Goal: Task Accomplishment & Management: Complete application form

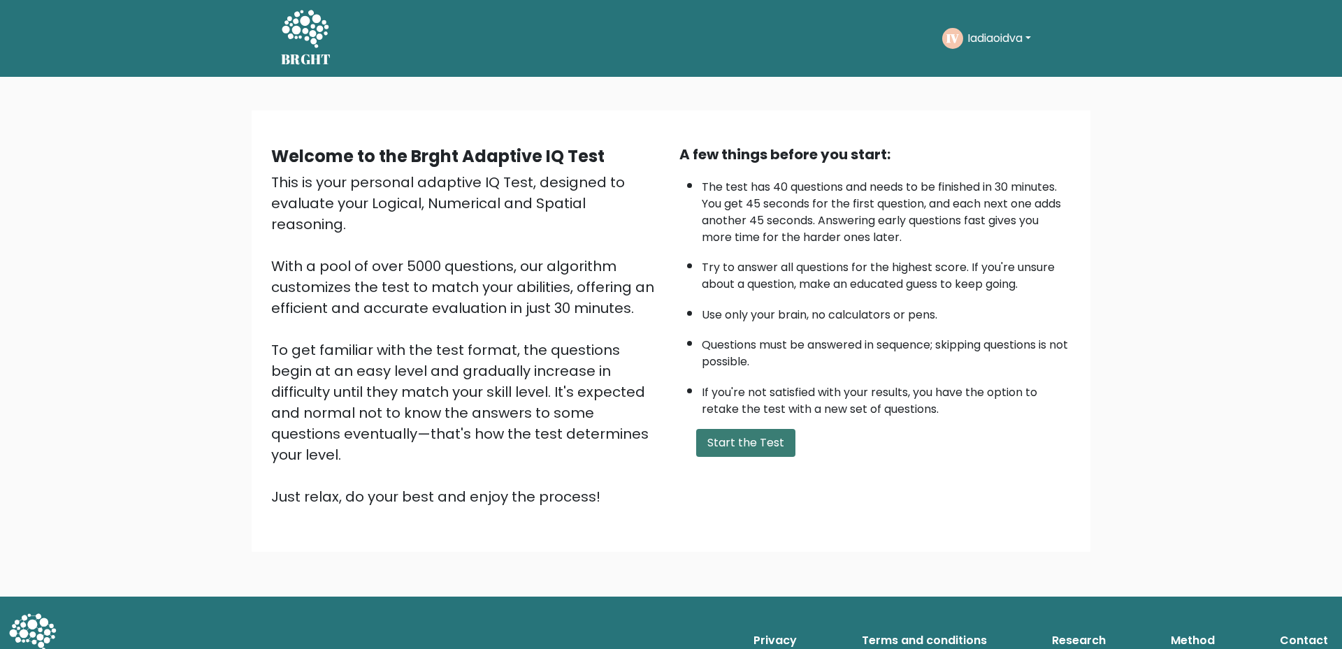
click at [728, 437] on button "Start the Test" at bounding box center [745, 443] width 99 height 28
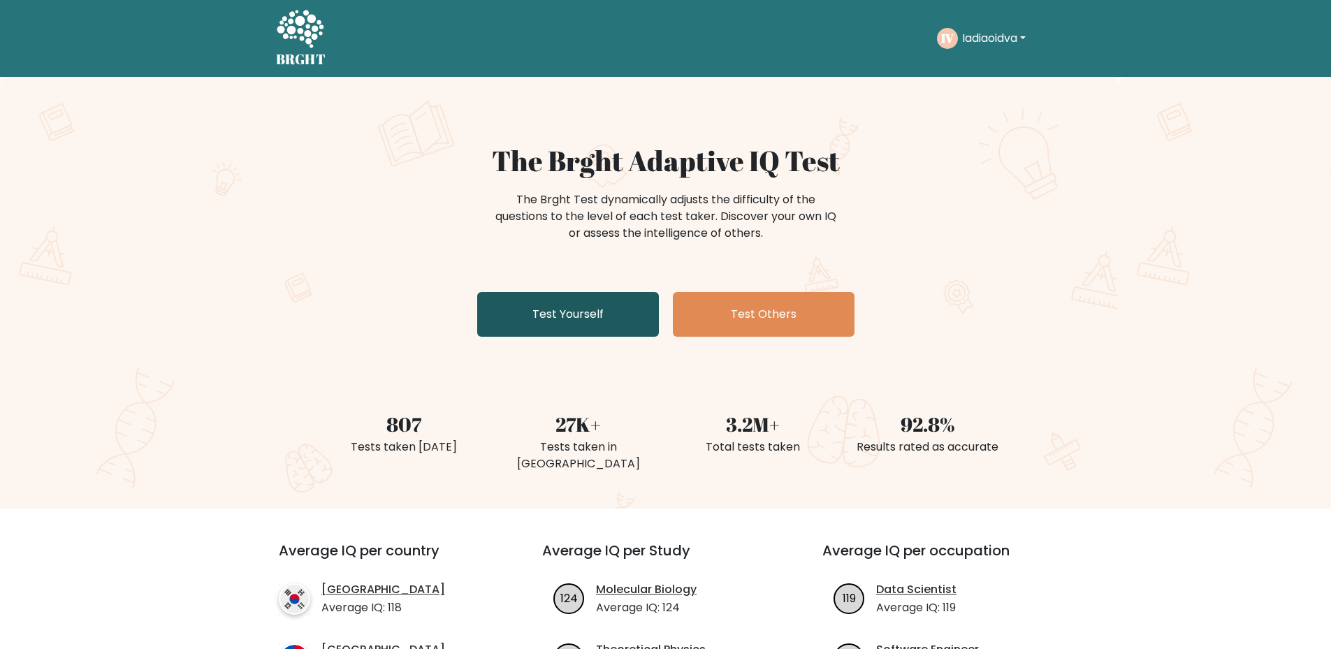
click at [521, 319] on link "Test Yourself" at bounding box center [568, 314] width 182 height 45
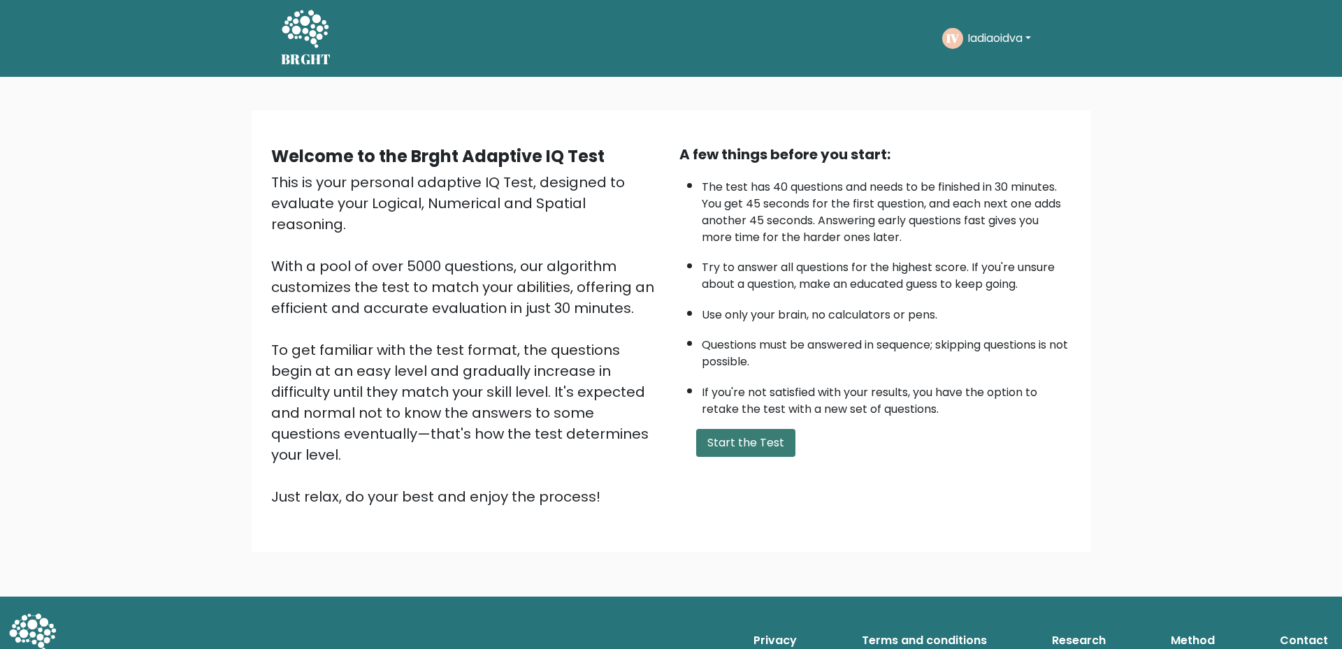
click at [779, 445] on button "Start the Test" at bounding box center [745, 443] width 99 height 28
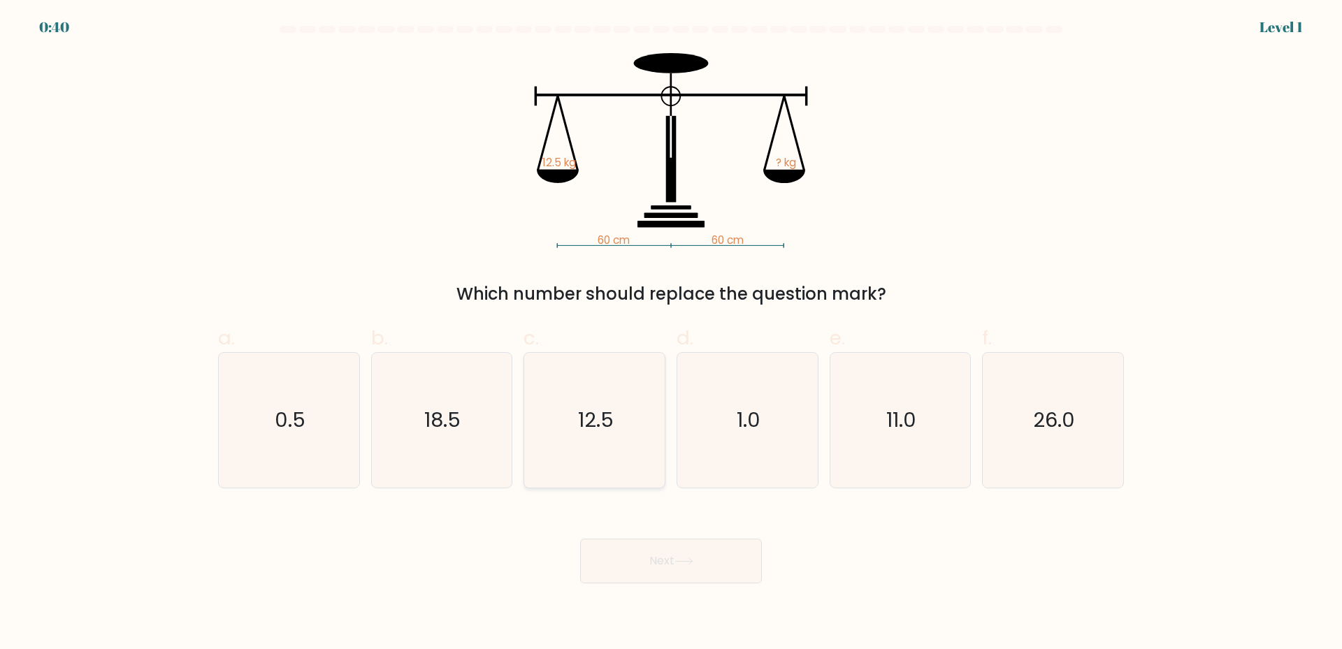
click at [588, 420] on text "12.5" at bounding box center [596, 420] width 36 height 28
click at [671, 334] on input "c. 12.5" at bounding box center [671, 329] width 1 height 9
radio input "true"
click at [615, 565] on button "Next" at bounding box center [671, 561] width 182 height 45
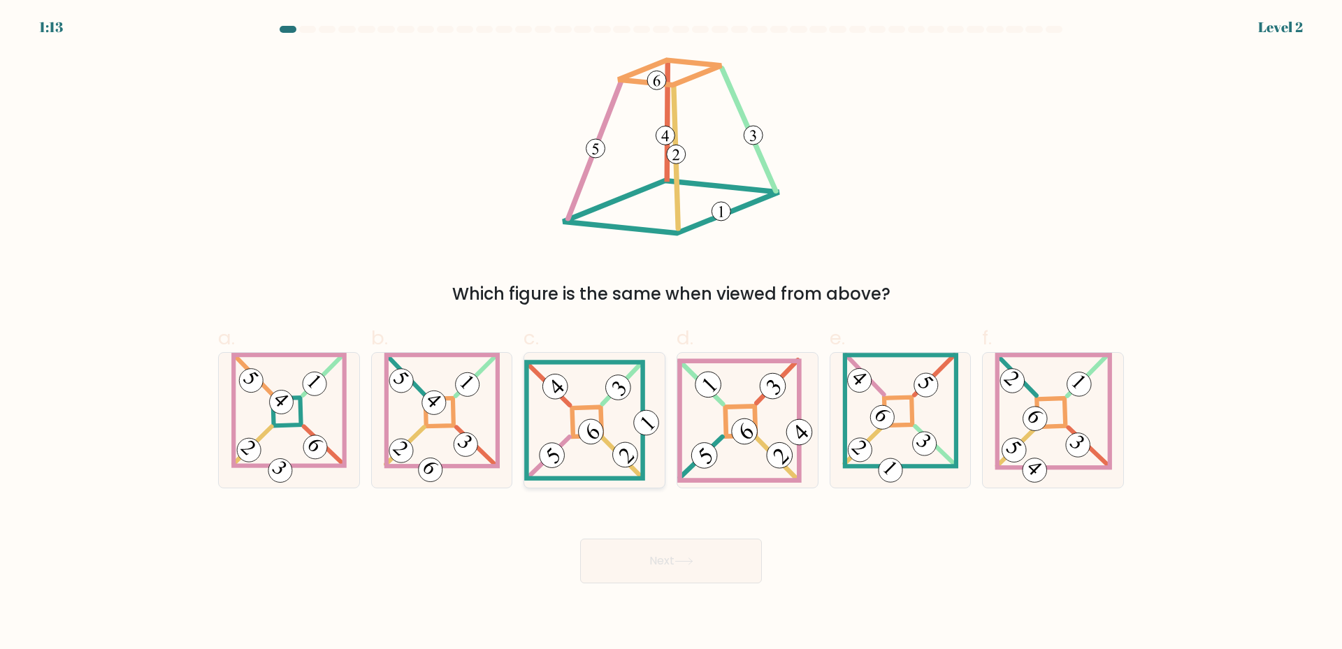
click at [604, 442] on 657 at bounding box center [622, 458] width 39 height 40
click at [671, 334] on input "c." at bounding box center [671, 329] width 1 height 9
radio input "true"
click at [654, 572] on button "Next" at bounding box center [671, 561] width 182 height 45
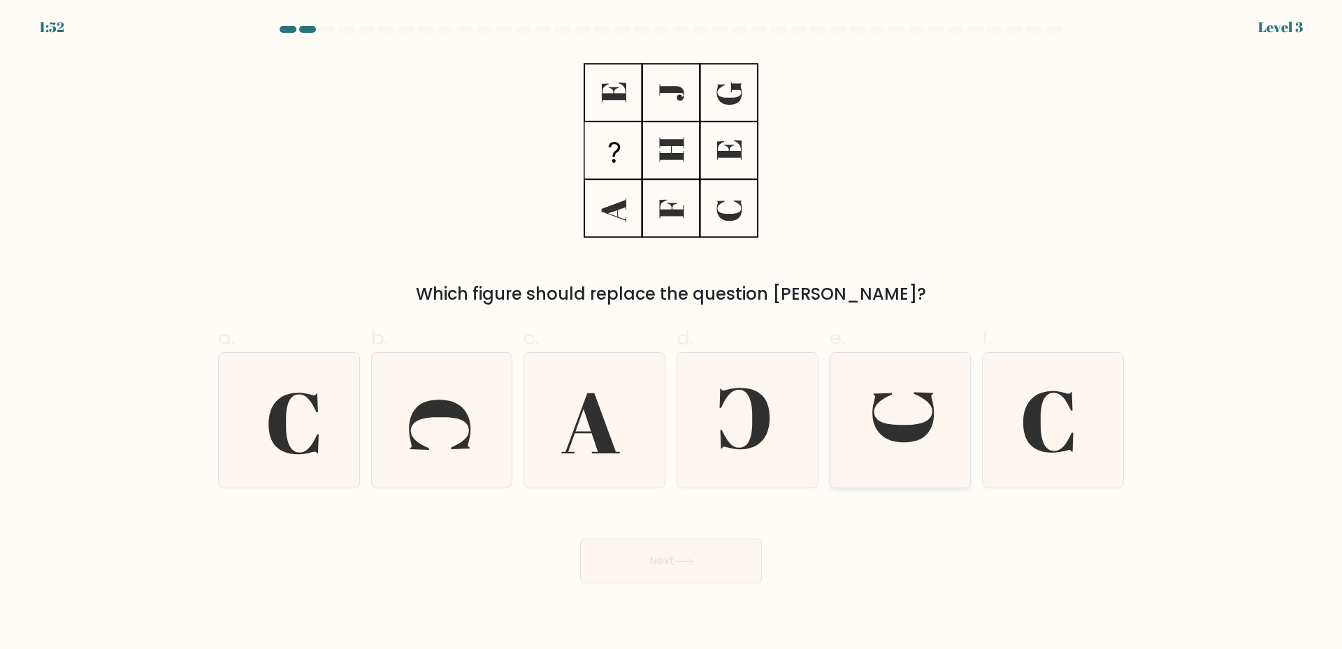
click at [894, 429] on icon at bounding box center [903, 418] width 61 height 50
click at [672, 334] on input "e." at bounding box center [671, 329] width 1 height 9
radio input "true"
click at [650, 577] on button "Next" at bounding box center [671, 561] width 182 height 45
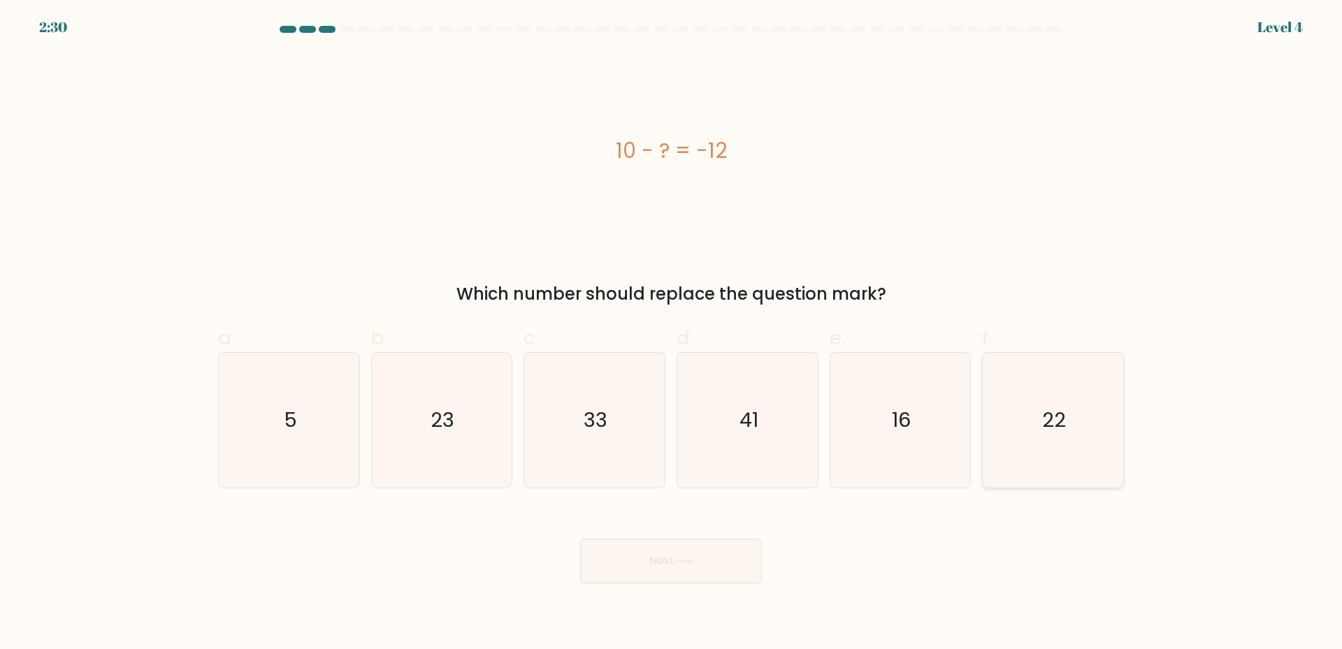
click at [1005, 447] on icon "22" at bounding box center [1052, 420] width 135 height 135
click at [672, 334] on input "f. 22" at bounding box center [671, 329] width 1 height 9
radio input "true"
click at [741, 558] on button "Next" at bounding box center [671, 561] width 182 height 45
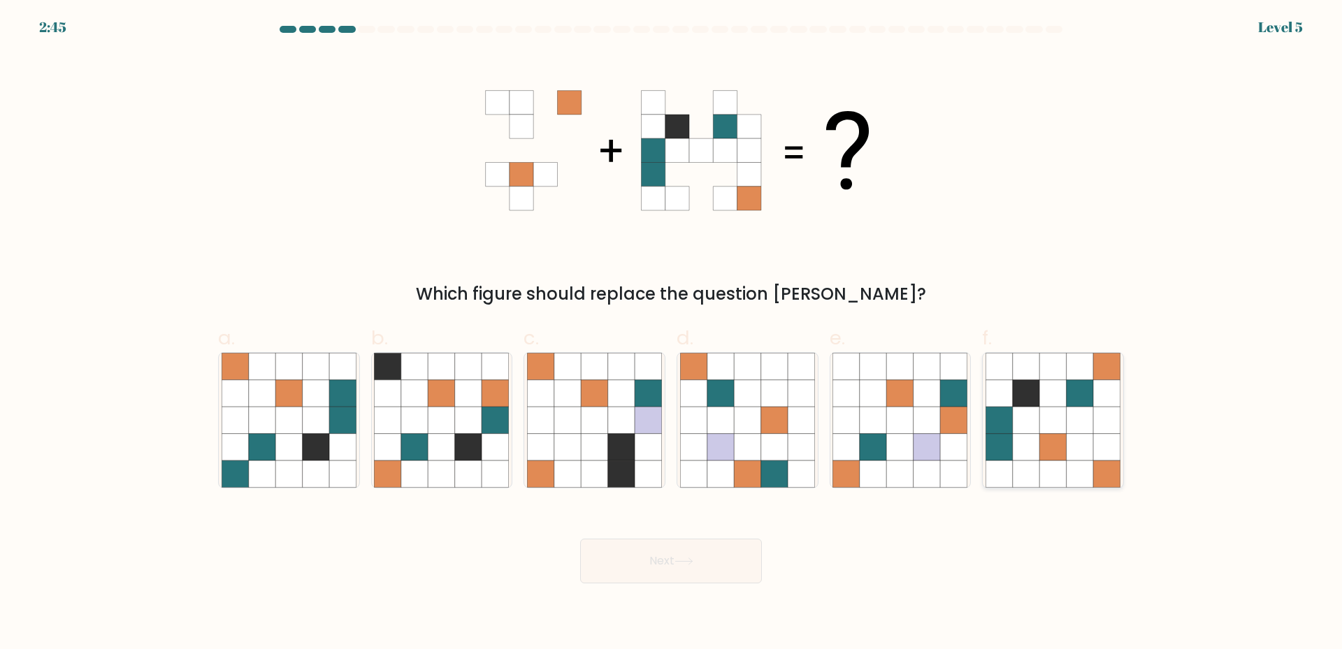
click at [1081, 421] on icon at bounding box center [1079, 420] width 27 height 27
click at [672, 334] on input "f." at bounding box center [671, 329] width 1 height 9
radio input "true"
click at [716, 556] on button "Next" at bounding box center [671, 561] width 182 height 45
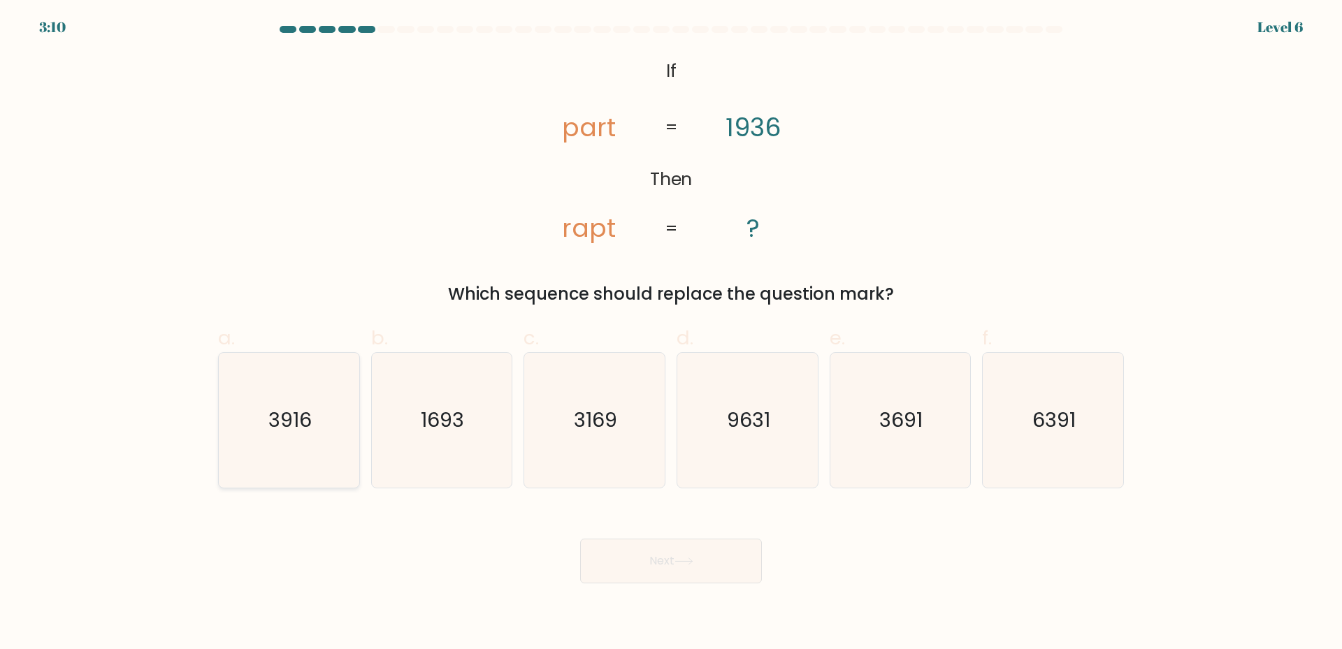
click at [336, 455] on icon "3916" at bounding box center [289, 420] width 135 height 135
click at [671, 334] on input "a. 3916" at bounding box center [671, 329] width 1 height 9
radio input "true"
click at [642, 560] on button "Next" at bounding box center [671, 561] width 182 height 45
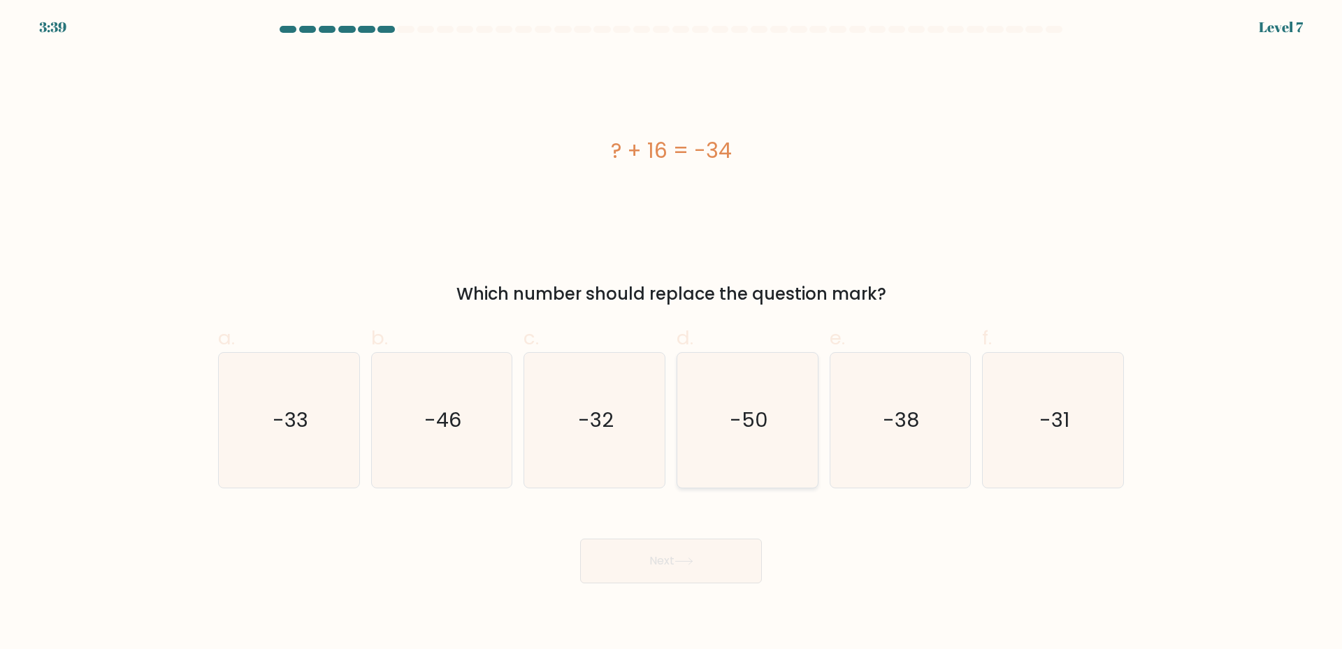
click at [751, 457] on icon "-50" at bounding box center [747, 420] width 135 height 135
click at [672, 334] on input "d. -50" at bounding box center [671, 329] width 1 height 9
radio input "true"
click at [632, 565] on button "Next" at bounding box center [671, 561] width 182 height 45
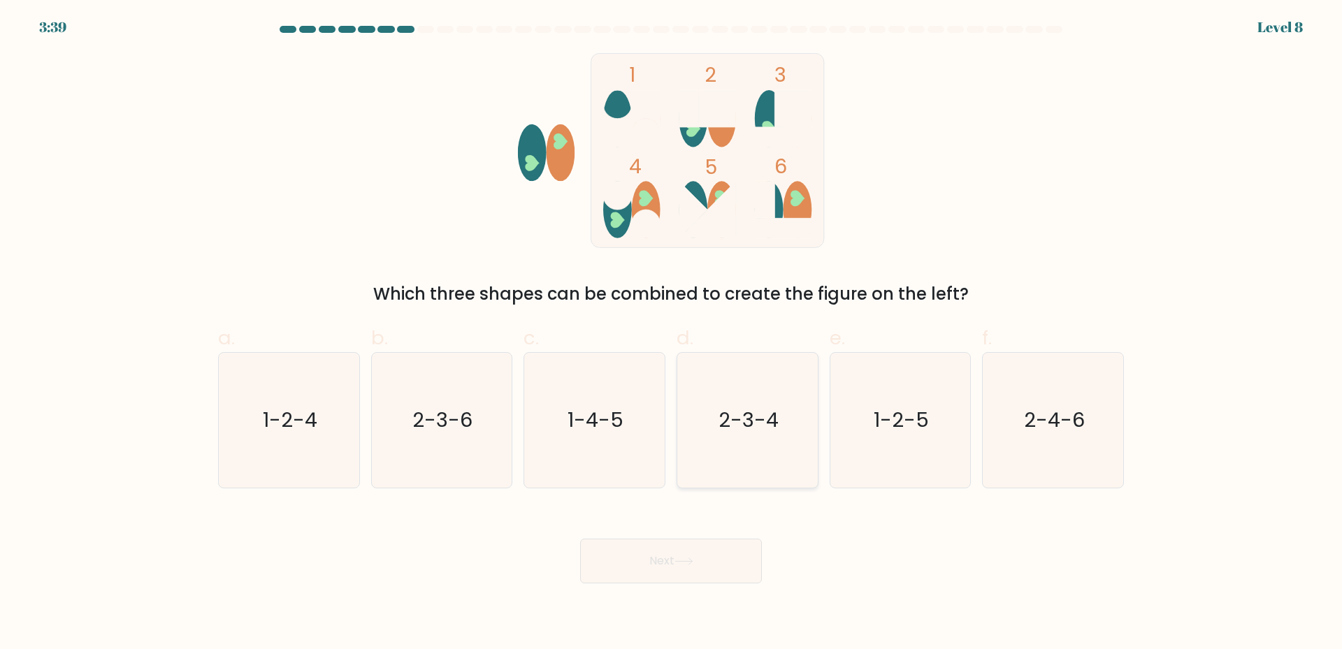
click at [773, 435] on icon "2-3-4" at bounding box center [747, 420] width 135 height 135
click at [672, 334] on input "d. 2-3-4" at bounding box center [671, 329] width 1 height 9
radio input "true"
click at [689, 567] on button "Next" at bounding box center [671, 561] width 182 height 45
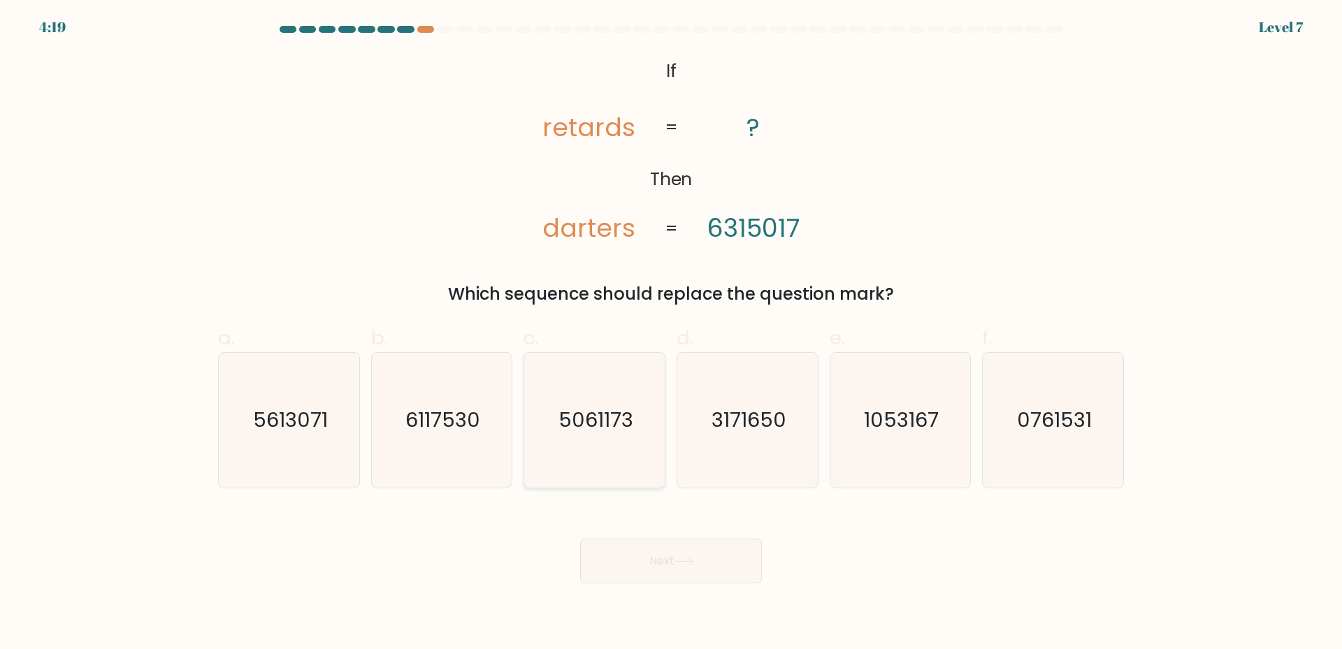
drag, startPoint x: 562, startPoint y: 460, endPoint x: 567, endPoint y: 488, distance: 28.4
click at [563, 461] on icon "5061173" at bounding box center [594, 420] width 135 height 135
click at [671, 334] on input "c. 5061173" at bounding box center [671, 329] width 1 height 9
radio input "true"
click at [584, 538] on div "Next" at bounding box center [671, 544] width 922 height 78
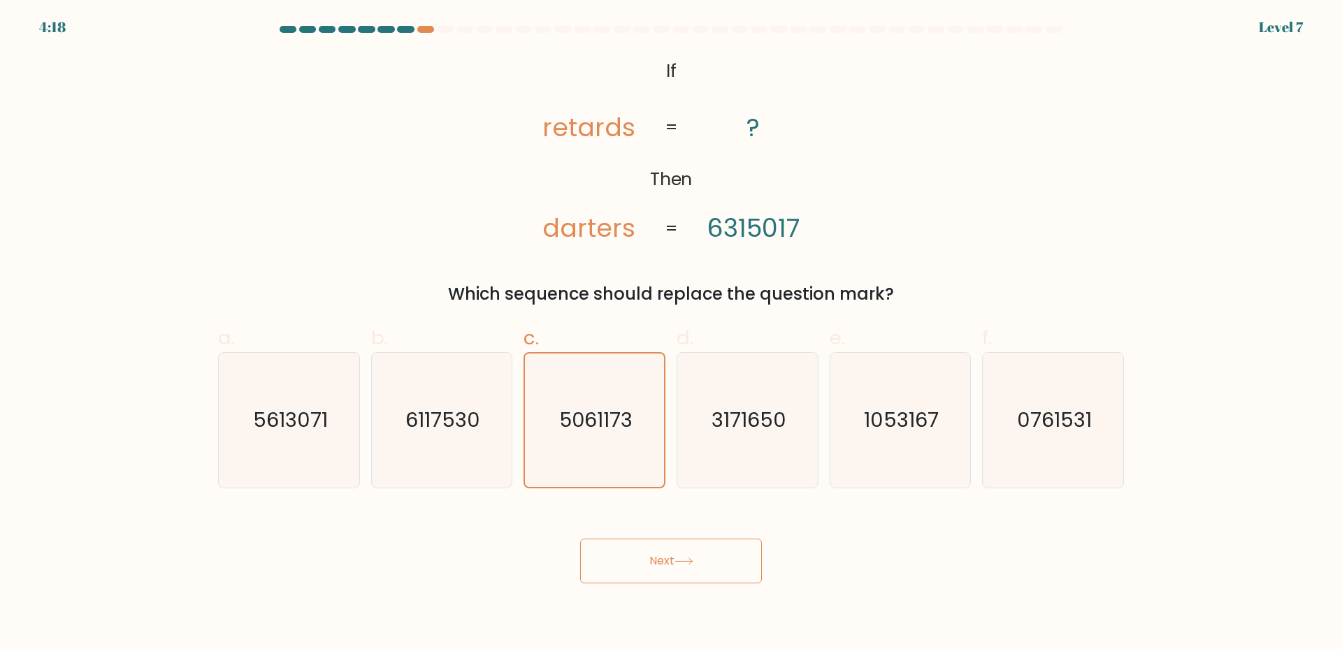
click at [667, 560] on button "Next" at bounding box center [671, 561] width 182 height 45
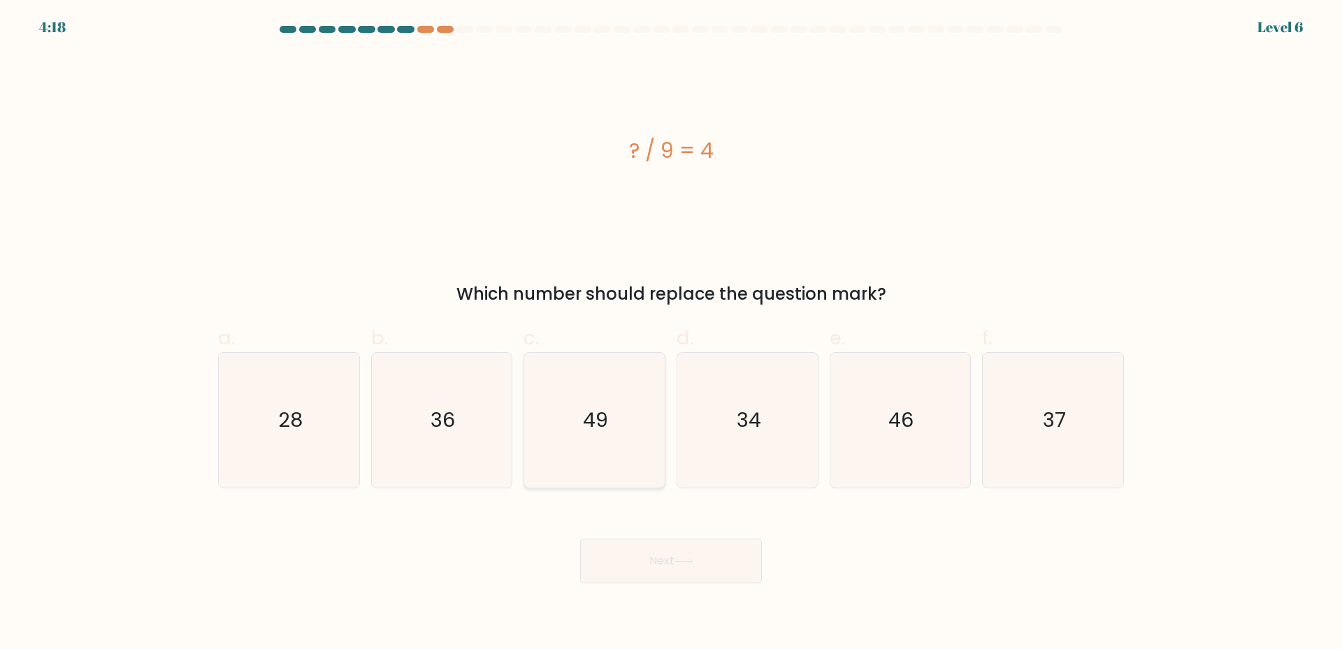
click at [630, 470] on icon "49" at bounding box center [594, 420] width 135 height 135
click at [671, 334] on input "c. 49" at bounding box center [671, 329] width 1 height 9
radio input "true"
drag, startPoint x: 653, startPoint y: 563, endPoint x: 633, endPoint y: 492, distance: 73.9
click at [652, 563] on button "Next" at bounding box center [671, 561] width 182 height 45
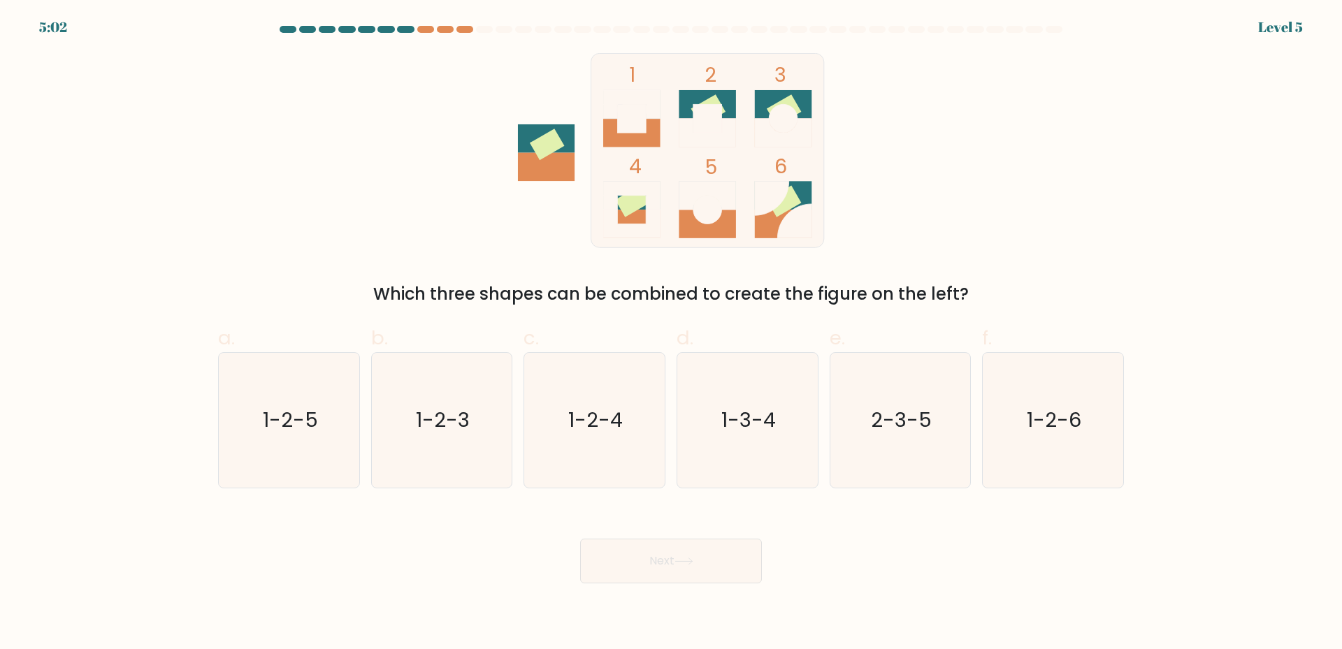
drag, startPoint x: 633, startPoint y: 492, endPoint x: 665, endPoint y: 573, distance: 87.0
click at [622, 443] on icon "1-2-4" at bounding box center [594, 420] width 135 height 135
click at [671, 334] on input "c. 1-2-4" at bounding box center [671, 329] width 1 height 9
radio input "true"
drag, startPoint x: 665, startPoint y: 574, endPoint x: 656, endPoint y: 547, distance: 29.0
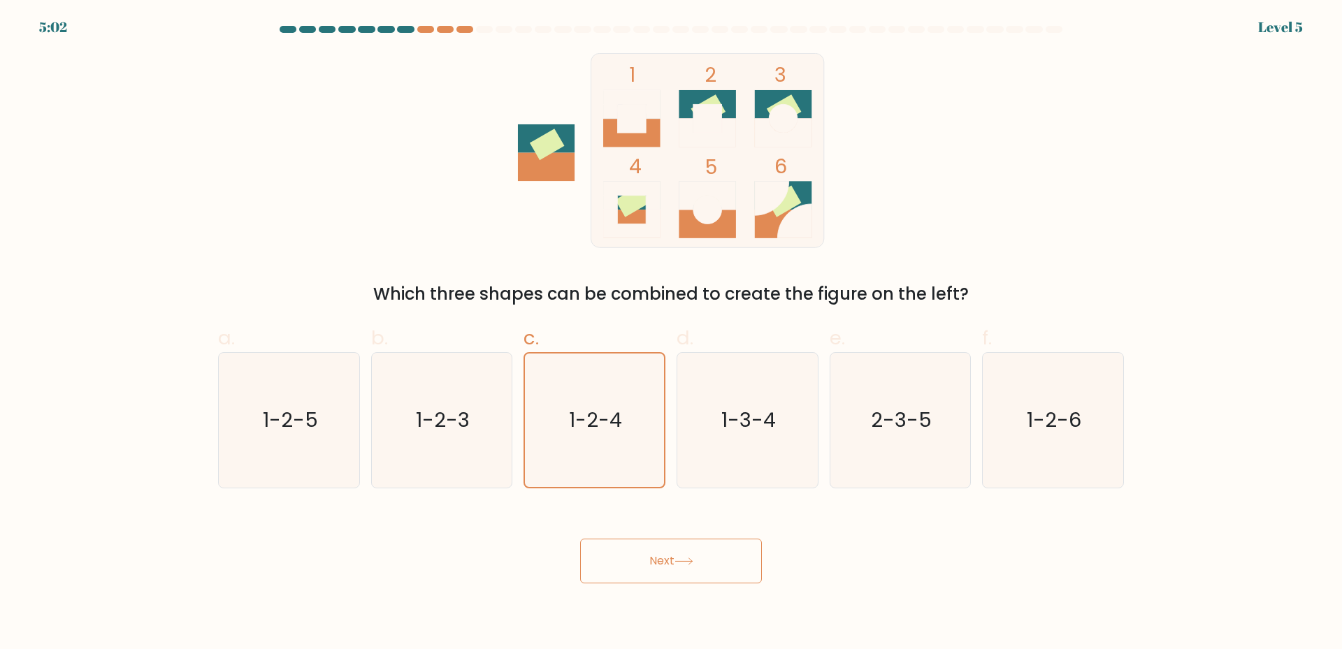
click at [665, 570] on button "Next" at bounding box center [671, 561] width 182 height 45
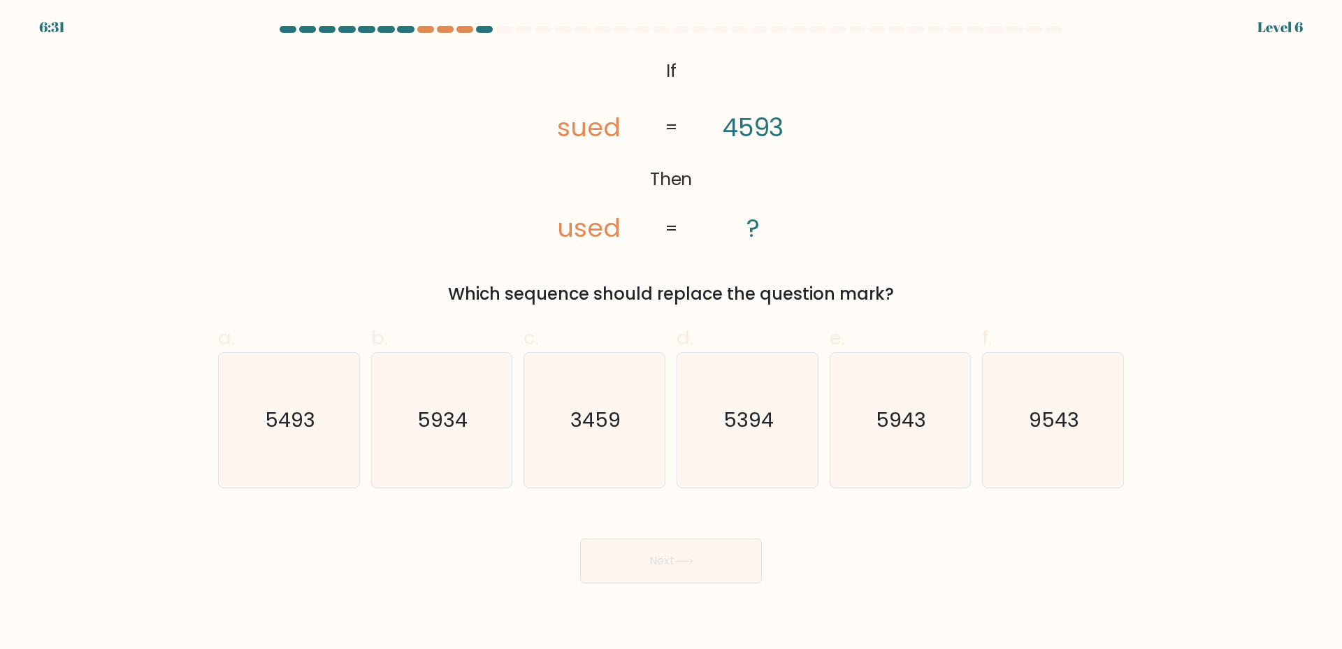
click at [623, 472] on icon "3459" at bounding box center [594, 420] width 135 height 135
click at [671, 334] on input "c. 3459" at bounding box center [671, 329] width 1 height 9
radio input "true"
drag, startPoint x: 641, startPoint y: 565, endPoint x: 622, endPoint y: 465, distance: 102.4
click at [641, 560] on button "Next" at bounding box center [671, 561] width 182 height 45
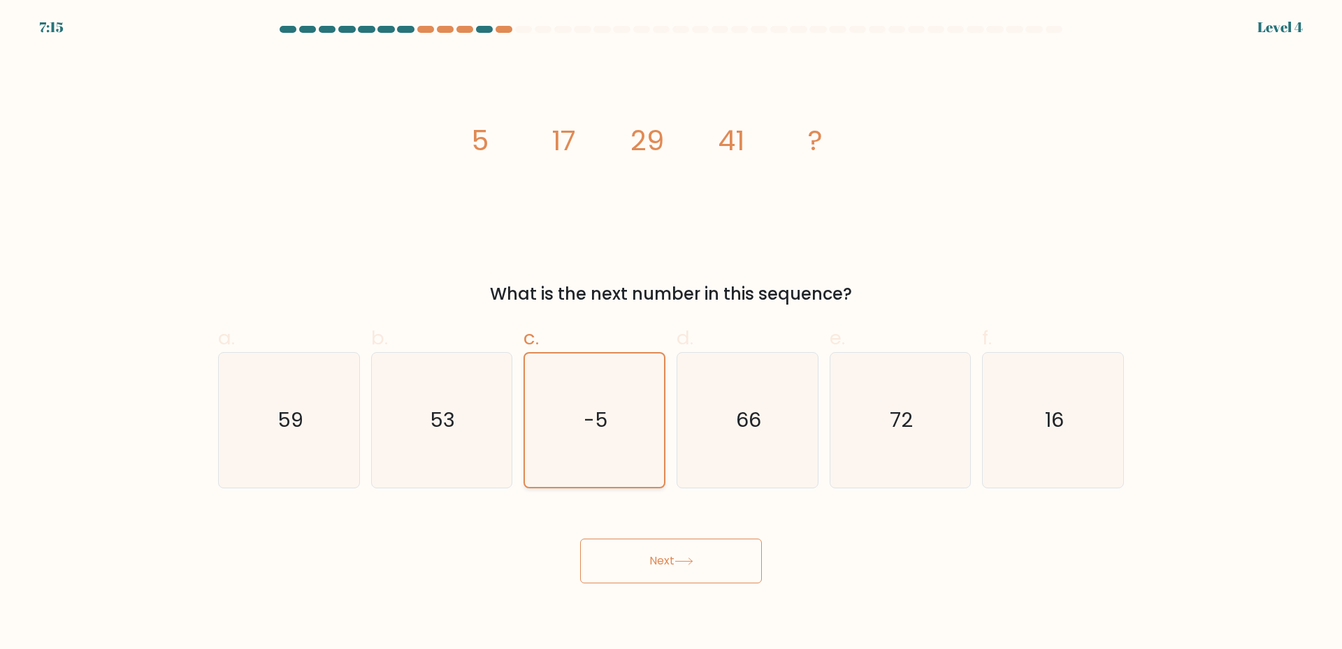
drag, startPoint x: 656, startPoint y: 561, endPoint x: 570, endPoint y: 435, distance: 152.4
click at [652, 551] on button "Next" at bounding box center [671, 561] width 182 height 45
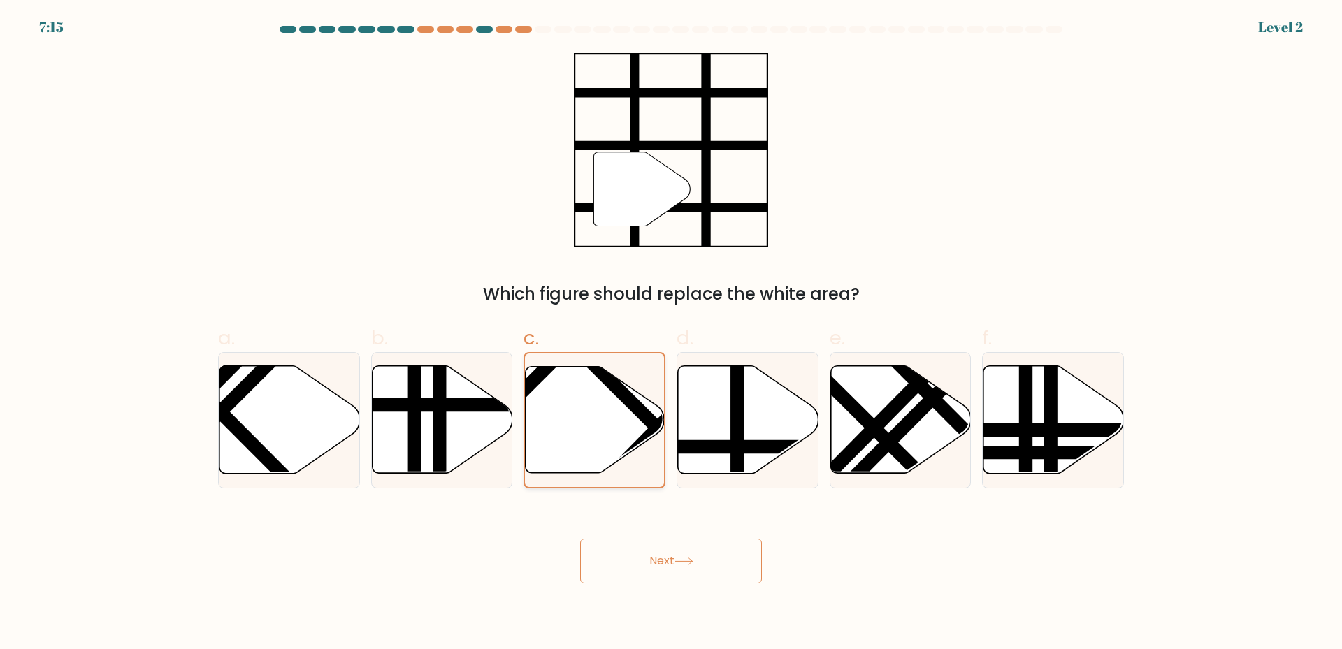
drag, startPoint x: 619, startPoint y: 542, endPoint x: 595, endPoint y: 471, distance: 74.7
click at [620, 540] on button "Next" at bounding box center [671, 561] width 182 height 45
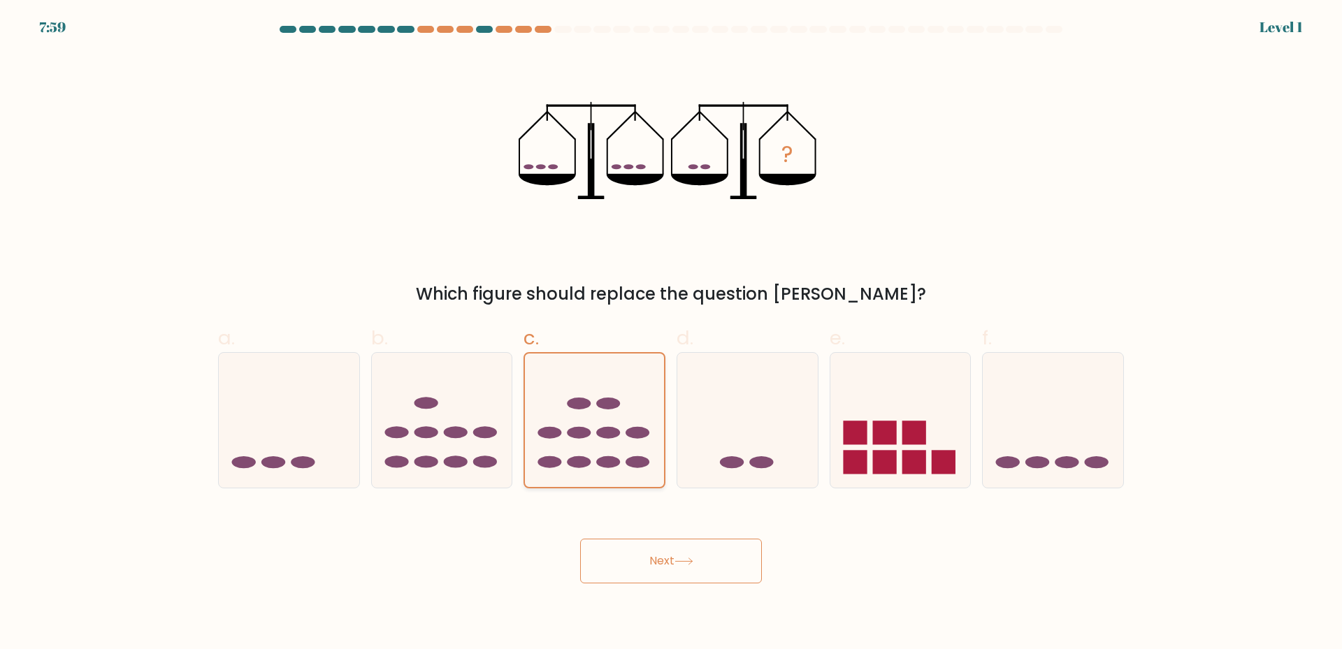
drag, startPoint x: 668, startPoint y: 567, endPoint x: 652, endPoint y: 470, distance: 98.5
click at [668, 560] on button "Next" at bounding box center [671, 561] width 182 height 45
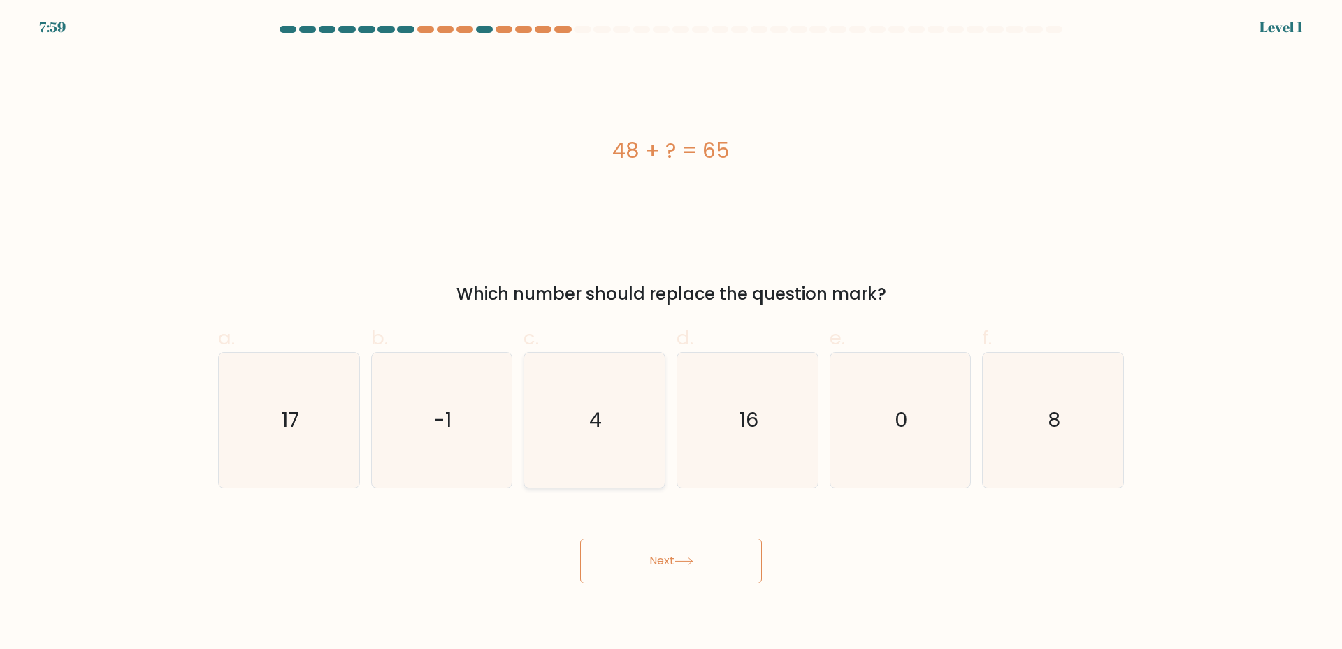
drag, startPoint x: 648, startPoint y: 447, endPoint x: 647, endPoint y: 458, distance: 11.9
click at [647, 448] on icon "4" at bounding box center [594, 420] width 135 height 135
click at [671, 334] on input "c. 4" at bounding box center [671, 329] width 1 height 9
radio input "true"
click at [681, 558] on icon at bounding box center [683, 562] width 19 height 8
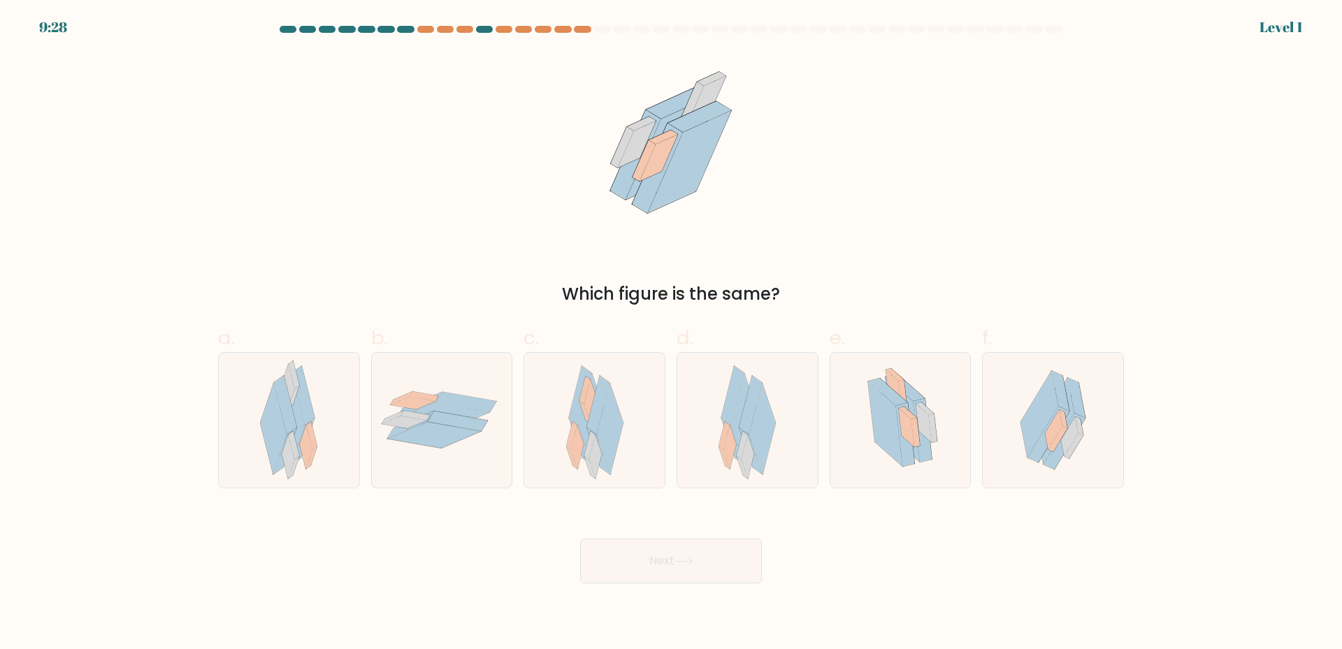
click at [638, 459] on div at bounding box center [594, 420] width 142 height 136
click at [671, 334] on input "c." at bounding box center [671, 329] width 1 height 9
radio input "true"
drag, startPoint x: 670, startPoint y: 560, endPoint x: 604, endPoint y: 441, distance: 135.8
click at [667, 553] on button "Next" at bounding box center [671, 561] width 182 height 45
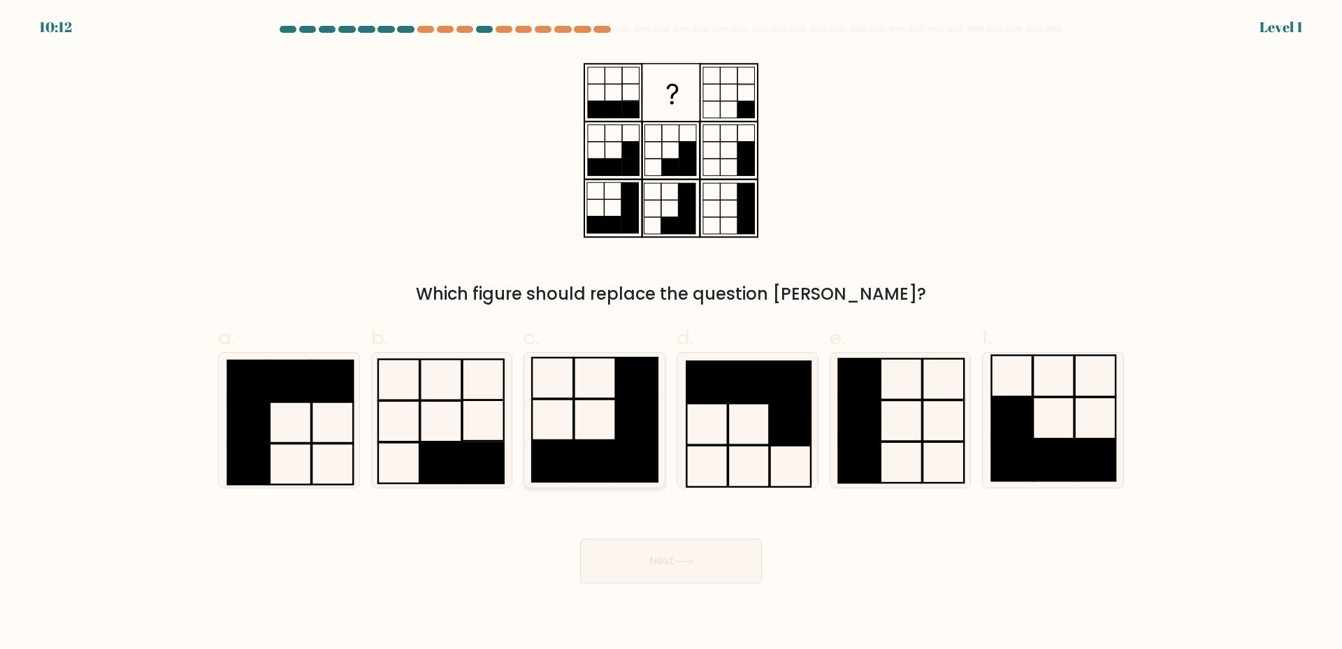
click at [600, 430] on icon at bounding box center [594, 420] width 135 height 135
click at [671, 334] on input "c." at bounding box center [671, 329] width 1 height 9
radio input "true"
drag, startPoint x: 684, startPoint y: 578, endPoint x: 672, endPoint y: 549, distance: 31.0
click at [683, 570] on button "Next" at bounding box center [671, 561] width 182 height 45
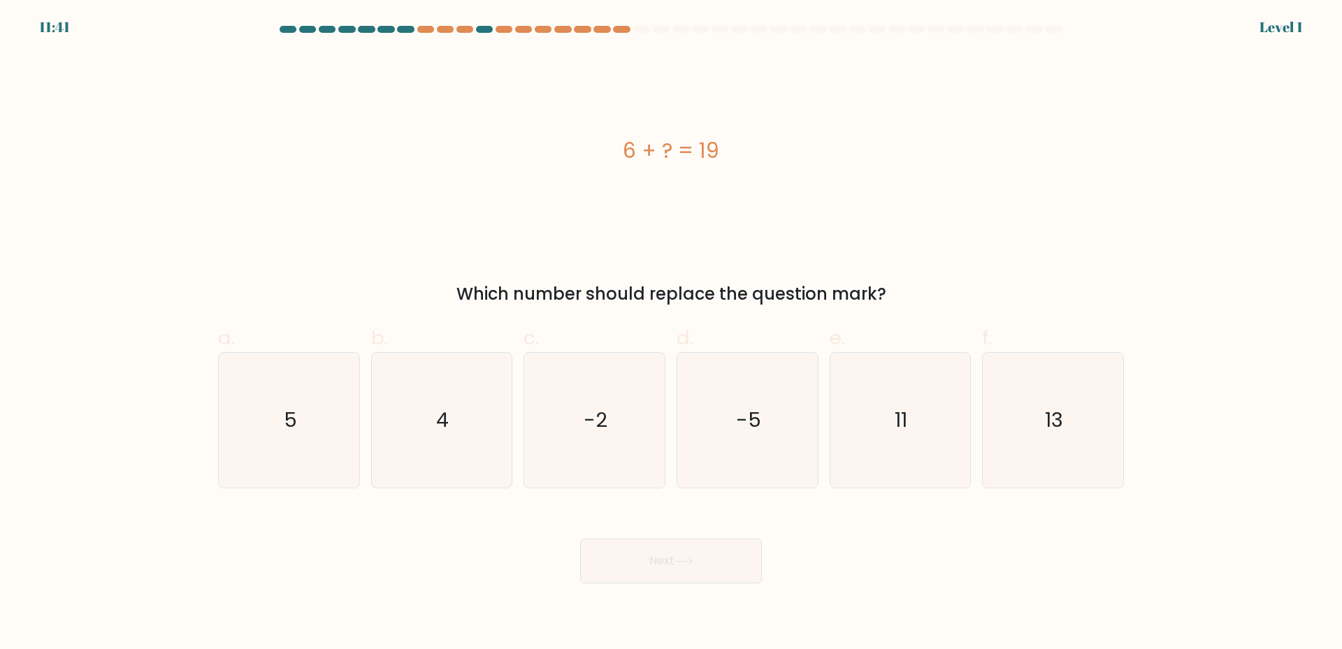
click at [590, 425] on text "-2" at bounding box center [596, 420] width 24 height 28
click at [671, 334] on input "c. -2" at bounding box center [671, 329] width 1 height 9
radio input "true"
drag, startPoint x: 646, startPoint y: 556, endPoint x: 640, endPoint y: 530, distance: 26.5
click at [646, 553] on button "Next" at bounding box center [671, 561] width 182 height 45
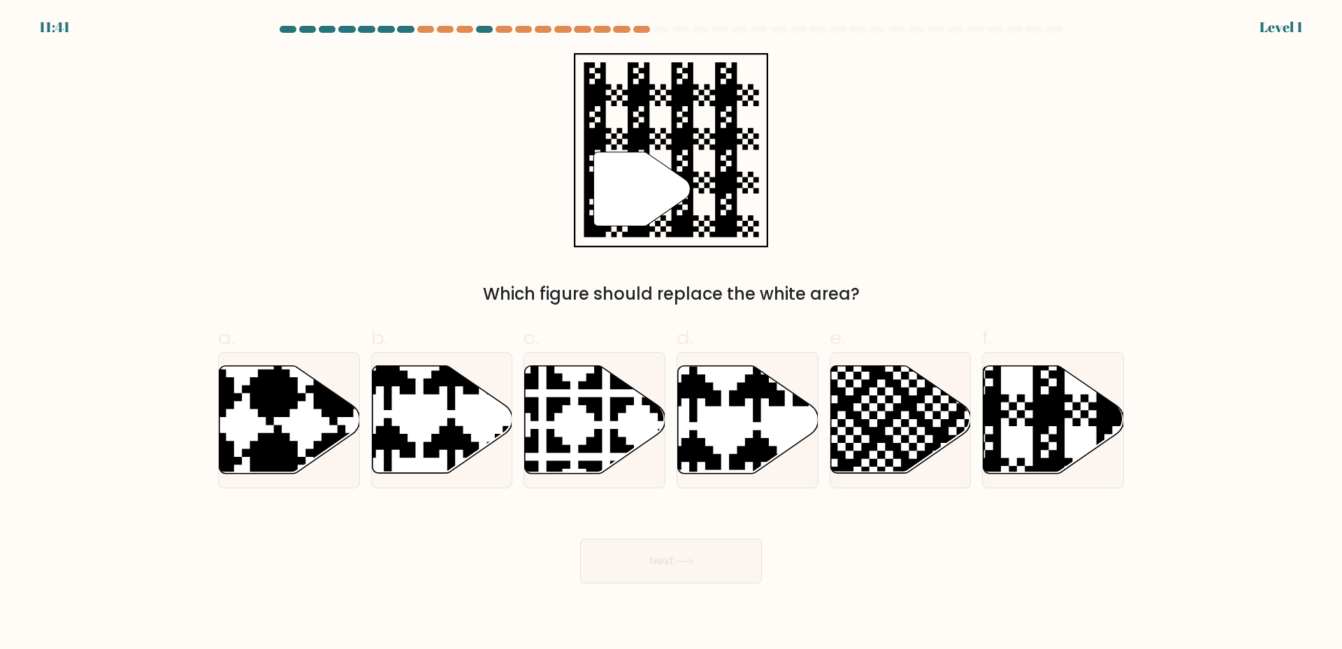
click at [616, 449] on icon at bounding box center [638, 361] width 247 height 247
click at [671, 334] on input "c." at bounding box center [671, 329] width 1 height 9
radio input "true"
drag, startPoint x: 628, startPoint y: 554, endPoint x: 605, endPoint y: 460, distance: 97.3
click at [628, 548] on button "Next" at bounding box center [671, 561] width 182 height 45
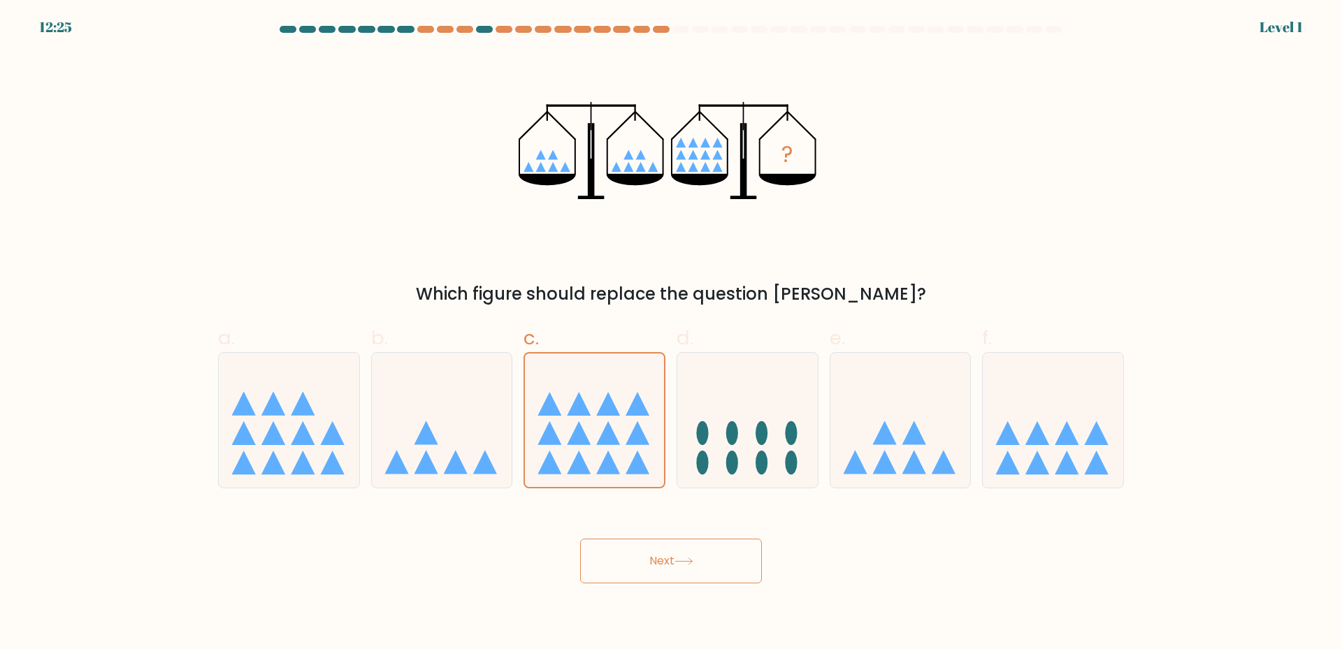
drag, startPoint x: 638, startPoint y: 566, endPoint x: 630, endPoint y: 477, distance: 89.8
click at [639, 566] on button "Next" at bounding box center [671, 561] width 182 height 45
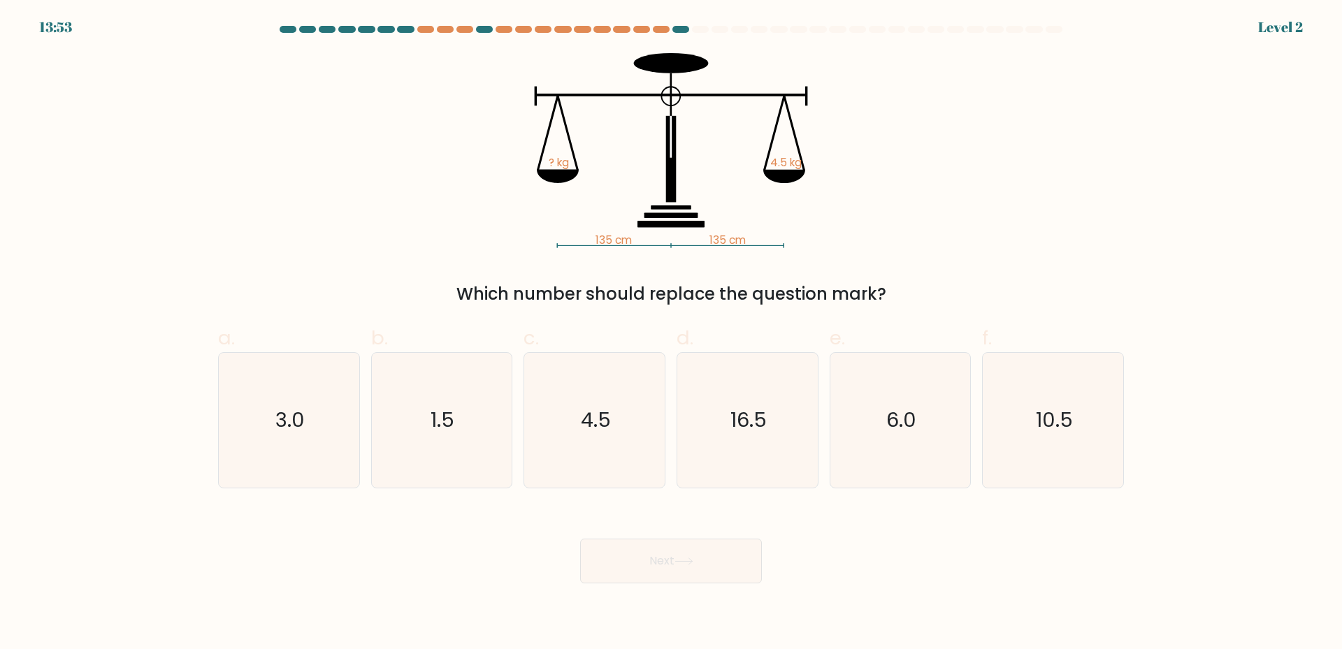
click at [628, 476] on icon "4.5" at bounding box center [594, 420] width 135 height 135
click at [671, 334] on input "c. 4.5" at bounding box center [671, 329] width 1 height 9
radio input "true"
drag, startPoint x: 658, startPoint y: 592, endPoint x: 652, endPoint y: 553, distance: 38.8
click at [658, 591] on body "13:53 Level 2" at bounding box center [671, 324] width 1342 height 649
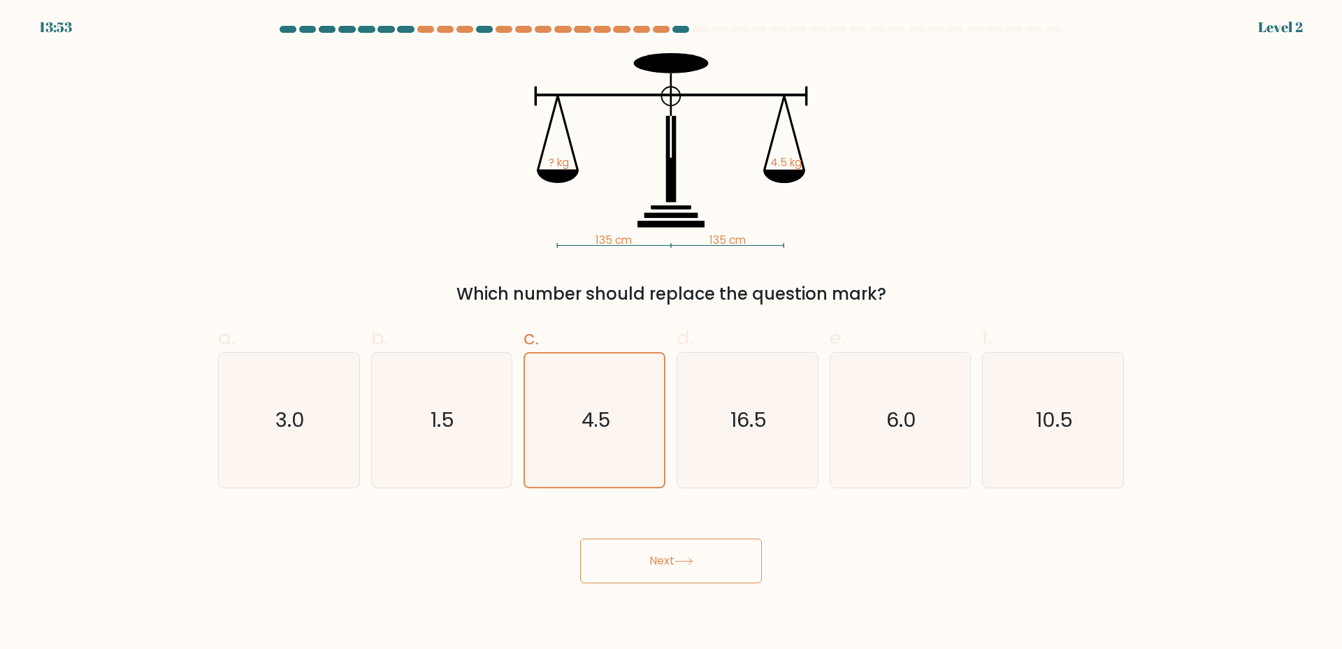
click at [651, 550] on button "Next" at bounding box center [671, 561] width 182 height 45
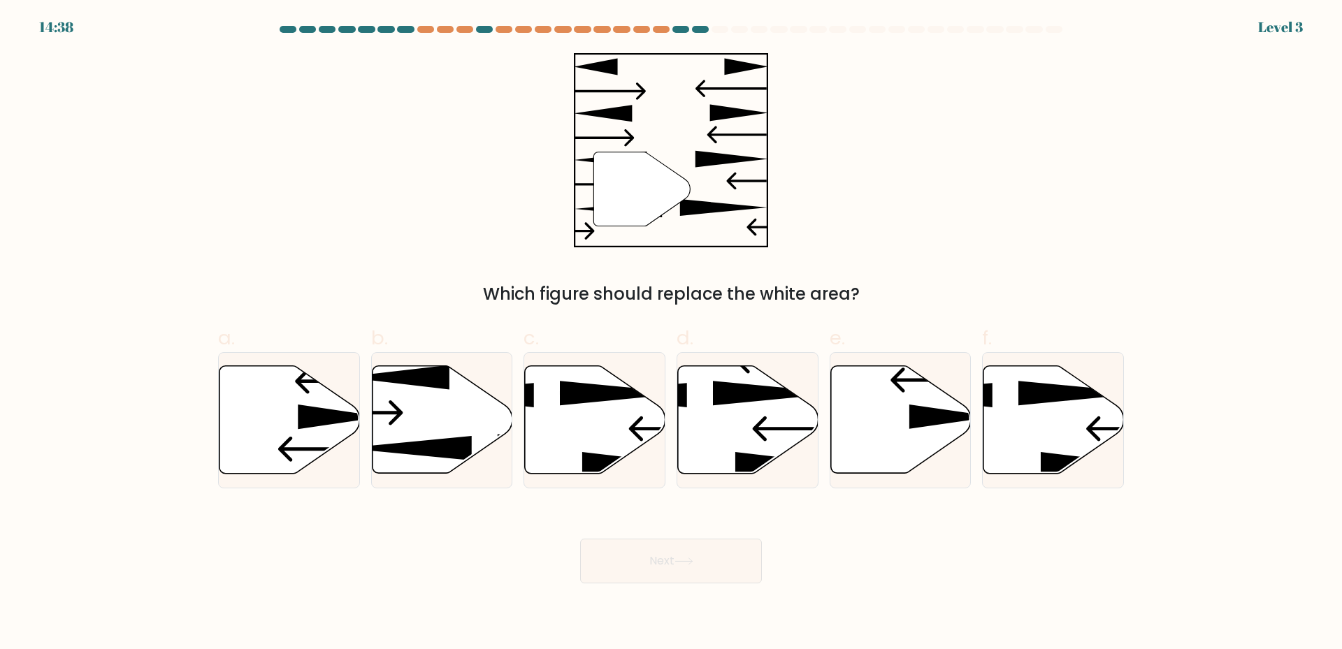
click at [628, 502] on form at bounding box center [671, 305] width 1342 height 558
click at [671, 593] on body "14:38 Level 3" at bounding box center [671, 324] width 1342 height 649
drag, startPoint x: 662, startPoint y: 569, endPoint x: 651, endPoint y: 551, distance: 20.4
click at [661, 567] on button "Next" at bounding box center [671, 561] width 182 height 45
drag, startPoint x: 629, startPoint y: 499, endPoint x: 633, endPoint y: 509, distance: 11.3
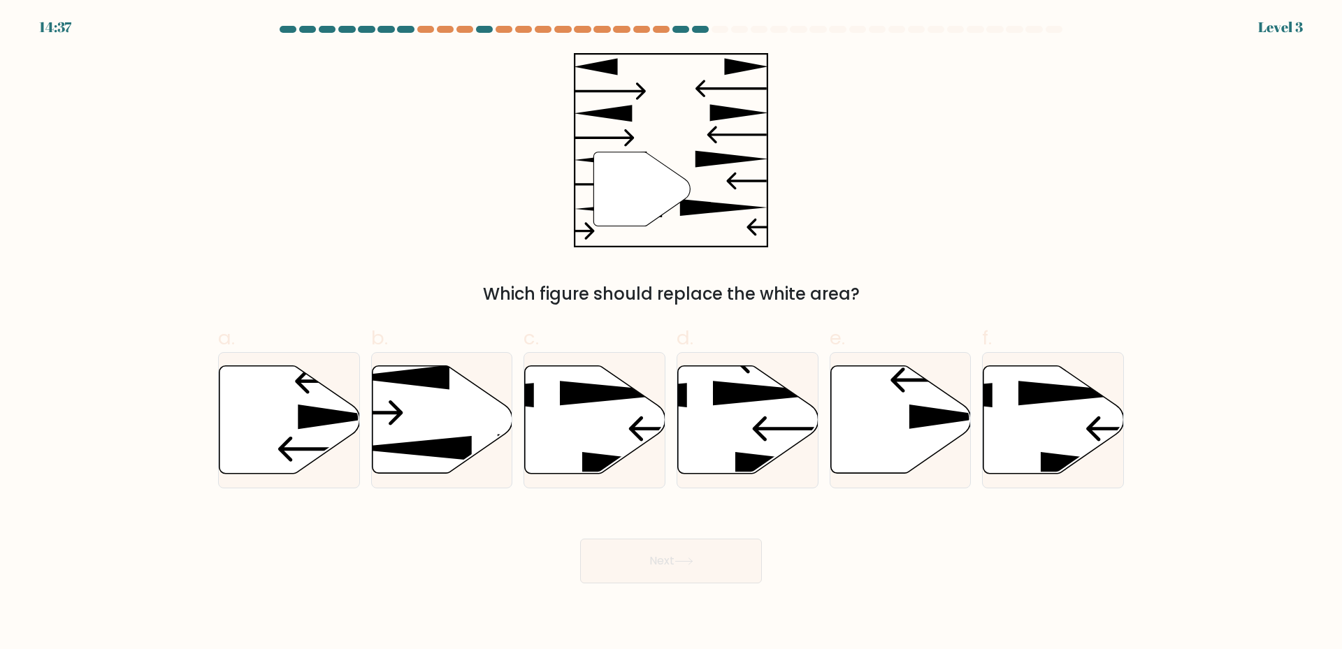
click at [628, 500] on form at bounding box center [671, 305] width 1342 height 558
click at [617, 478] on div at bounding box center [594, 420] width 142 height 136
click at [671, 334] on input "c." at bounding box center [671, 329] width 1 height 9
radio input "true"
click at [630, 546] on button "Next" at bounding box center [671, 561] width 182 height 45
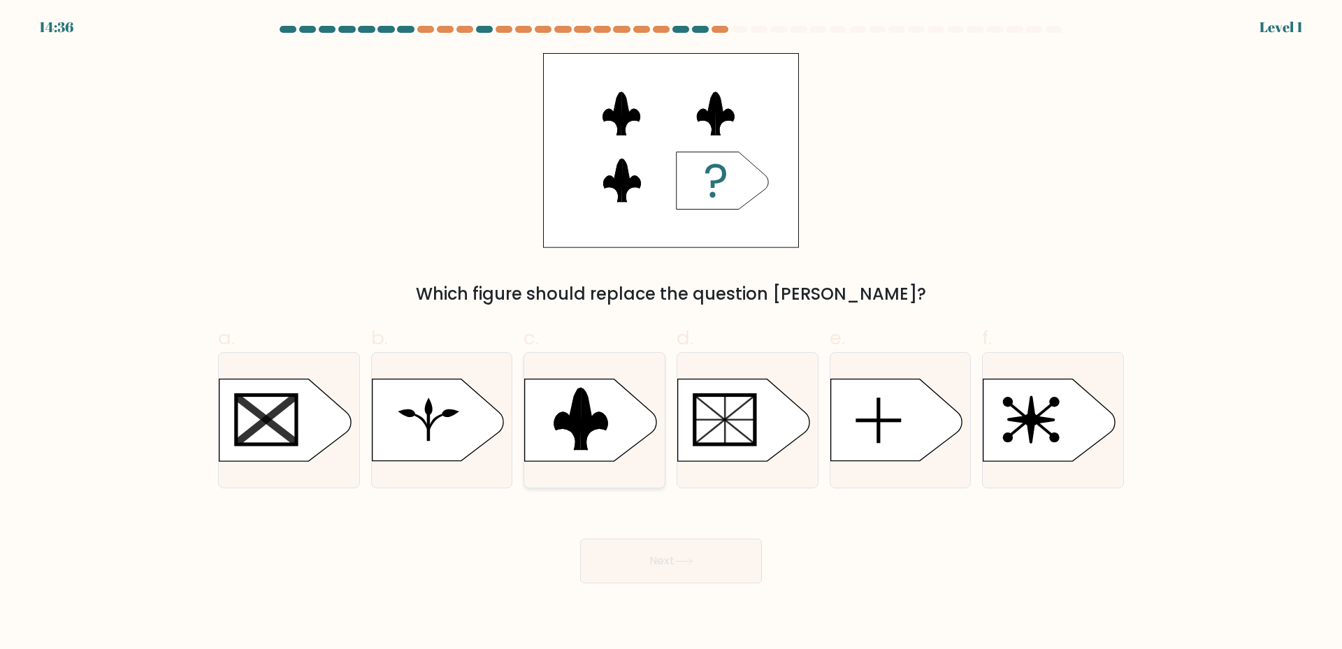
click at [609, 466] on div at bounding box center [594, 420] width 142 height 136
click at [671, 334] on input "c." at bounding box center [671, 329] width 1 height 9
radio input "true"
click at [644, 560] on button "Next" at bounding box center [671, 561] width 182 height 45
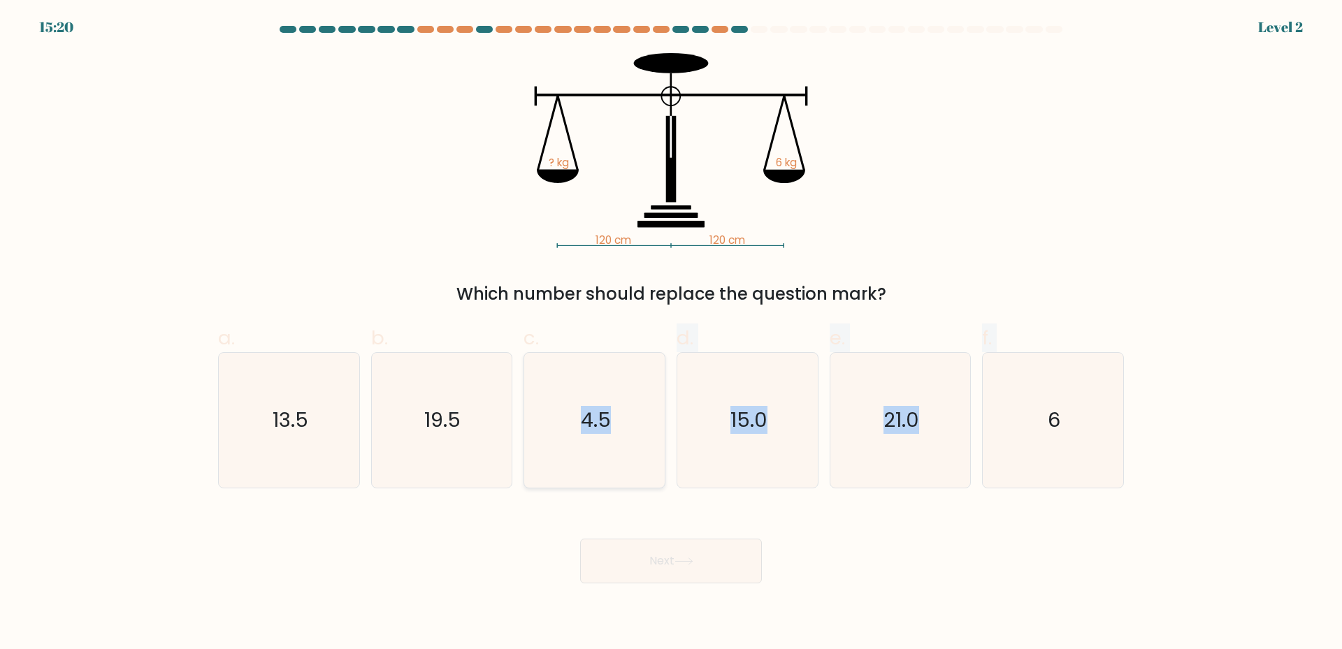
click at [643, 488] on form at bounding box center [671, 305] width 1342 height 558
click at [621, 481] on icon "4.5" at bounding box center [594, 420] width 135 height 135
click at [671, 334] on input "c. 4.5" at bounding box center [671, 329] width 1 height 9
radio input "true"
click at [629, 547] on div "Next" at bounding box center [671, 544] width 922 height 78
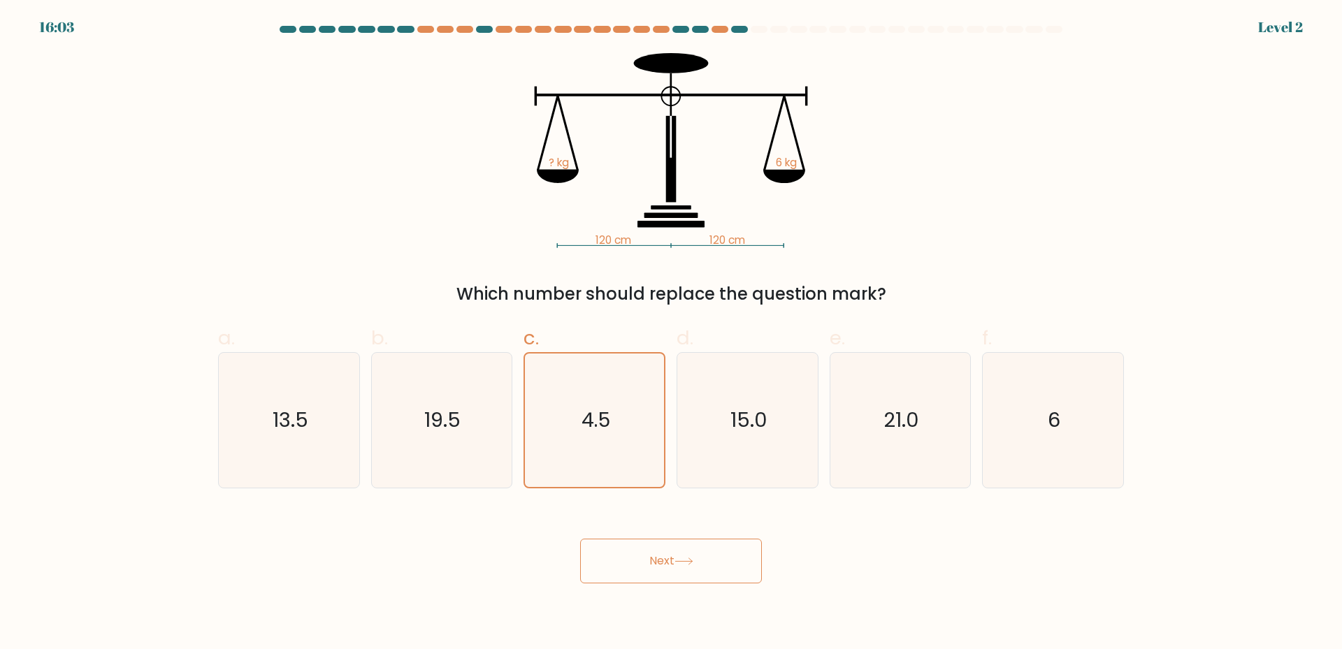
click at [630, 560] on button "Next" at bounding box center [671, 561] width 182 height 45
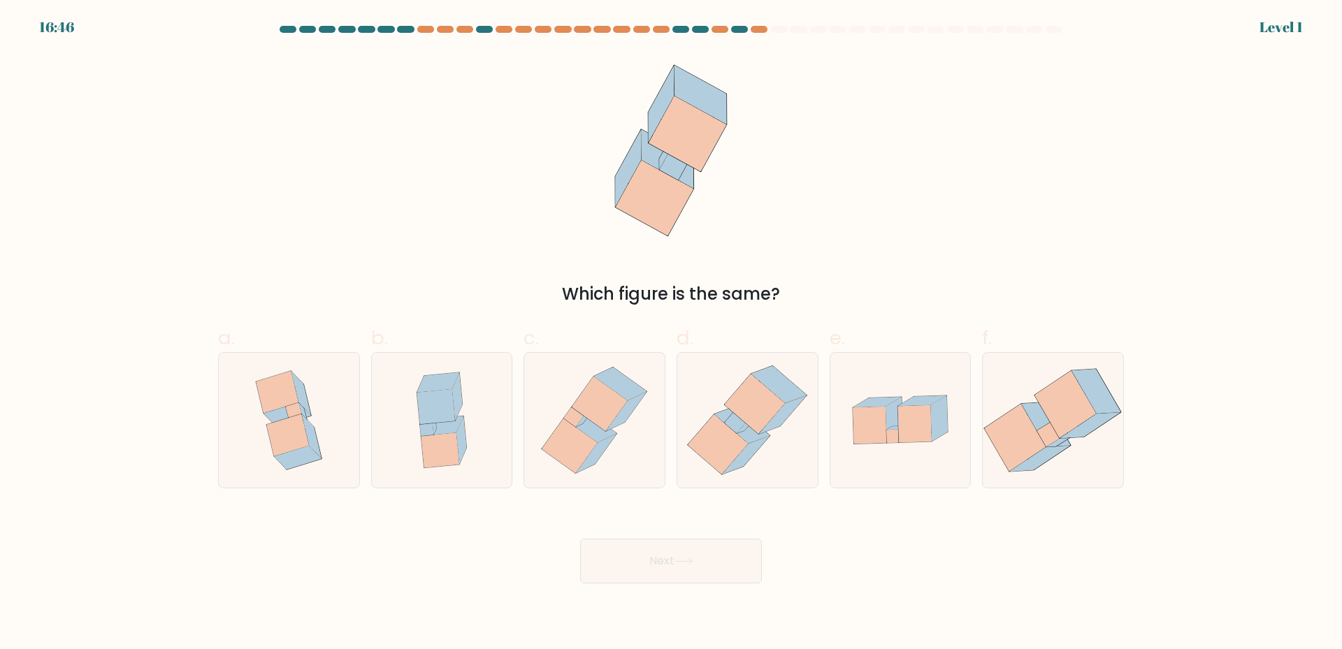
drag, startPoint x: 635, startPoint y: 466, endPoint x: 653, endPoint y: 519, distance: 55.7
click at [637, 468] on icon at bounding box center [594, 420] width 123 height 135
click at [671, 334] on input "c." at bounding box center [671, 329] width 1 height 9
radio input "true"
click at [664, 547] on button "Next" at bounding box center [671, 561] width 182 height 45
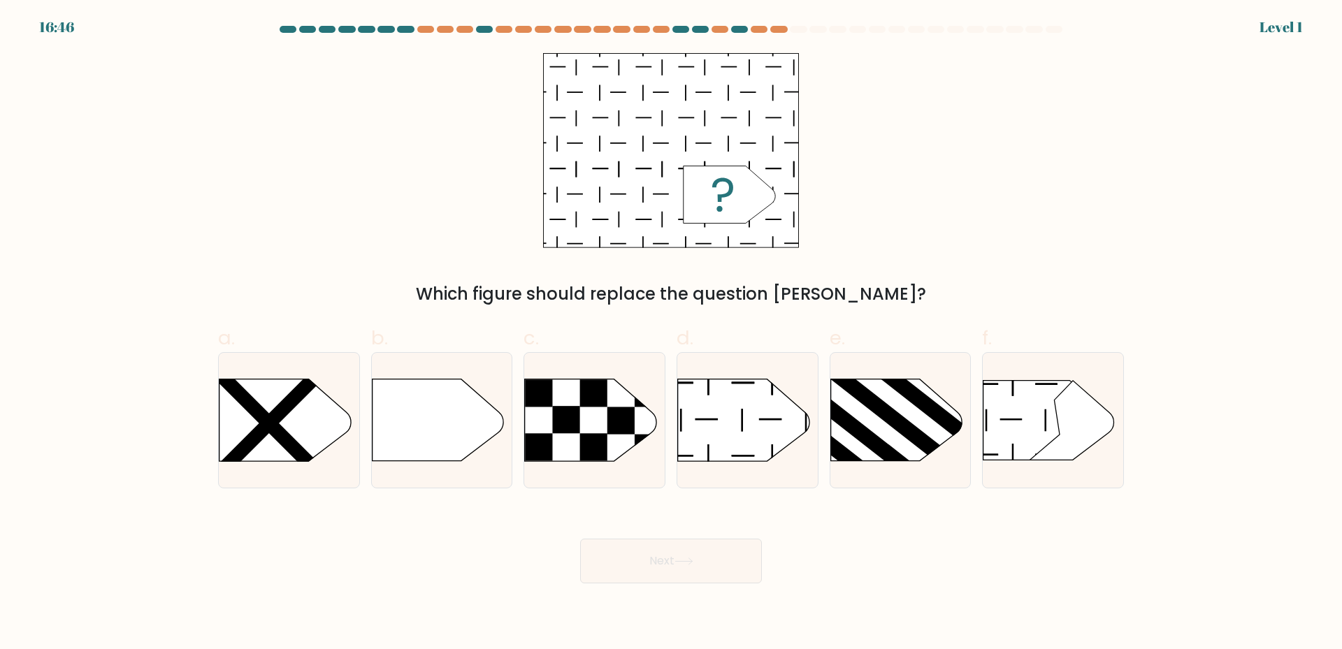
drag, startPoint x: 622, startPoint y: 478, endPoint x: 666, endPoint y: 572, distance: 104.1
click at [613, 463] on div at bounding box center [594, 420] width 142 height 136
click at [671, 334] on input "c." at bounding box center [671, 329] width 1 height 9
radio input "true"
drag, startPoint x: 673, startPoint y: 578, endPoint x: 659, endPoint y: 501, distance: 78.1
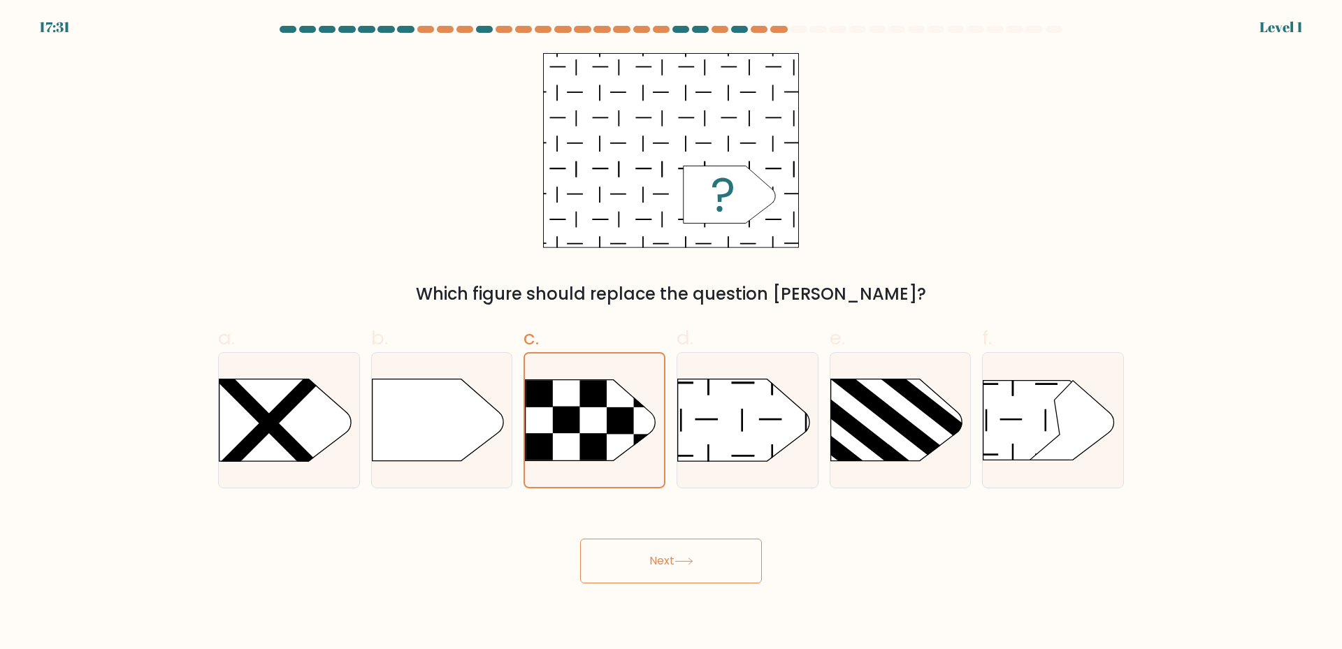
click at [674, 574] on button "Next" at bounding box center [671, 561] width 182 height 45
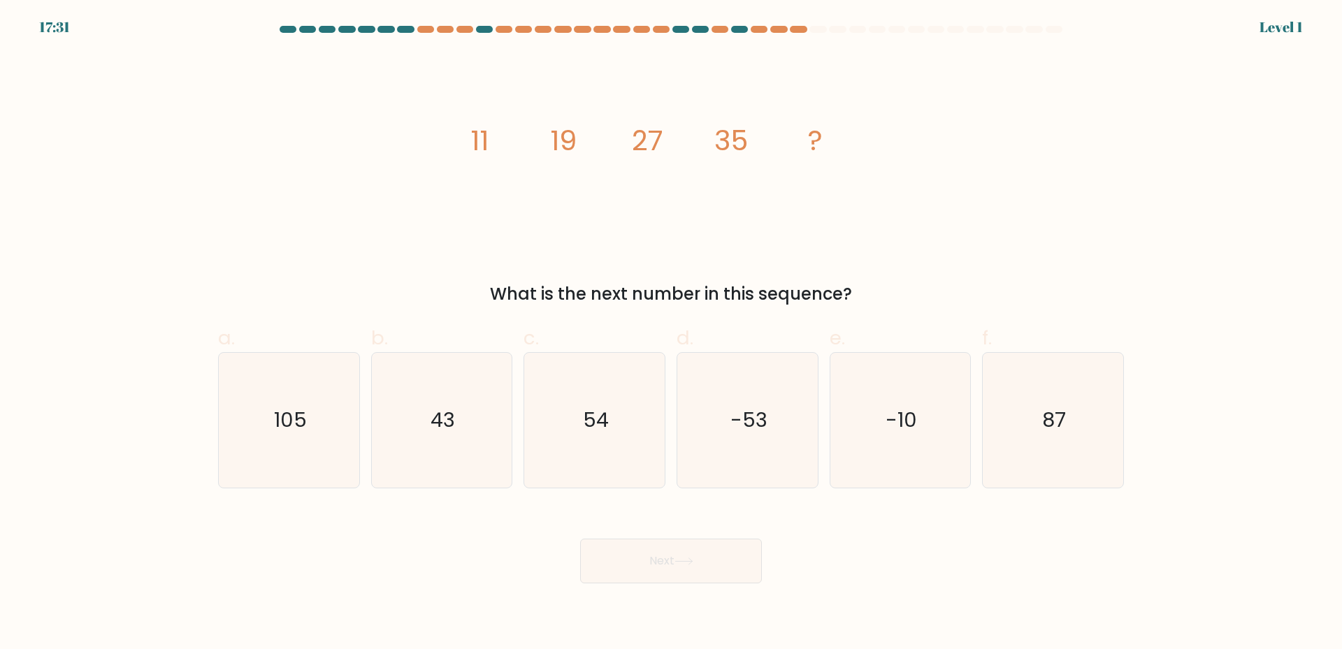
click at [640, 446] on icon "54" at bounding box center [594, 420] width 135 height 135
click at [671, 334] on input "c. 54" at bounding box center [671, 329] width 1 height 9
radio input "true"
drag, startPoint x: 641, startPoint y: 548, endPoint x: 629, endPoint y: 480, distance: 68.8
click at [642, 528] on div "Next" at bounding box center [671, 544] width 922 height 78
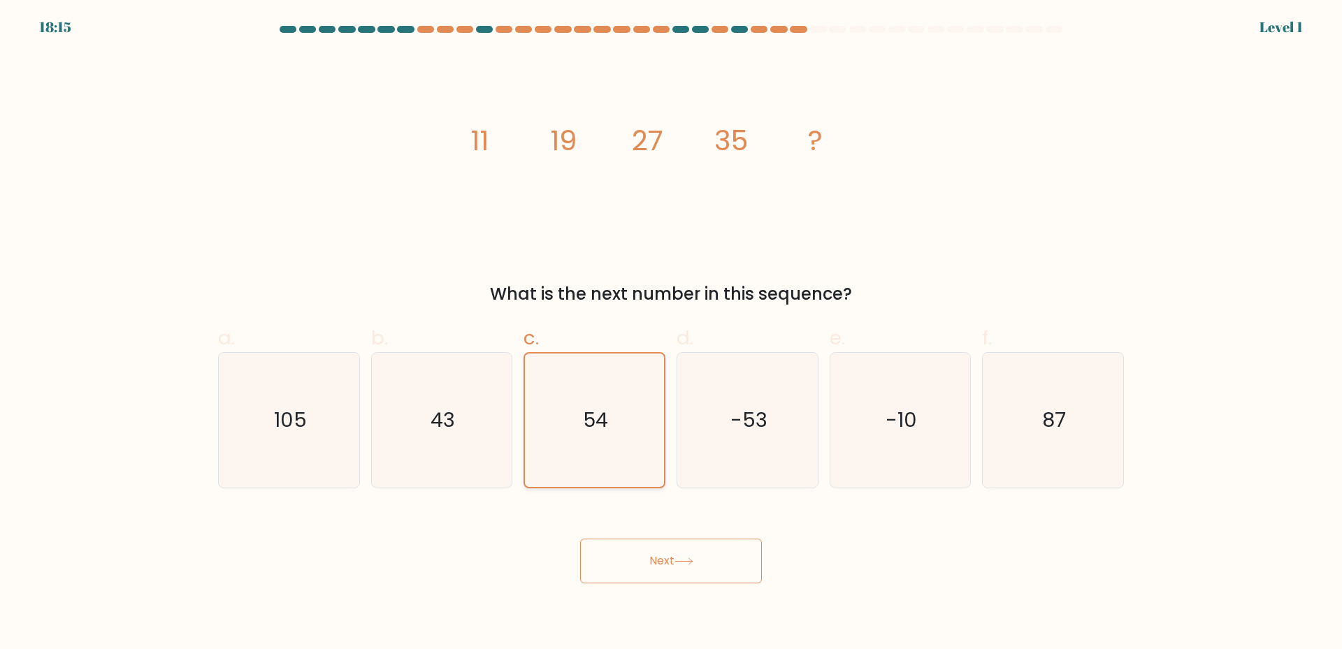
drag, startPoint x: 628, startPoint y: 463, endPoint x: 627, endPoint y: 472, distance: 8.4
click at [627, 465] on icon "54" at bounding box center [594, 420] width 133 height 133
click at [671, 334] on input "c. 54" at bounding box center [671, 329] width 1 height 9
click at [653, 563] on button "Next" at bounding box center [671, 561] width 182 height 45
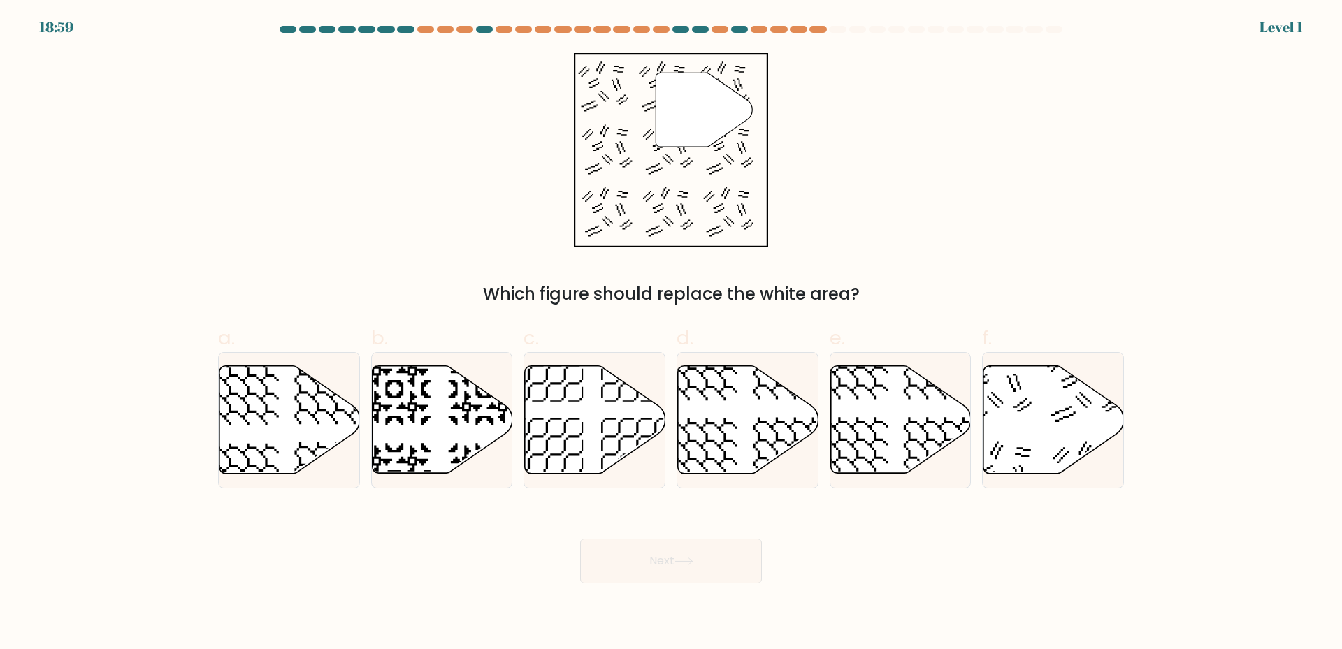
click at [637, 465] on icon at bounding box center [637, 455] width 73 height 73
click at [671, 334] on input "c." at bounding box center [671, 329] width 1 height 9
radio input "true"
click at [651, 548] on button "Next" at bounding box center [671, 561] width 182 height 45
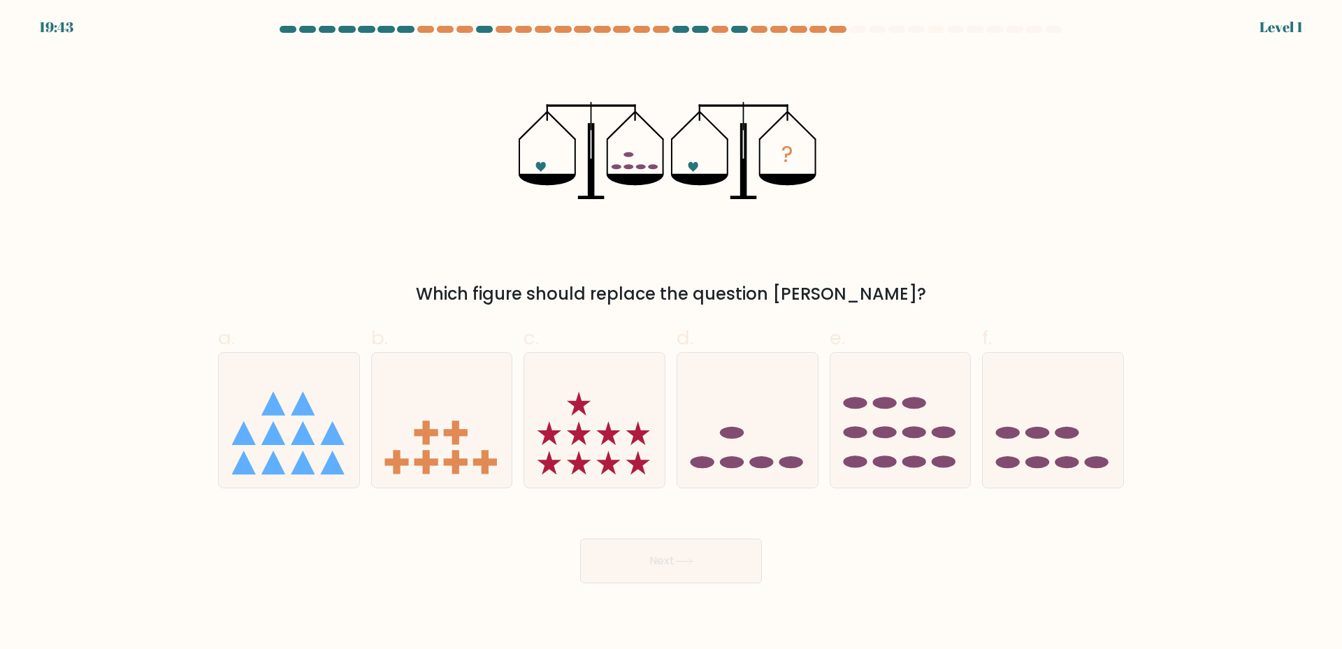
click at [664, 464] on icon at bounding box center [594, 420] width 140 height 116
click at [671, 334] on input "c." at bounding box center [671, 329] width 1 height 9
radio input "true"
click at [667, 560] on button "Next" at bounding box center [671, 561] width 182 height 45
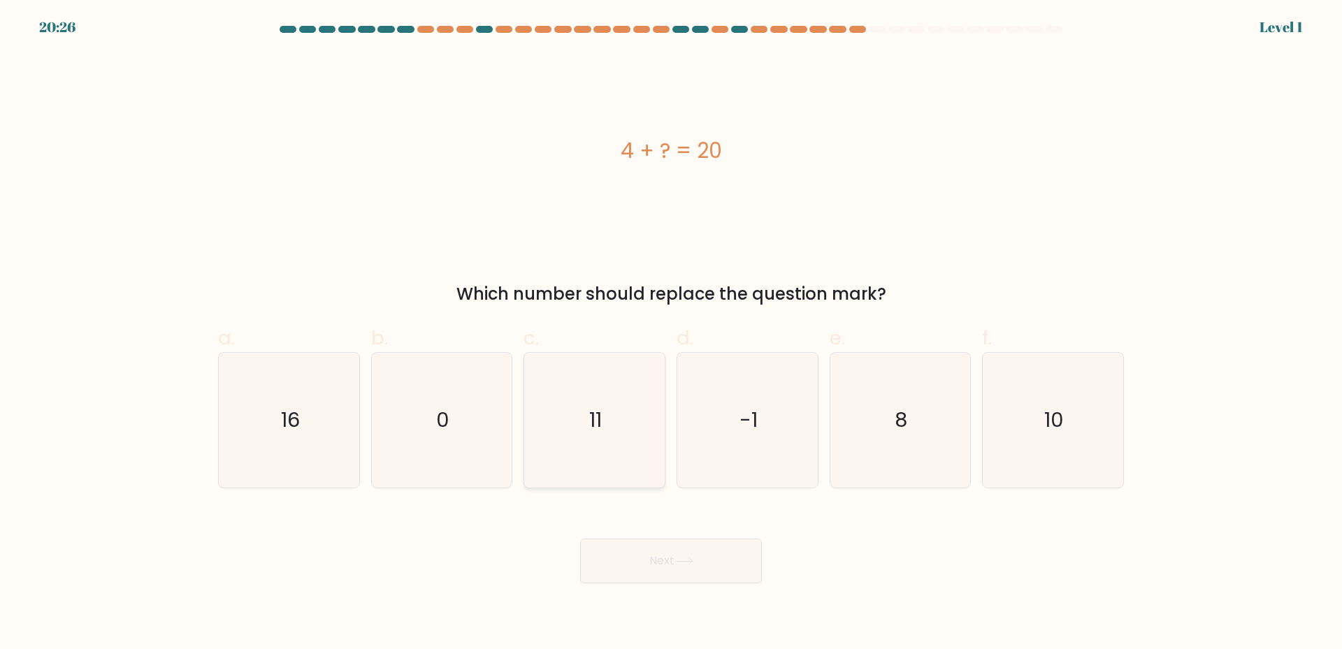
click at [629, 458] on icon "11" at bounding box center [594, 420] width 135 height 135
click at [671, 334] on input "c. 11" at bounding box center [671, 329] width 1 height 9
radio input "true"
click at [680, 560] on icon at bounding box center [683, 562] width 19 height 8
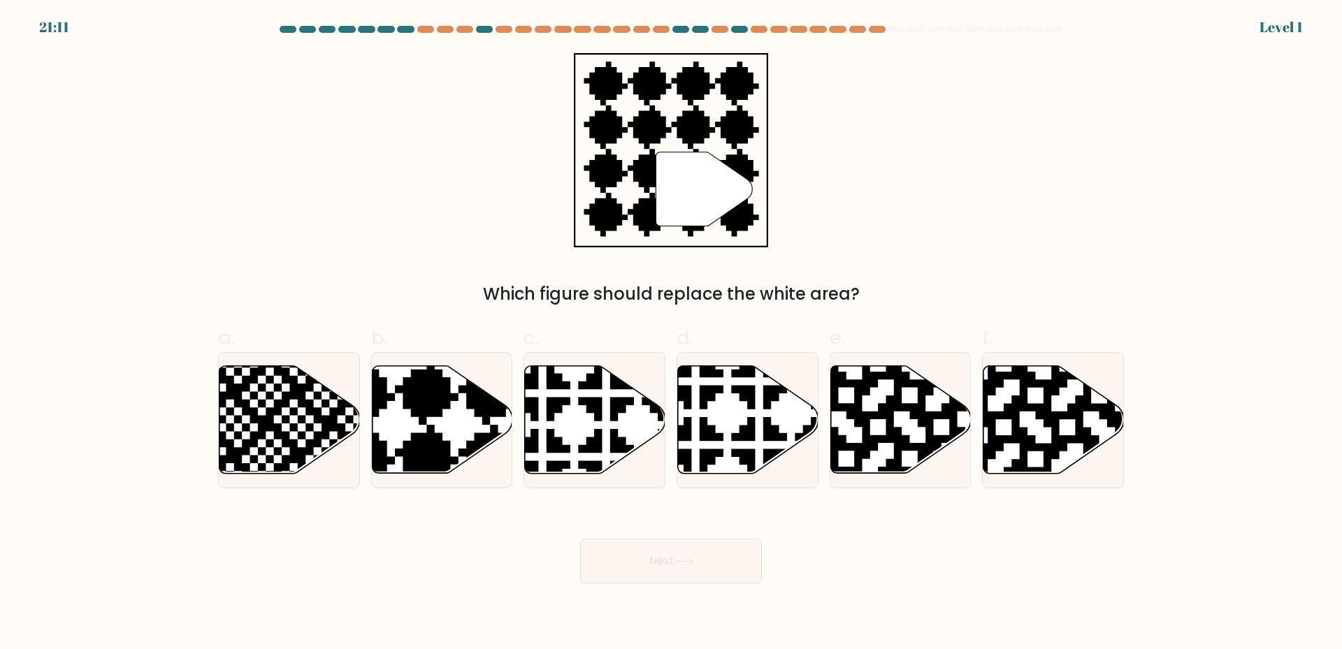
click at [684, 552] on button "Next" at bounding box center [671, 561] width 182 height 45
click at [621, 463] on icon at bounding box center [638, 361] width 247 height 247
click at [671, 334] on input "c." at bounding box center [671, 329] width 1 height 9
radio input "true"
click at [652, 544] on button "Next" at bounding box center [671, 561] width 182 height 45
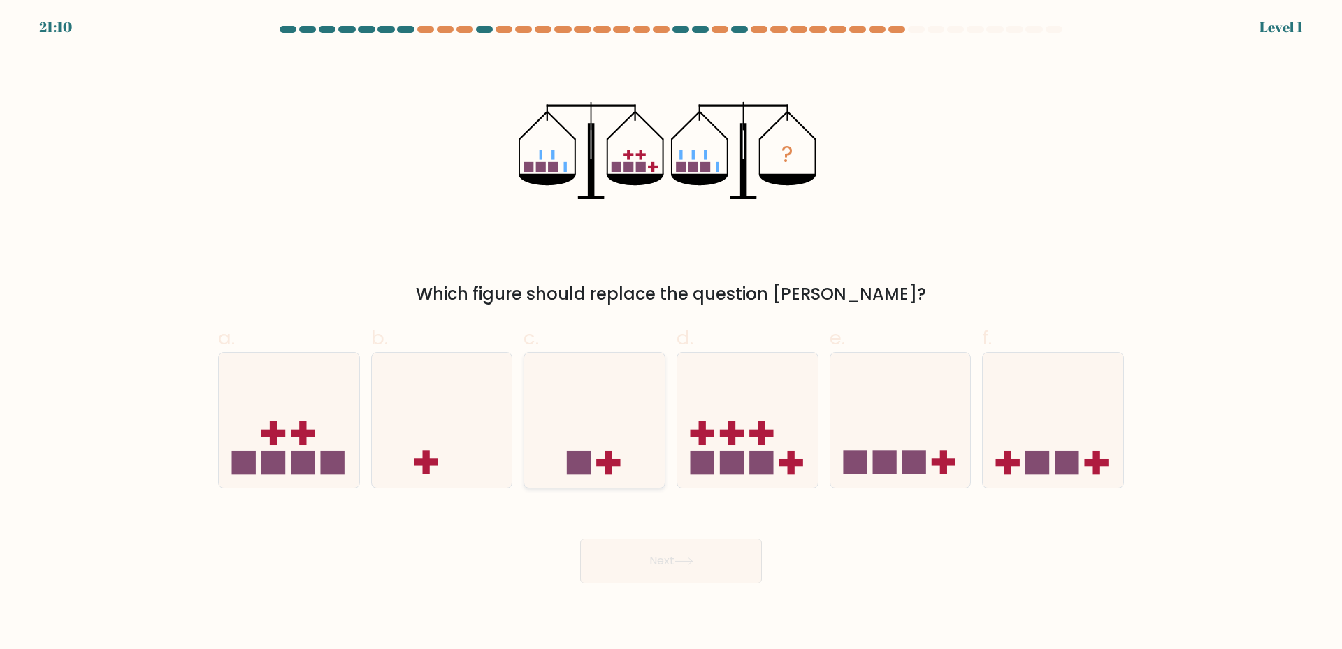
drag, startPoint x: 586, startPoint y: 435, endPoint x: 640, endPoint y: 544, distance: 121.3
click at [586, 439] on icon at bounding box center [594, 420] width 140 height 116
click at [671, 334] on input "c." at bounding box center [671, 329] width 1 height 9
radio input "true"
drag, startPoint x: 647, startPoint y: 556, endPoint x: 629, endPoint y: 456, distance: 101.6
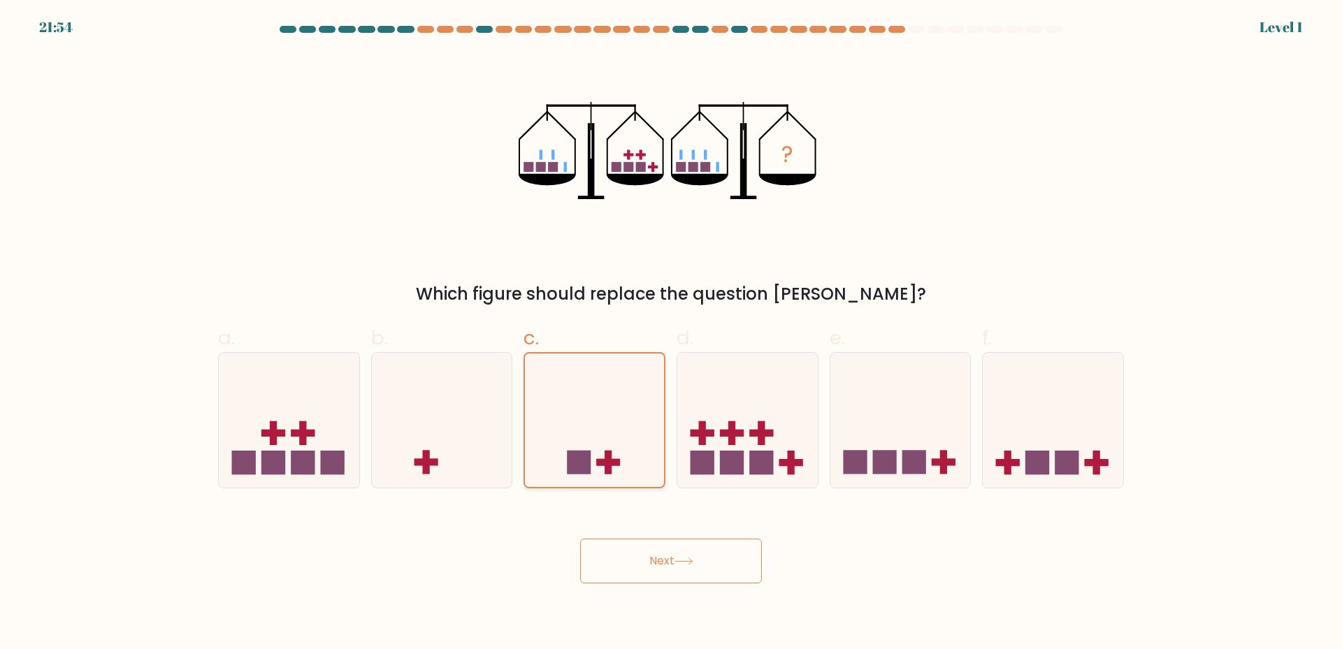
click at [647, 554] on button "Next" at bounding box center [671, 561] width 182 height 45
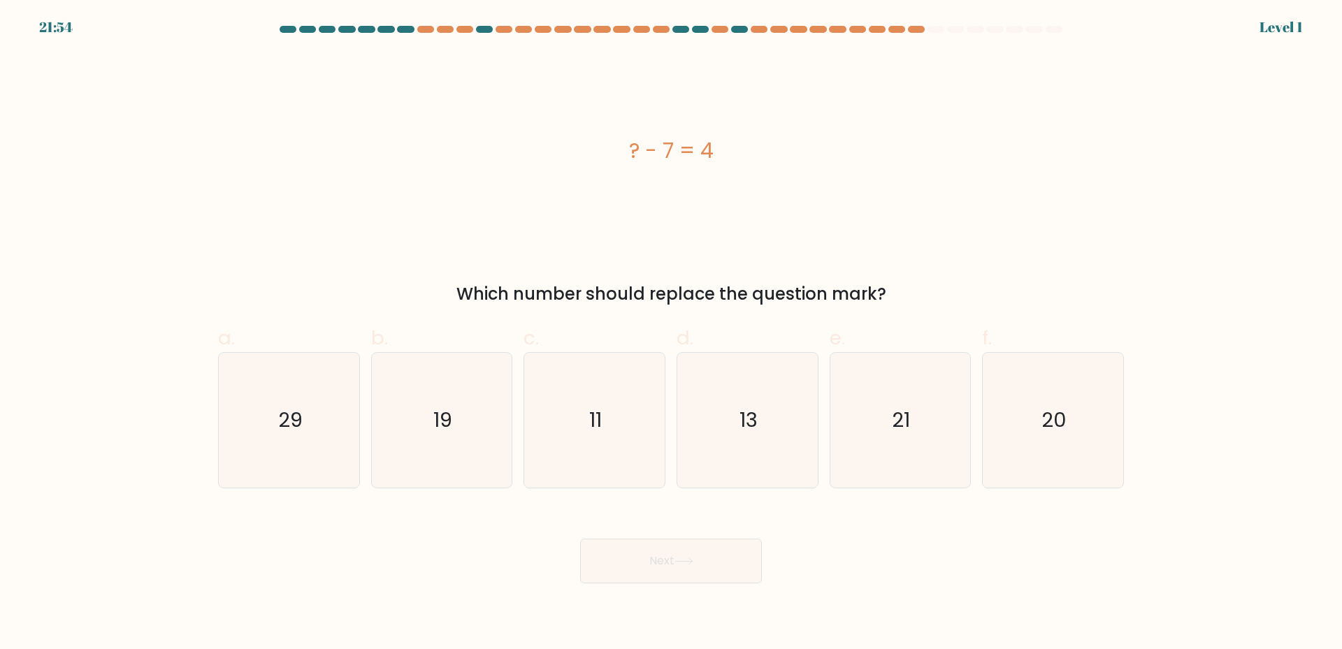
drag, startPoint x: 629, startPoint y: 456, endPoint x: 656, endPoint y: 556, distance: 103.4
click at [625, 442] on icon "11" at bounding box center [594, 420] width 135 height 135
click at [671, 334] on input "c. 11" at bounding box center [671, 329] width 1 height 9
radio input "true"
click at [660, 568] on button "Next" at bounding box center [671, 561] width 182 height 45
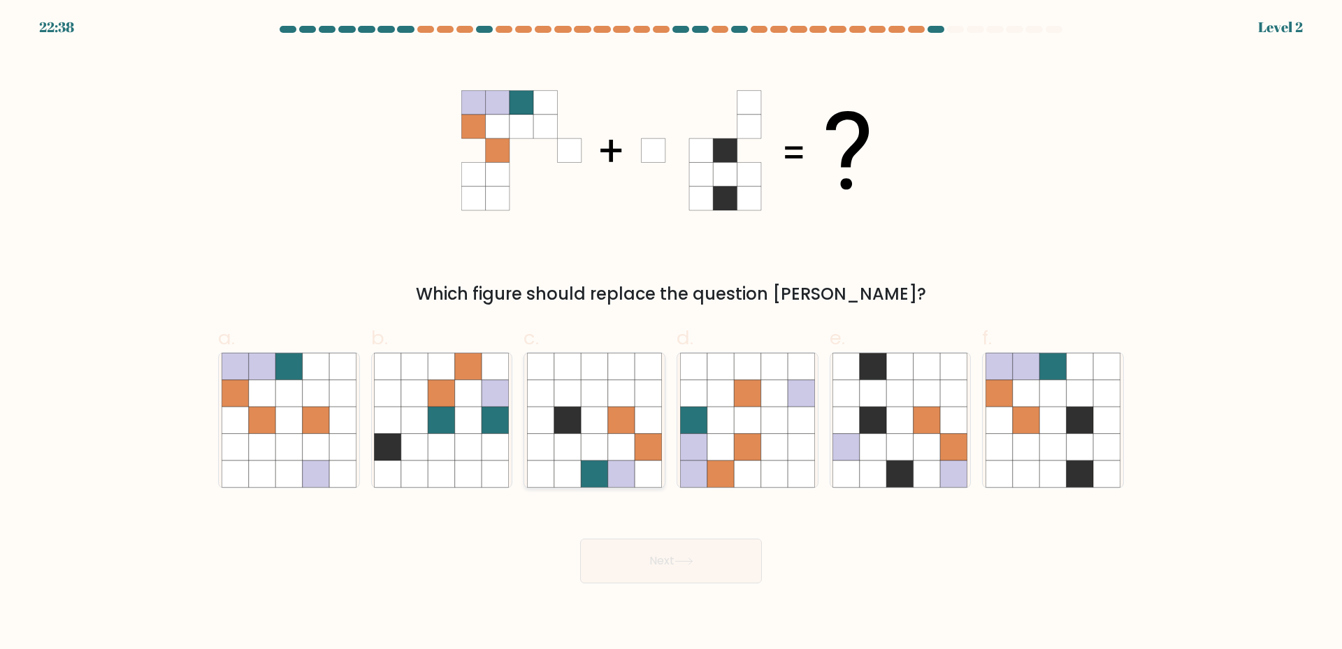
click at [622, 478] on icon at bounding box center [621, 474] width 27 height 27
click at [671, 334] on input "c." at bounding box center [671, 329] width 1 height 9
radio input "true"
click at [701, 565] on button "Next" at bounding box center [671, 561] width 182 height 45
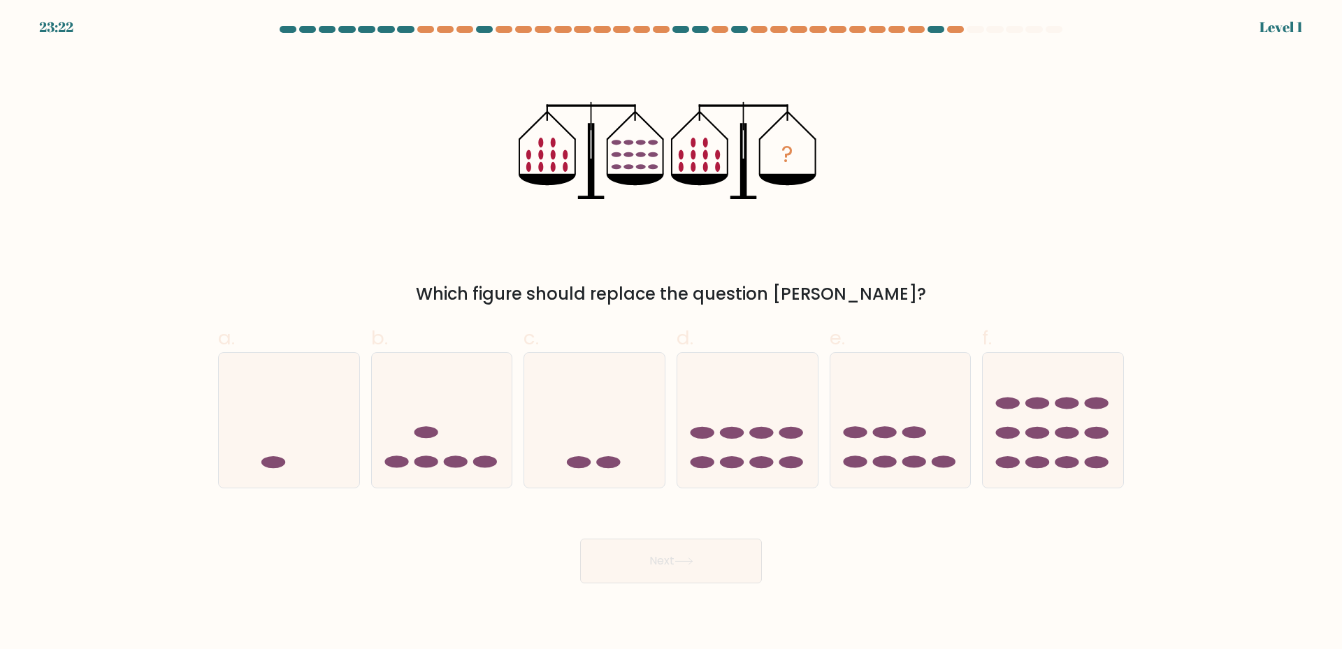
click at [628, 477] on icon at bounding box center [594, 420] width 140 height 116
click at [671, 334] on input "c." at bounding box center [671, 329] width 1 height 9
radio input "true"
drag, startPoint x: 690, startPoint y: 565, endPoint x: 639, endPoint y: 514, distance: 72.6
click at [689, 563] on icon at bounding box center [683, 562] width 19 height 8
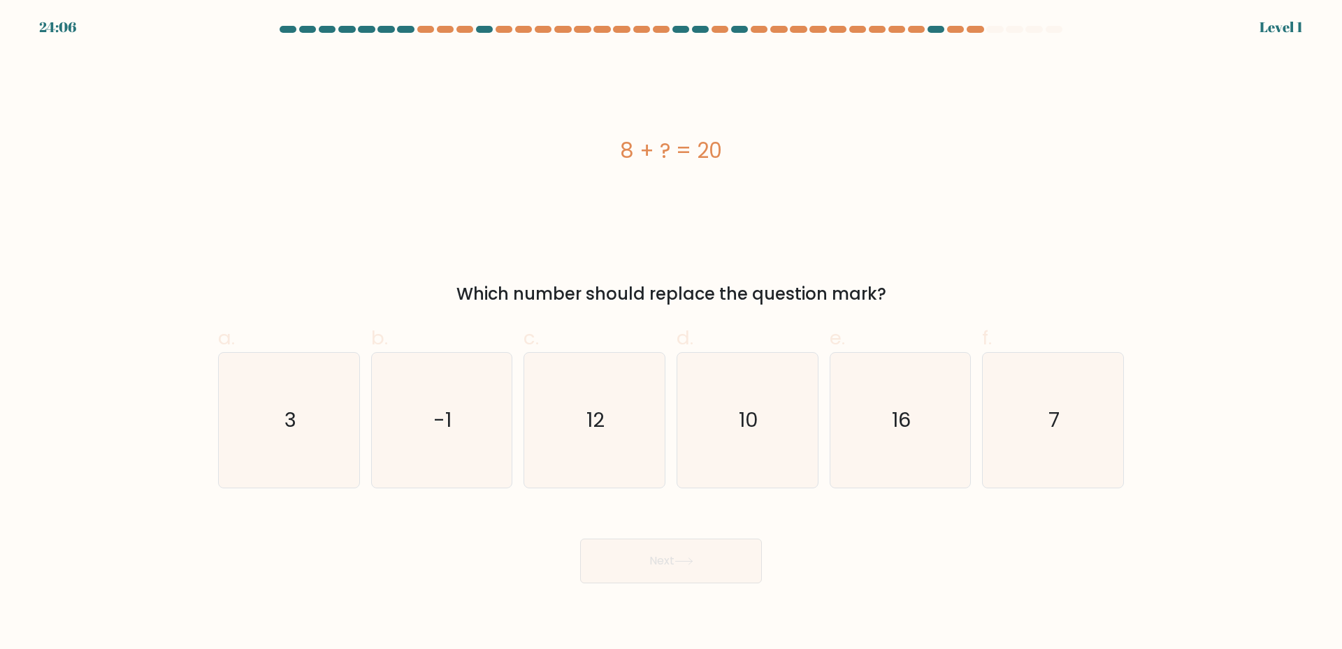
click at [595, 465] on icon "12" at bounding box center [594, 420] width 135 height 135
click at [671, 334] on input "c. 12" at bounding box center [671, 329] width 1 height 9
radio input "true"
drag, startPoint x: 667, startPoint y: 576, endPoint x: 614, endPoint y: 474, distance: 115.0
click at [665, 571] on button "Next" at bounding box center [671, 561] width 182 height 45
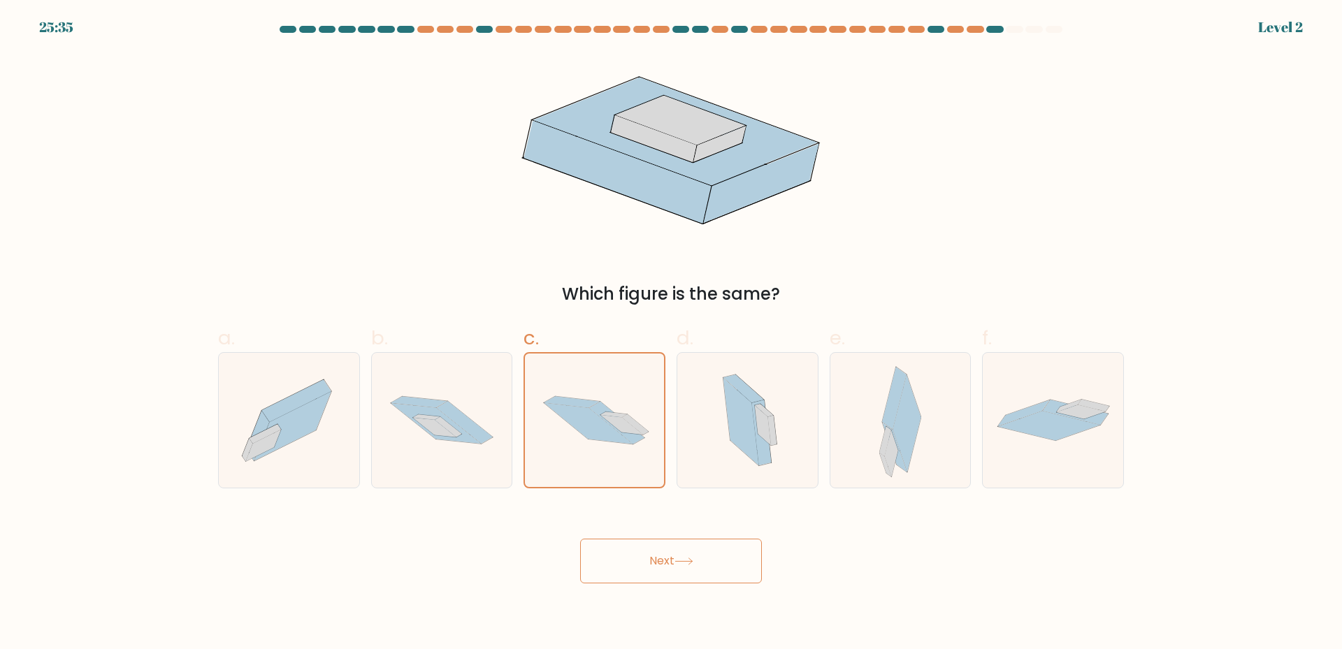
drag, startPoint x: 651, startPoint y: 587, endPoint x: 618, endPoint y: 535, distance: 61.9
click at [648, 579] on body "25:35 Level 2" at bounding box center [671, 324] width 1342 height 649
click at [639, 558] on button "Next" at bounding box center [671, 561] width 182 height 45
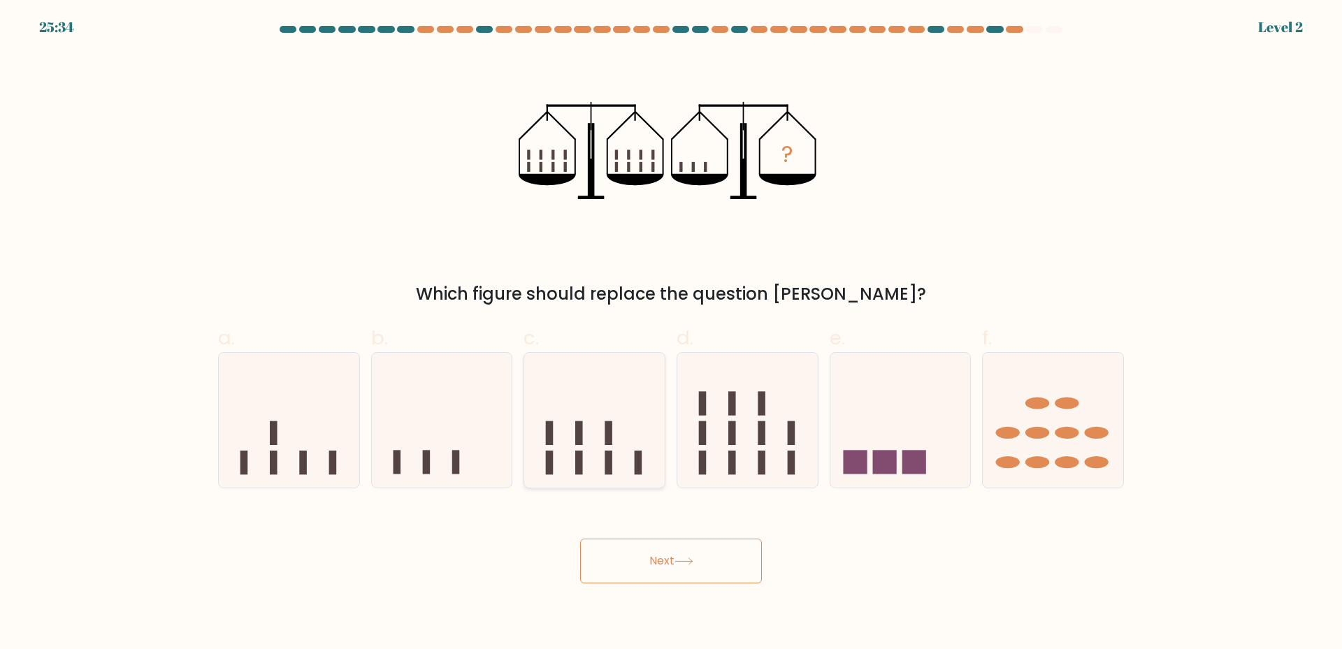
click at [610, 464] on rect at bounding box center [609, 463] width 8 height 24
click at [671, 334] on input "c." at bounding box center [671, 329] width 1 height 9
radio input "true"
click at [641, 569] on button "Next" at bounding box center [671, 561] width 182 height 45
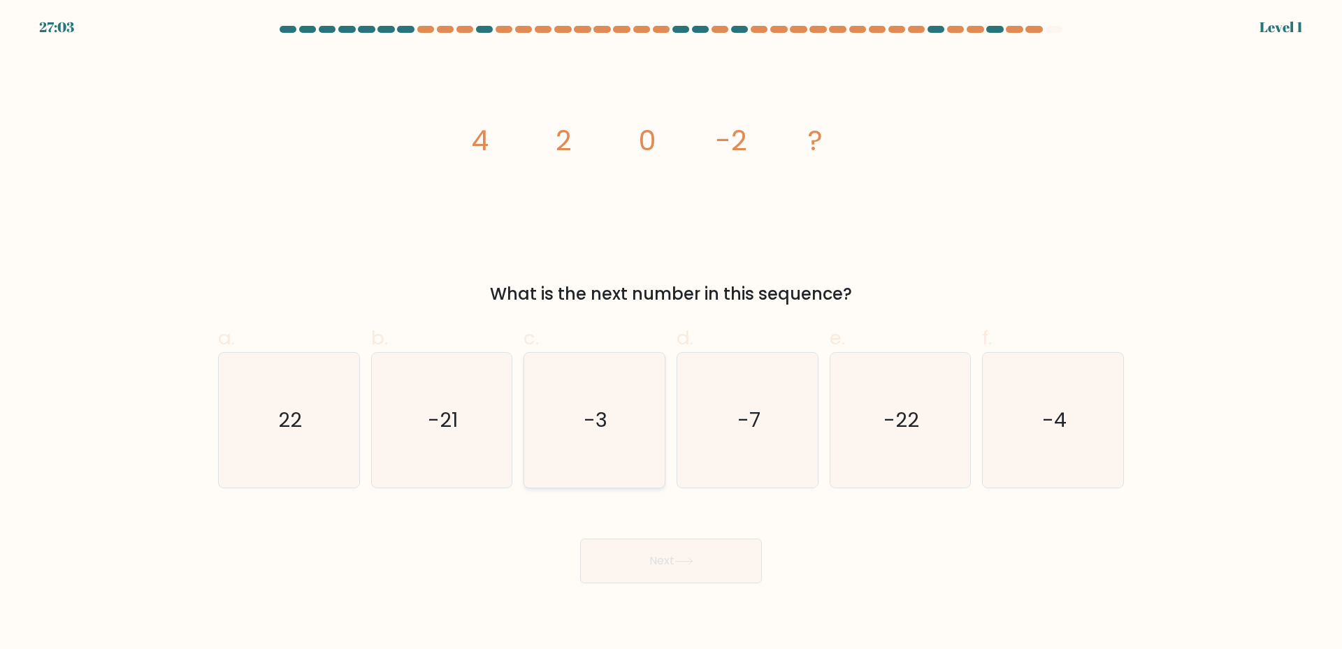
click at [613, 485] on icon "-3" at bounding box center [594, 420] width 135 height 135
click at [671, 334] on input "c. -3" at bounding box center [671, 329] width 1 height 9
radio input "true"
click at [645, 547] on button "Next" at bounding box center [671, 561] width 182 height 45
click at [617, 459] on icon "-3" at bounding box center [594, 420] width 133 height 133
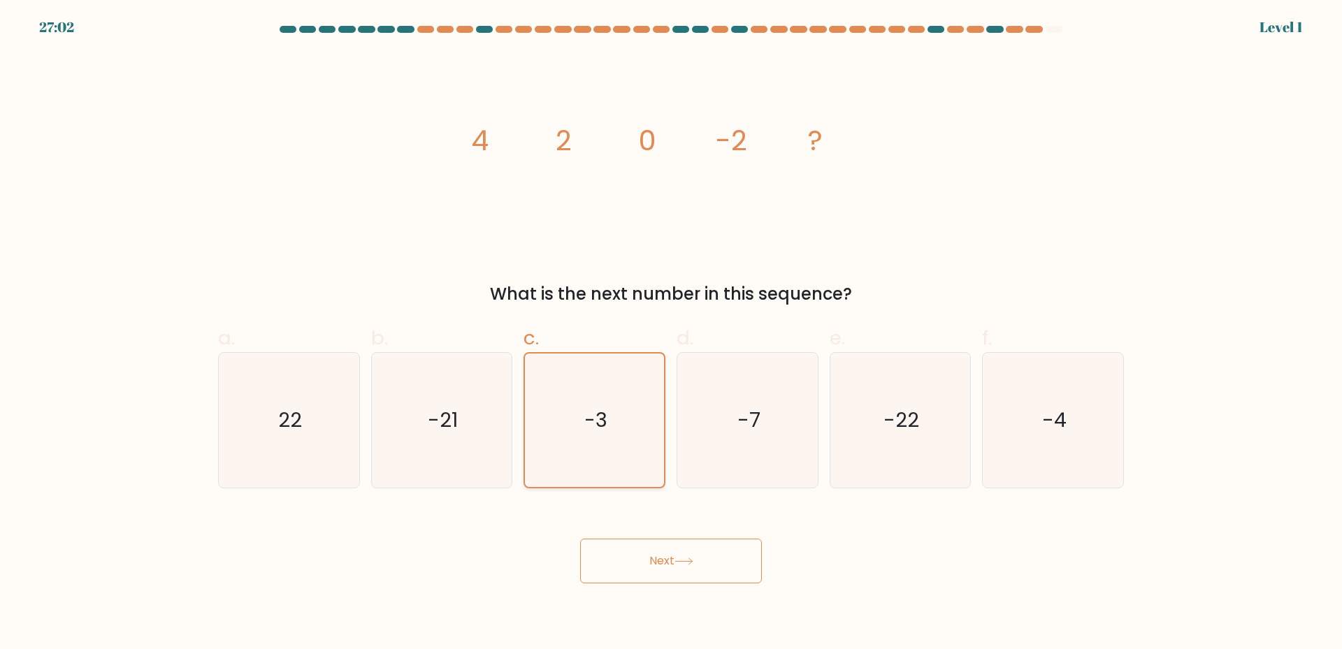
click at [671, 334] on input "c. -3" at bounding box center [671, 329] width 1 height 9
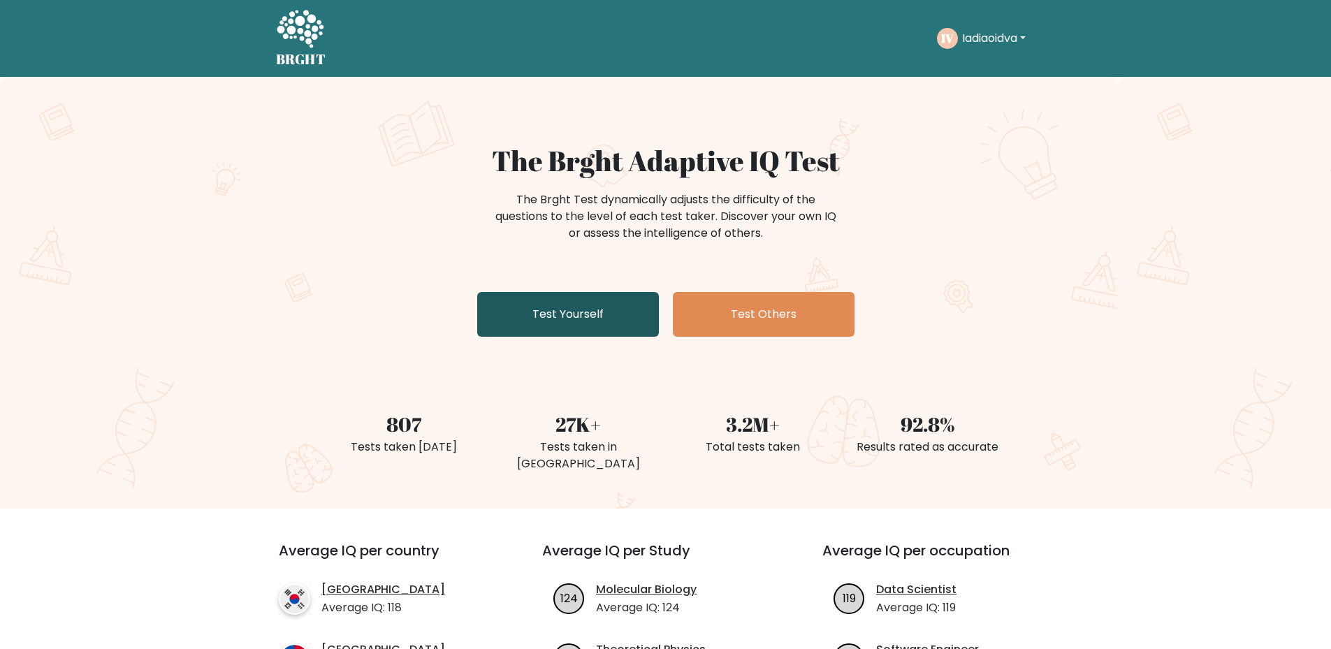
click at [521, 316] on link "Test Yourself" at bounding box center [568, 314] width 182 height 45
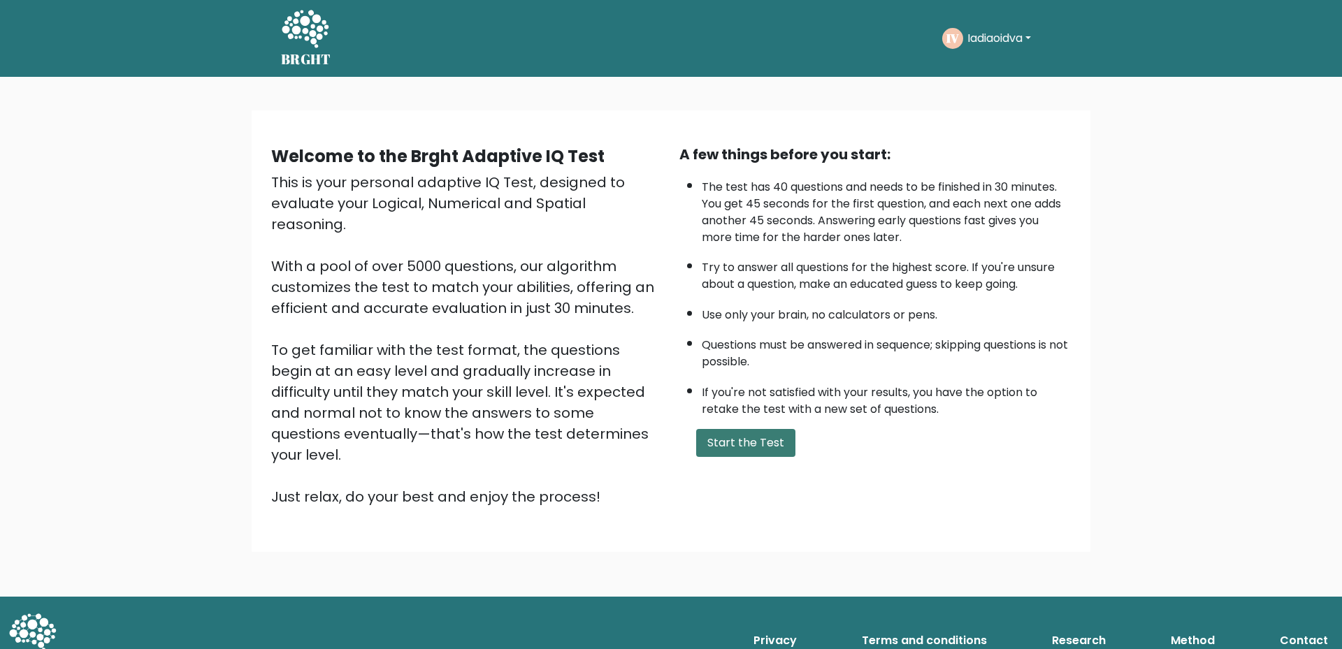
click at [730, 436] on button "Start the Test" at bounding box center [745, 443] width 99 height 28
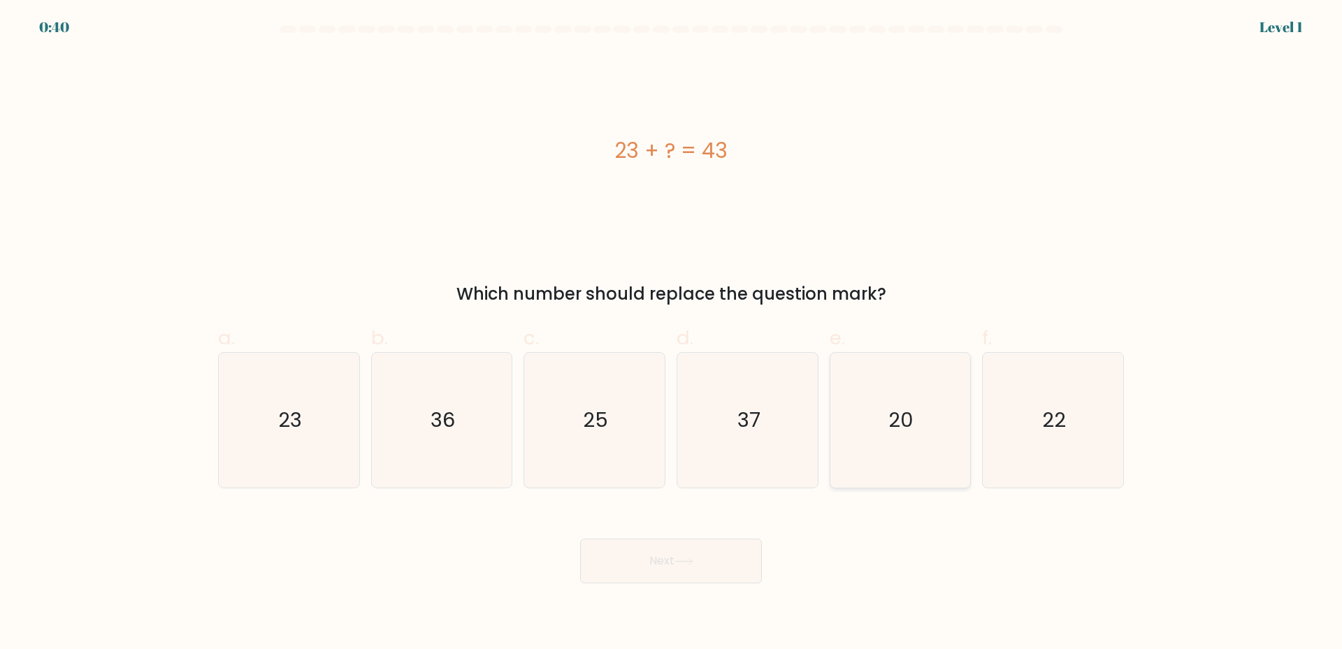
click at [860, 441] on icon "20" at bounding box center [899, 420] width 135 height 135
click at [672, 334] on input "e. 20" at bounding box center [671, 329] width 1 height 9
radio input "true"
click at [697, 560] on button "Next" at bounding box center [671, 561] width 182 height 45
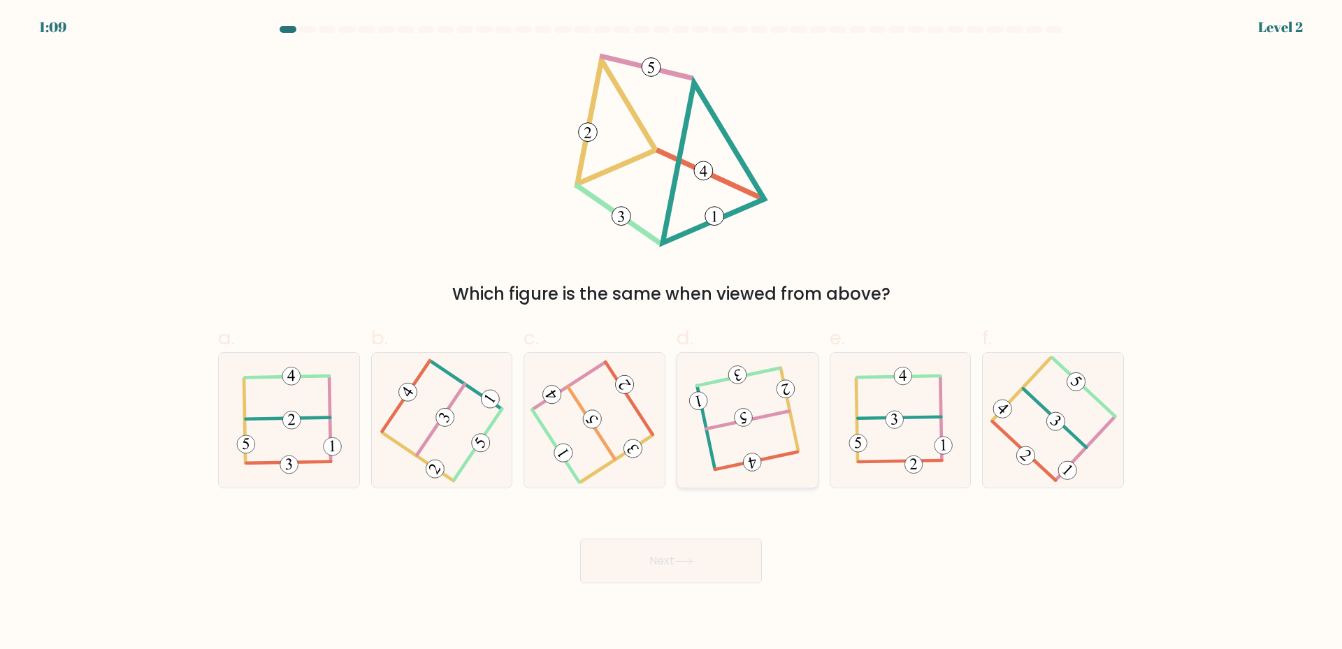
click at [746, 466] on 114 at bounding box center [752, 463] width 22 height 22
click at [672, 334] on input "d." at bounding box center [671, 329] width 1 height 9
radio input "true"
click at [714, 556] on button "Next" at bounding box center [671, 561] width 182 height 45
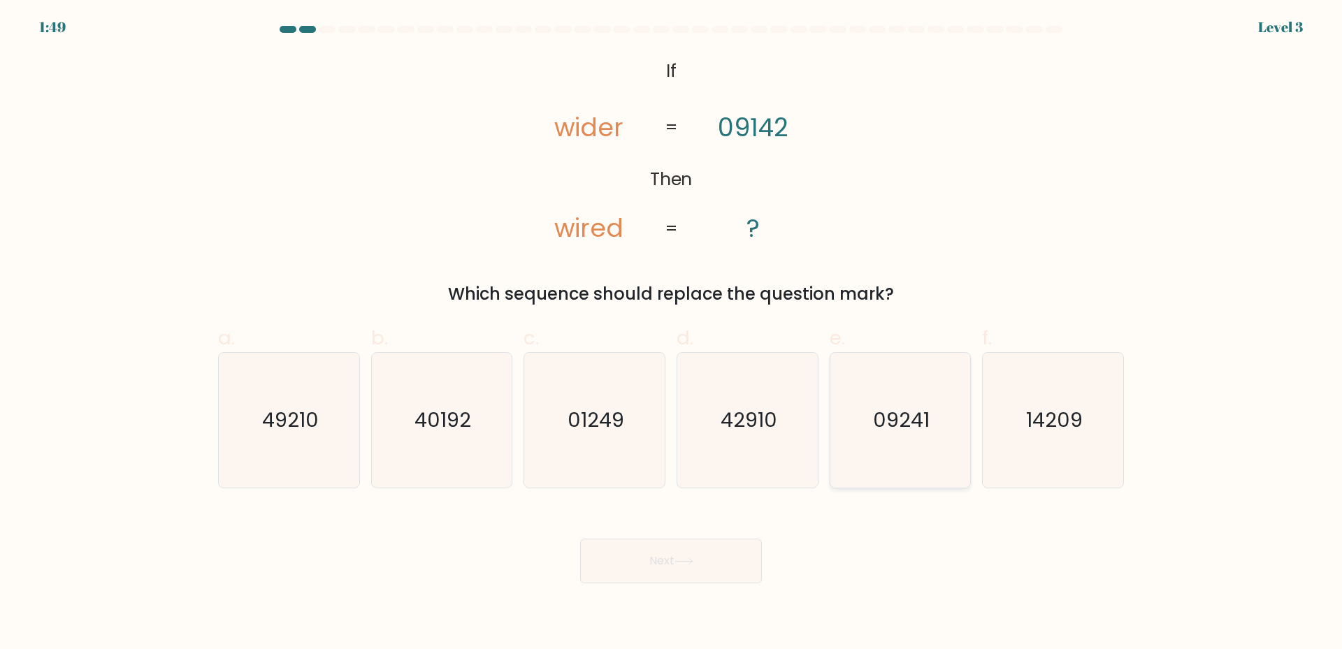
click at [915, 454] on icon "09241" at bounding box center [899, 420] width 135 height 135
click at [672, 334] on input "e. 09241" at bounding box center [671, 329] width 1 height 9
radio input "true"
click at [718, 565] on button "Next" at bounding box center [671, 561] width 182 height 45
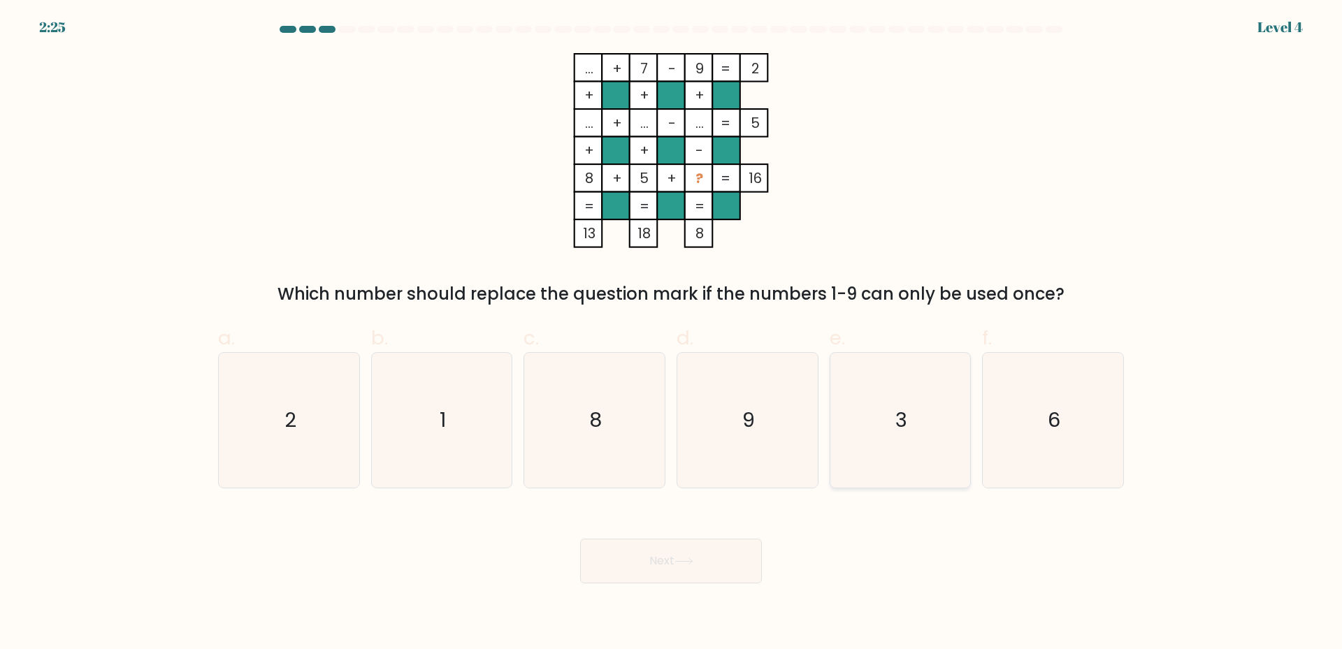
drag, startPoint x: 941, startPoint y: 418, endPoint x: 881, endPoint y: 443, distance: 65.2
click at [937, 419] on icon "3" at bounding box center [899, 420] width 135 height 135
click at [672, 334] on input "e. 3" at bounding box center [671, 329] width 1 height 9
radio input "true"
click at [723, 562] on button "Next" at bounding box center [671, 561] width 182 height 45
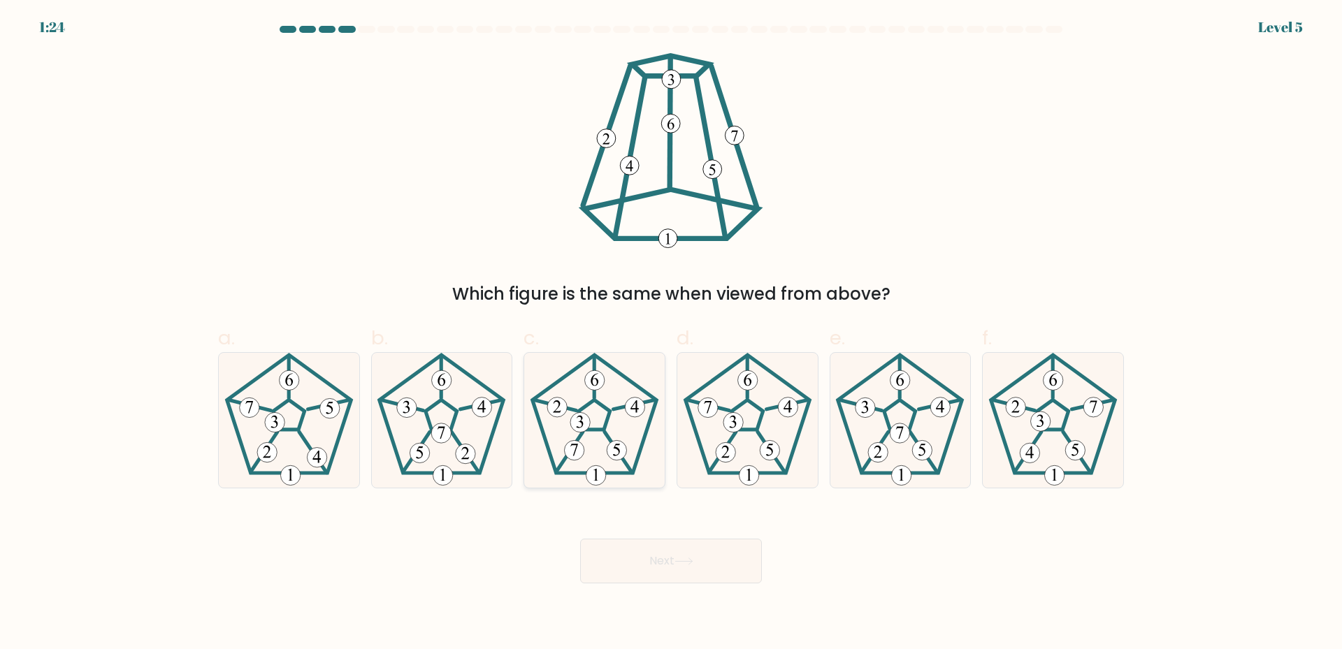
click at [564, 463] on 558 at bounding box center [569, 452] width 27 height 40
click at [671, 334] on input "c." at bounding box center [671, 329] width 1 height 9
radio input "true"
click at [633, 529] on div "Next" at bounding box center [671, 544] width 922 height 78
click at [644, 550] on button "Next" at bounding box center [671, 561] width 182 height 45
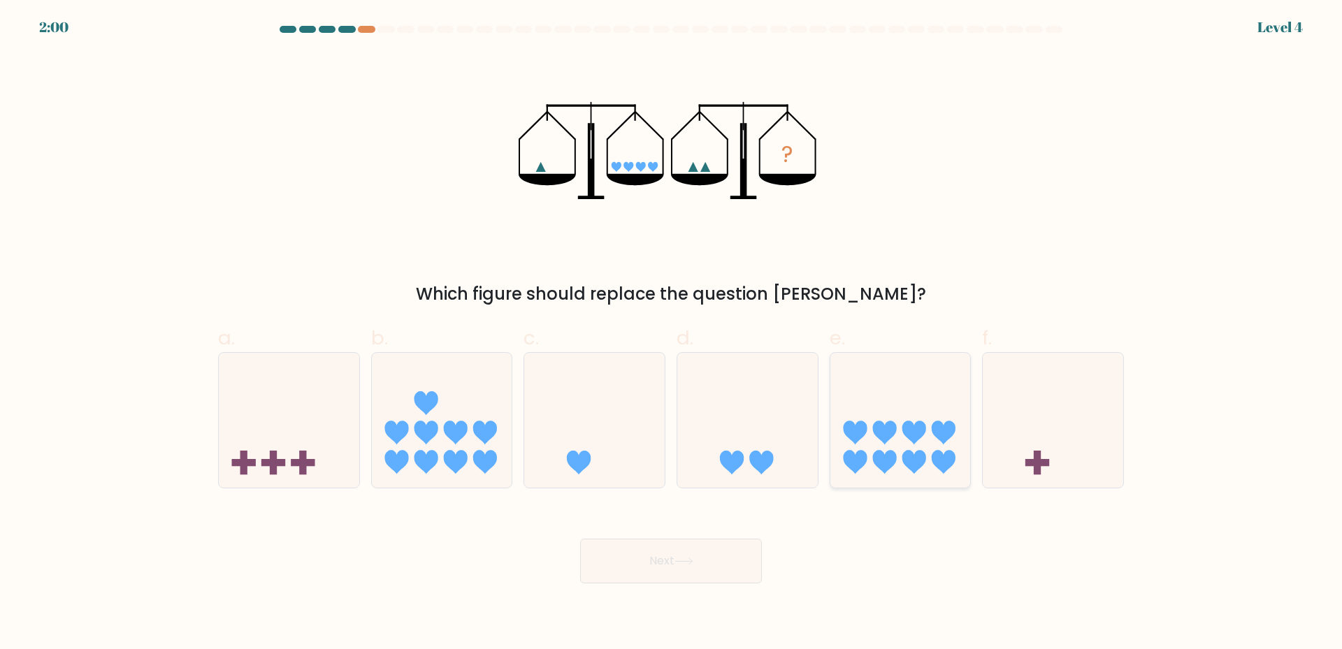
click at [890, 407] on icon at bounding box center [900, 420] width 140 height 116
click at [672, 334] on input "e." at bounding box center [671, 329] width 1 height 9
radio input "true"
click at [684, 554] on button "Next" at bounding box center [671, 561] width 182 height 45
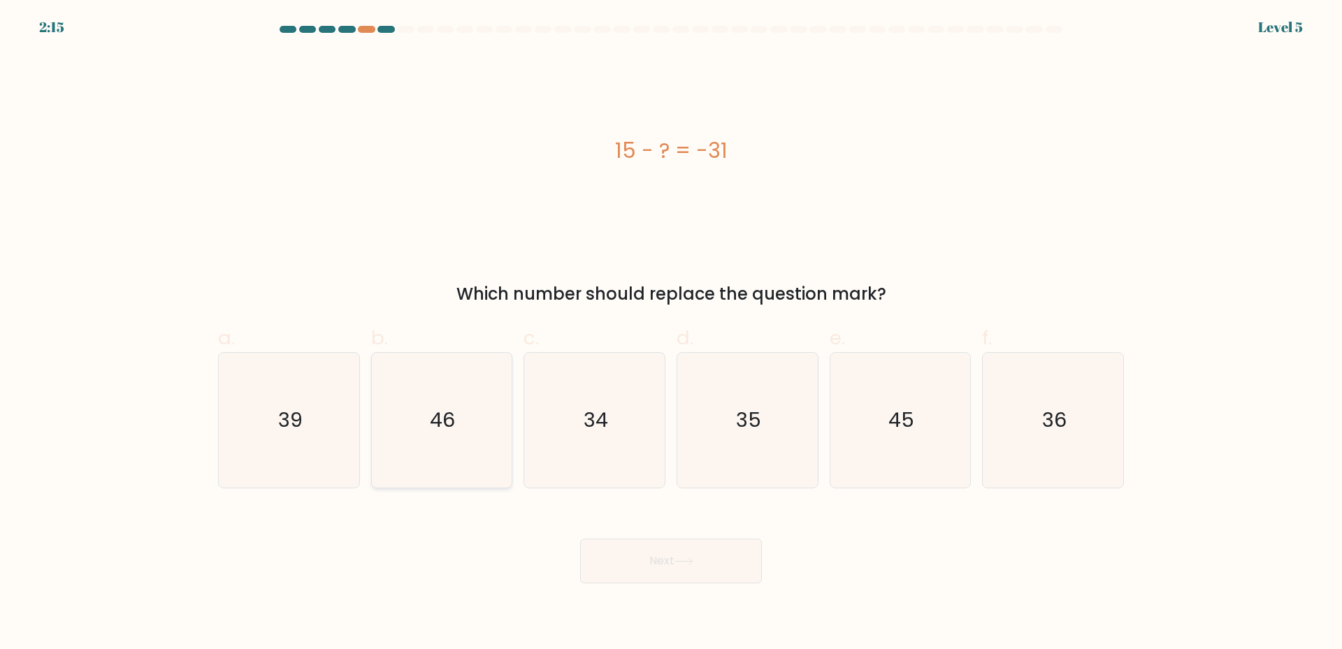
click at [419, 419] on icon "46" at bounding box center [441, 420] width 135 height 135
click at [671, 334] on input "b. 46" at bounding box center [671, 329] width 1 height 9
radio input "true"
click at [655, 573] on button "Next" at bounding box center [671, 561] width 182 height 45
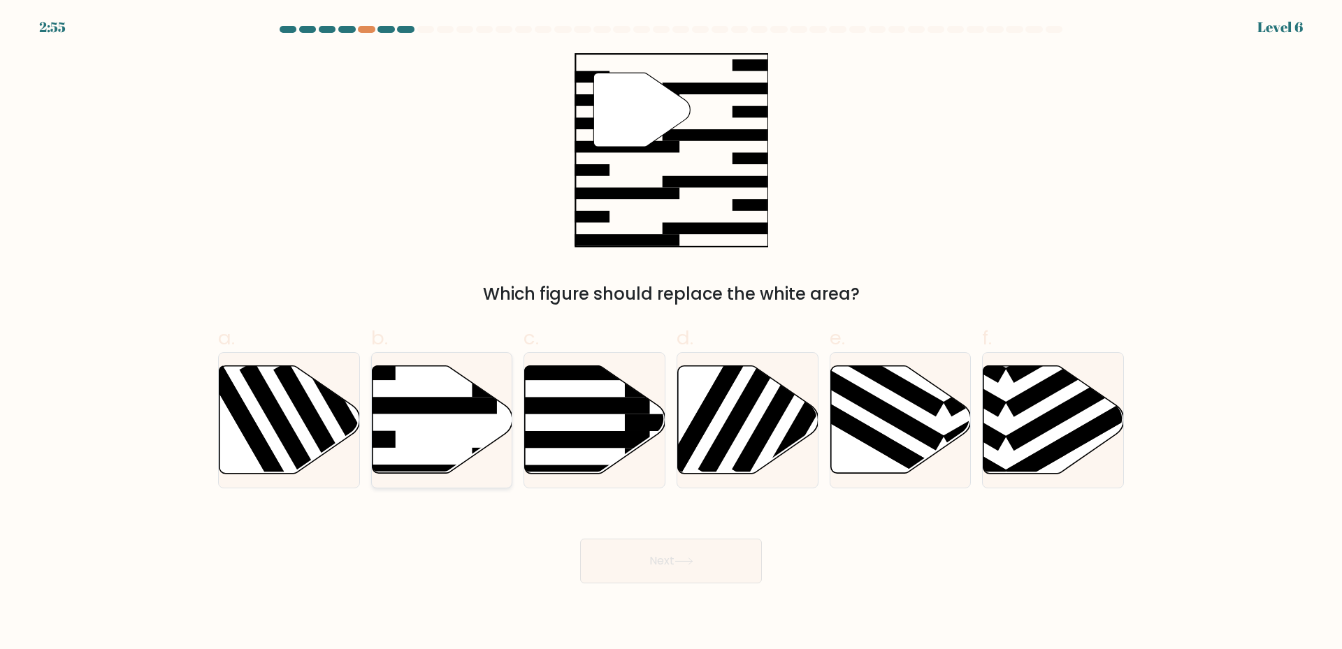
click at [391, 429] on icon at bounding box center [442, 420] width 140 height 108
click at [671, 334] on input "b." at bounding box center [671, 329] width 1 height 9
radio input "true"
click at [619, 564] on button "Next" at bounding box center [671, 561] width 182 height 45
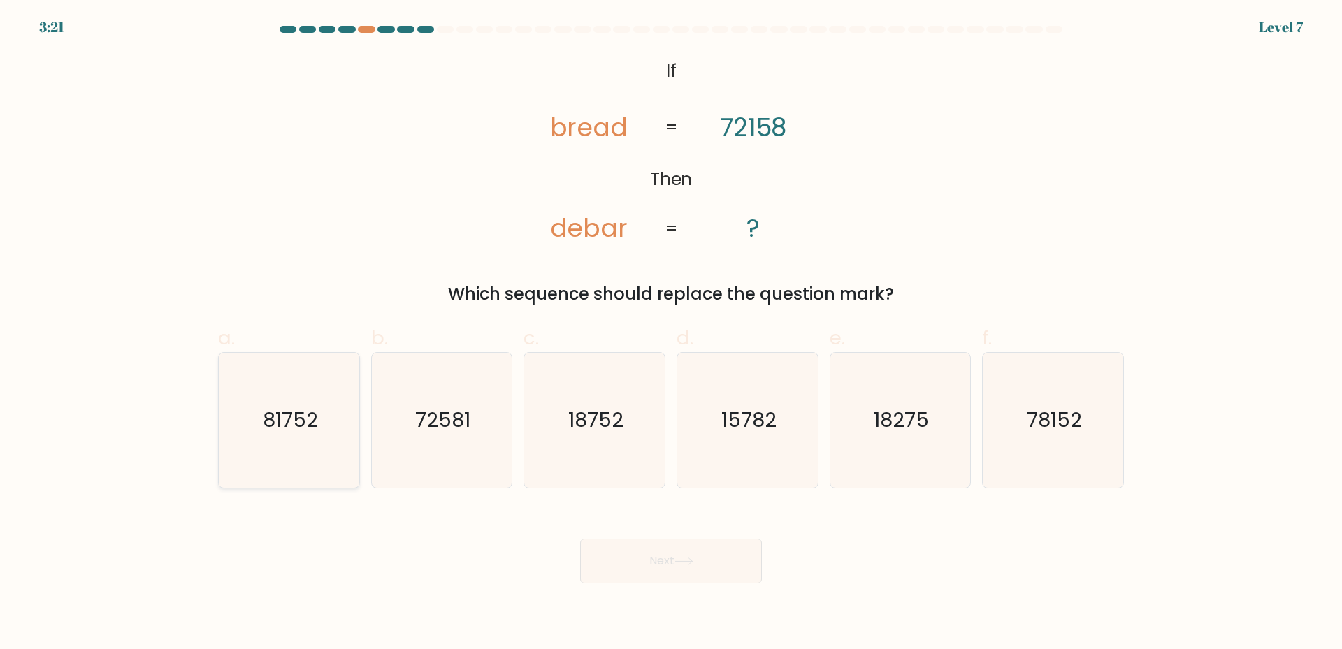
click at [284, 425] on text "81752" at bounding box center [290, 420] width 55 height 28
click at [671, 334] on input "a. 81752" at bounding box center [671, 329] width 1 height 9
radio input "true"
click at [618, 550] on button "Next" at bounding box center [671, 561] width 182 height 45
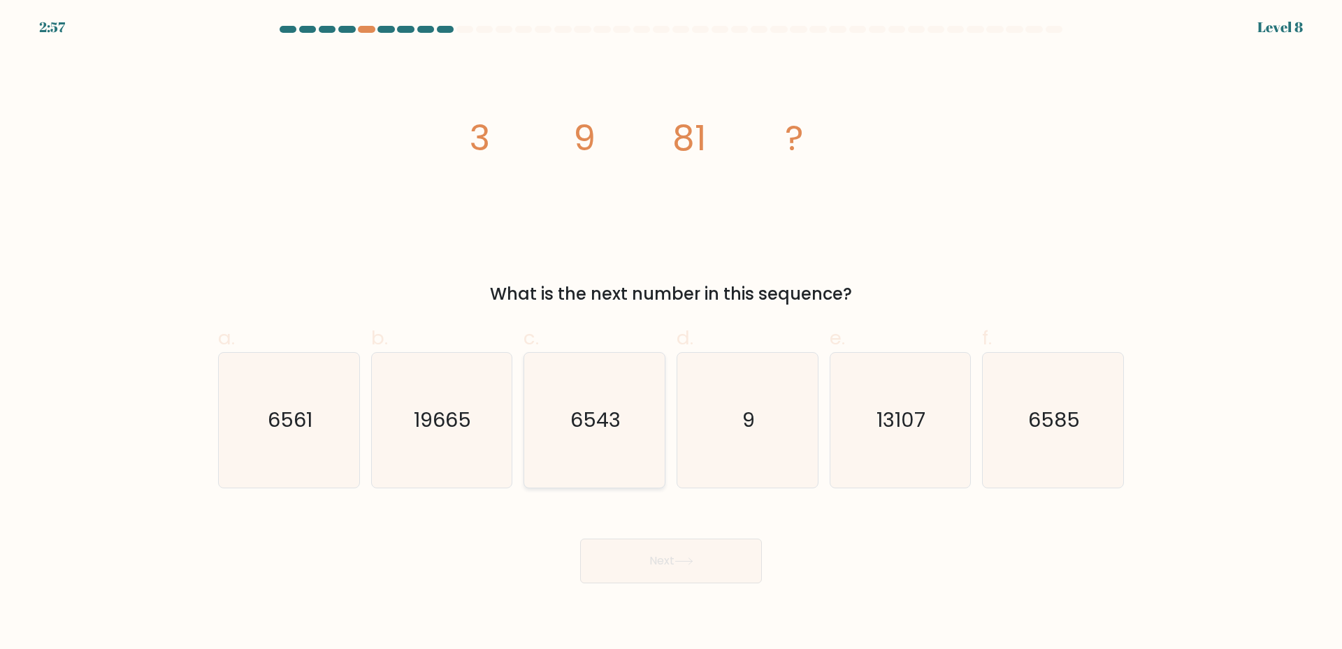
click at [598, 444] on icon "6543" at bounding box center [594, 420] width 135 height 135
click at [671, 334] on input "c. 6543" at bounding box center [671, 329] width 1 height 9
radio input "true"
click at [483, 455] on icon "19665" at bounding box center [441, 420] width 135 height 135
click at [671, 334] on input "b. 19665" at bounding box center [671, 329] width 1 height 9
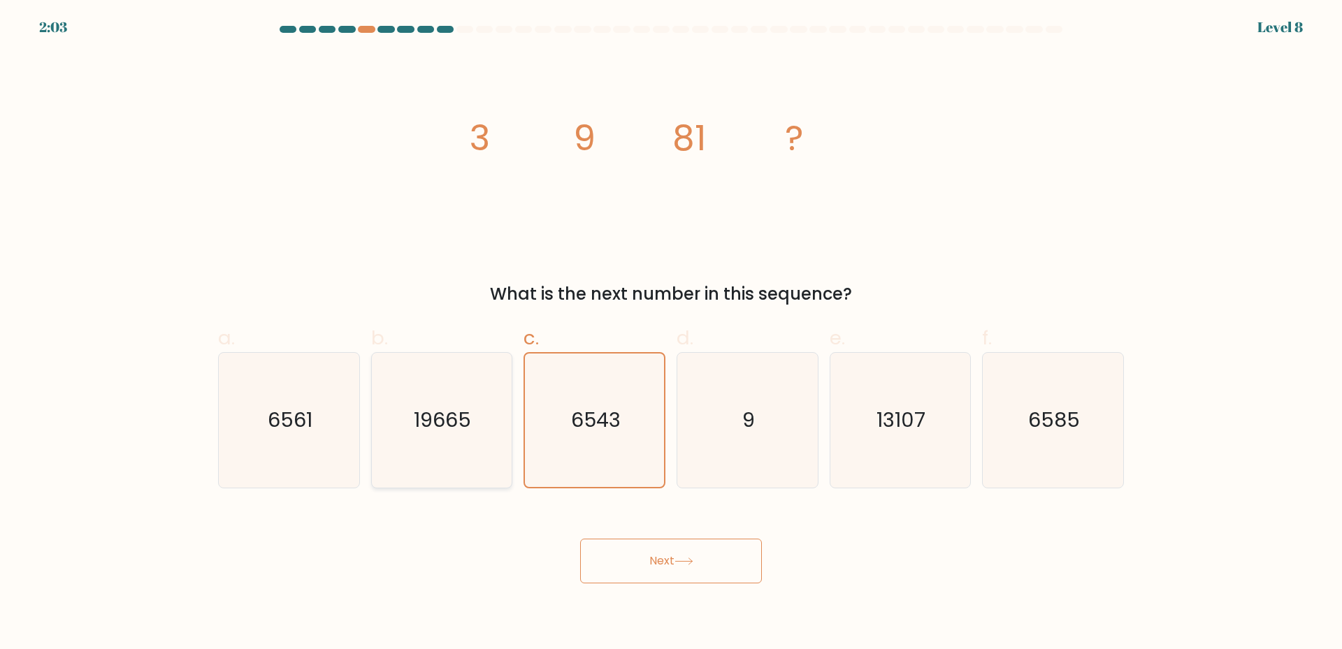
radio input "true"
click at [332, 475] on icon "6561" at bounding box center [289, 420] width 135 height 135
click at [671, 334] on input "a. 6561" at bounding box center [671, 329] width 1 height 9
radio input "true"
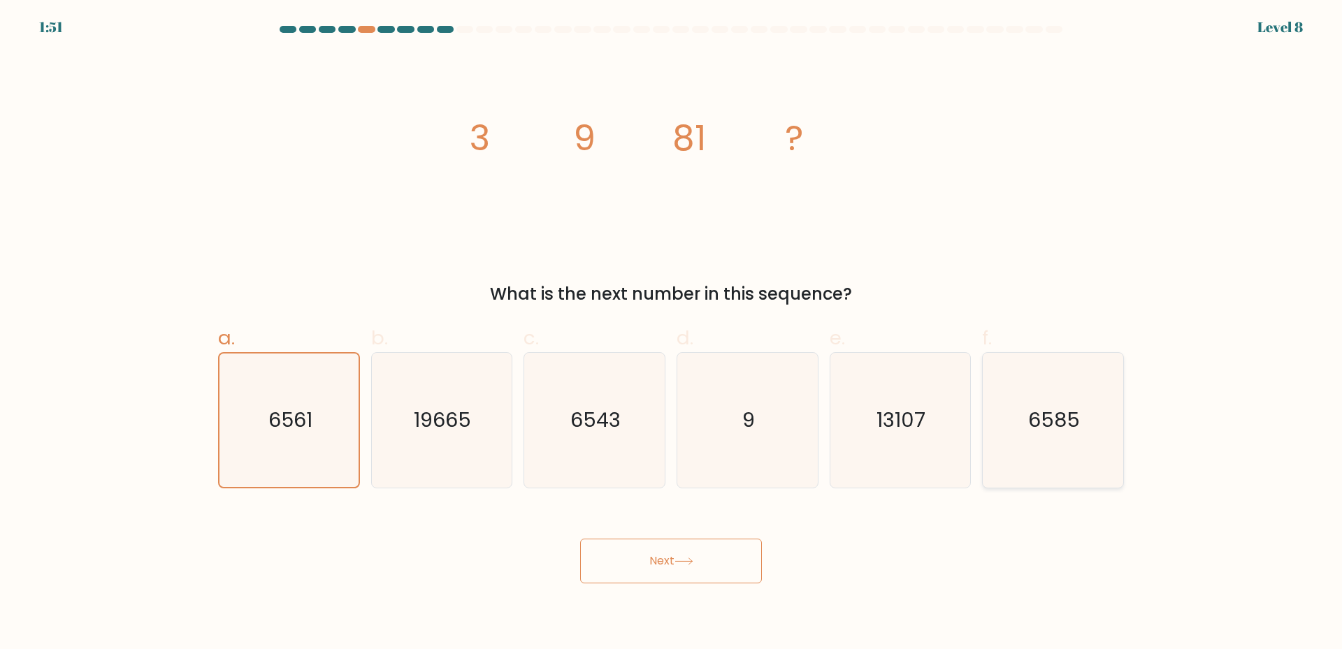
click at [1078, 465] on icon "6585" at bounding box center [1052, 420] width 135 height 135
click at [672, 334] on input "f. 6585" at bounding box center [671, 329] width 1 height 9
radio input "true"
click at [716, 563] on button "Next" at bounding box center [671, 561] width 182 height 45
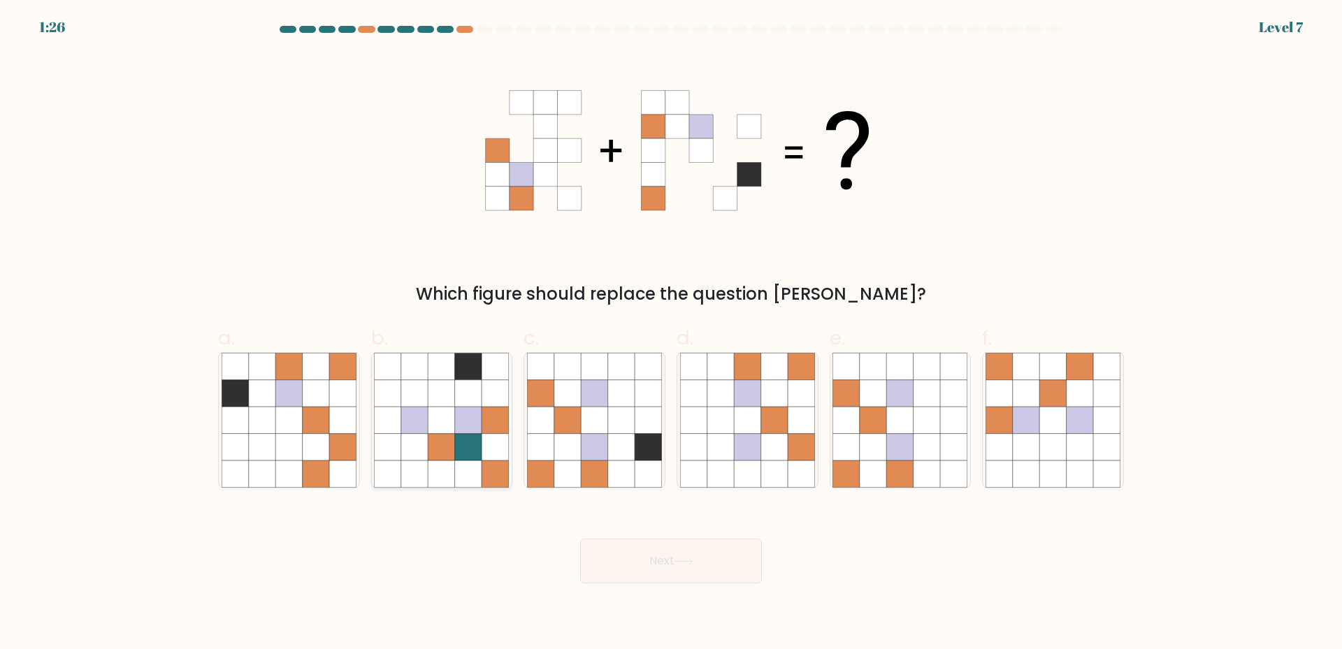
click at [486, 445] on icon at bounding box center [495, 447] width 27 height 27
click at [671, 334] on input "b." at bounding box center [671, 329] width 1 height 9
radio input "true"
click at [635, 572] on button "Next" at bounding box center [671, 561] width 182 height 45
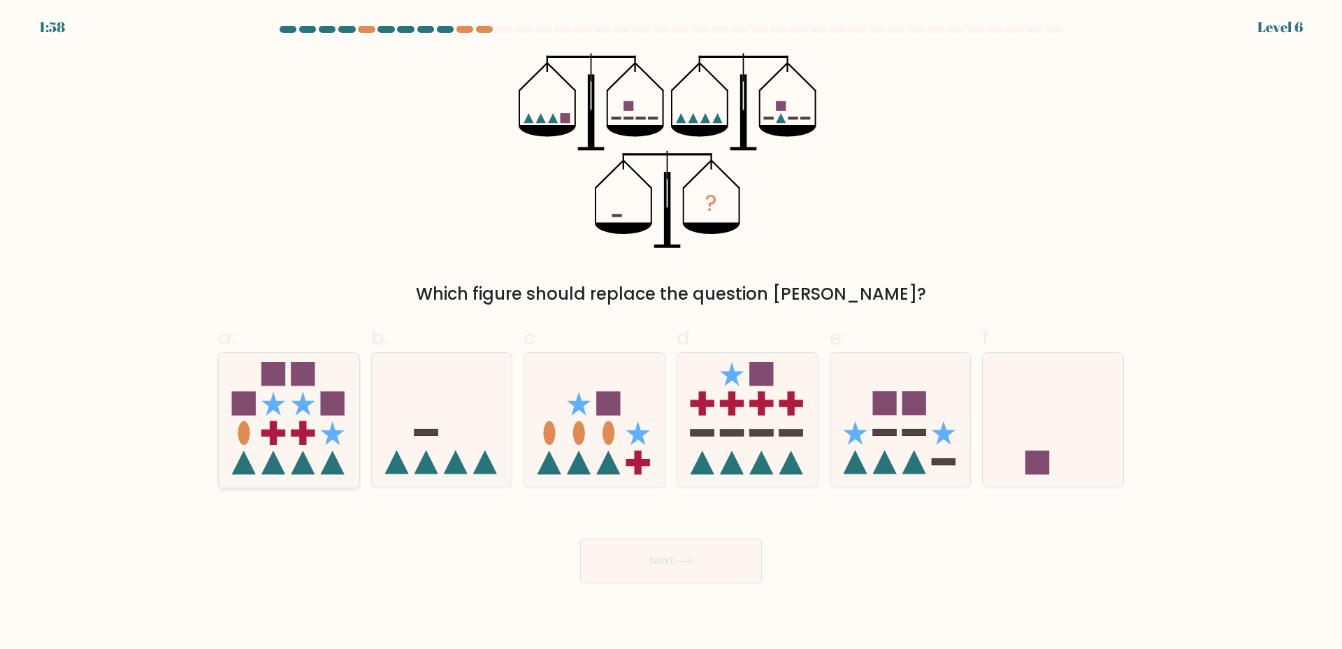
click at [352, 471] on icon at bounding box center [289, 420] width 140 height 116
click at [671, 334] on input "a." at bounding box center [671, 329] width 1 height 9
radio input "true"
click at [649, 442] on icon at bounding box center [594, 420] width 140 height 116
click at [671, 334] on input "c." at bounding box center [671, 329] width 1 height 9
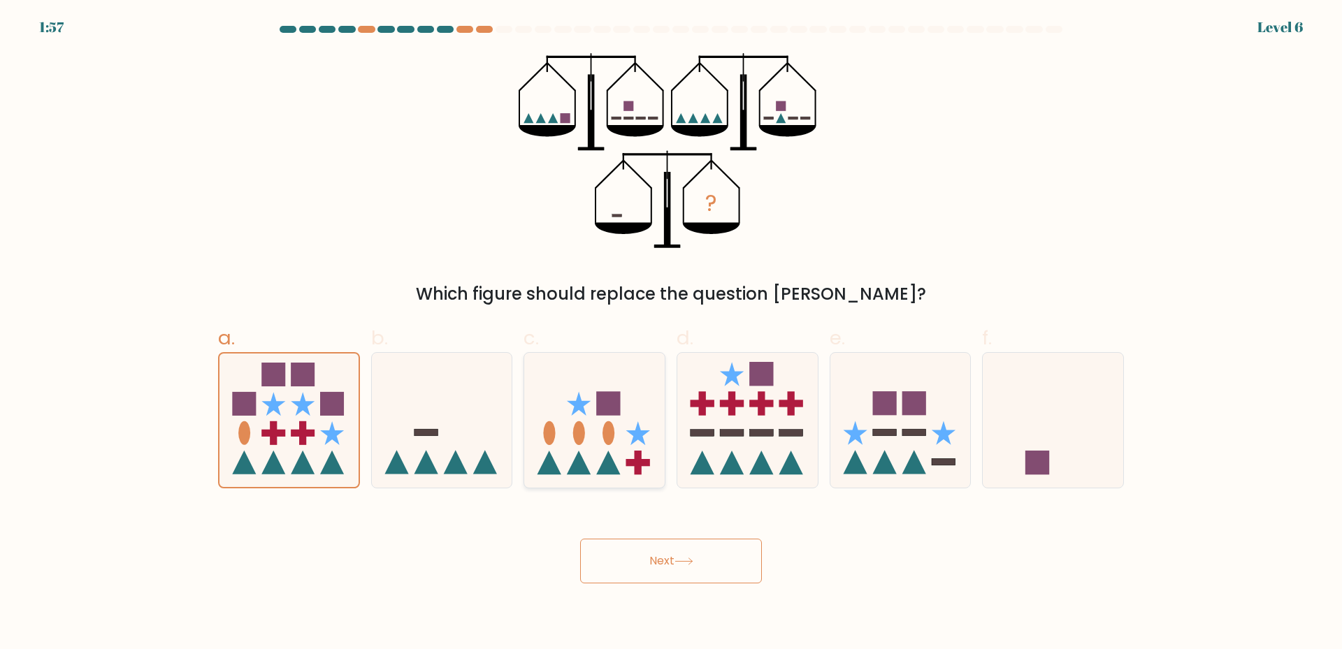
radio input "true"
click at [628, 572] on button "Next" at bounding box center [671, 561] width 182 height 45
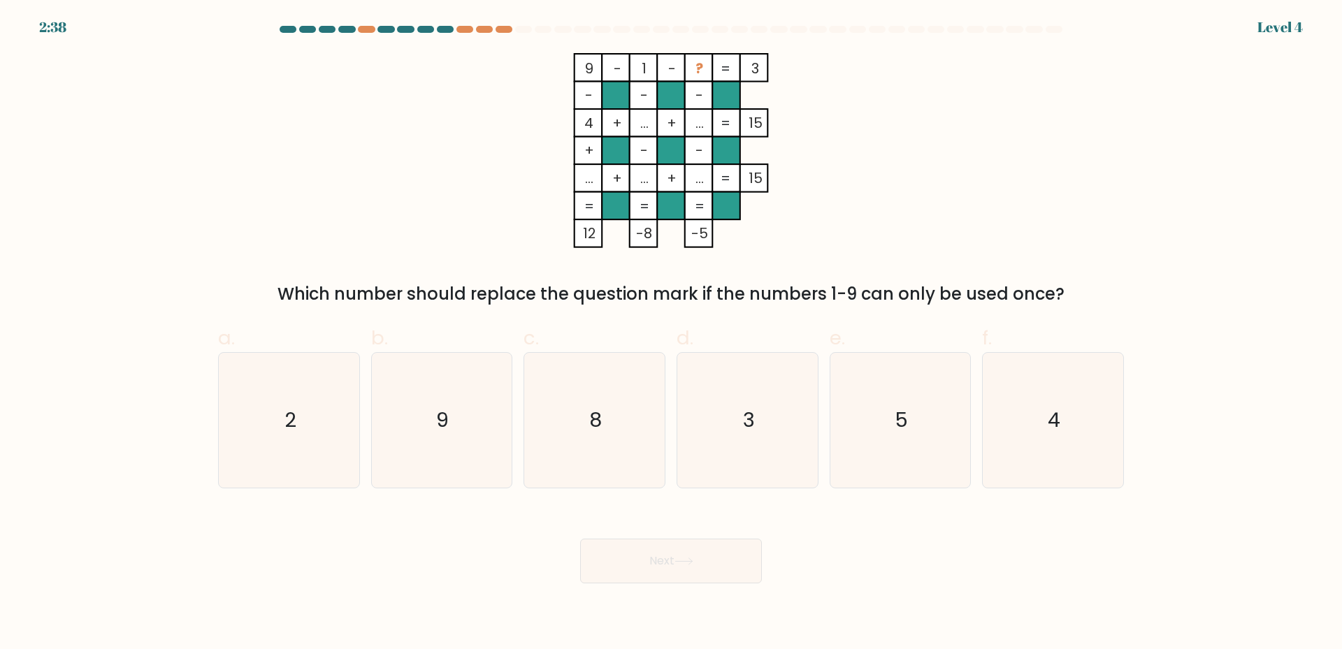
drag, startPoint x: 625, startPoint y: 545, endPoint x: 607, endPoint y: 548, distance: 19.1
click at [602, 452] on icon "8" at bounding box center [594, 420] width 135 height 135
click at [671, 334] on input "c. 8" at bounding box center [671, 329] width 1 height 9
radio input "true"
click at [611, 565] on button "Next" at bounding box center [671, 561] width 182 height 45
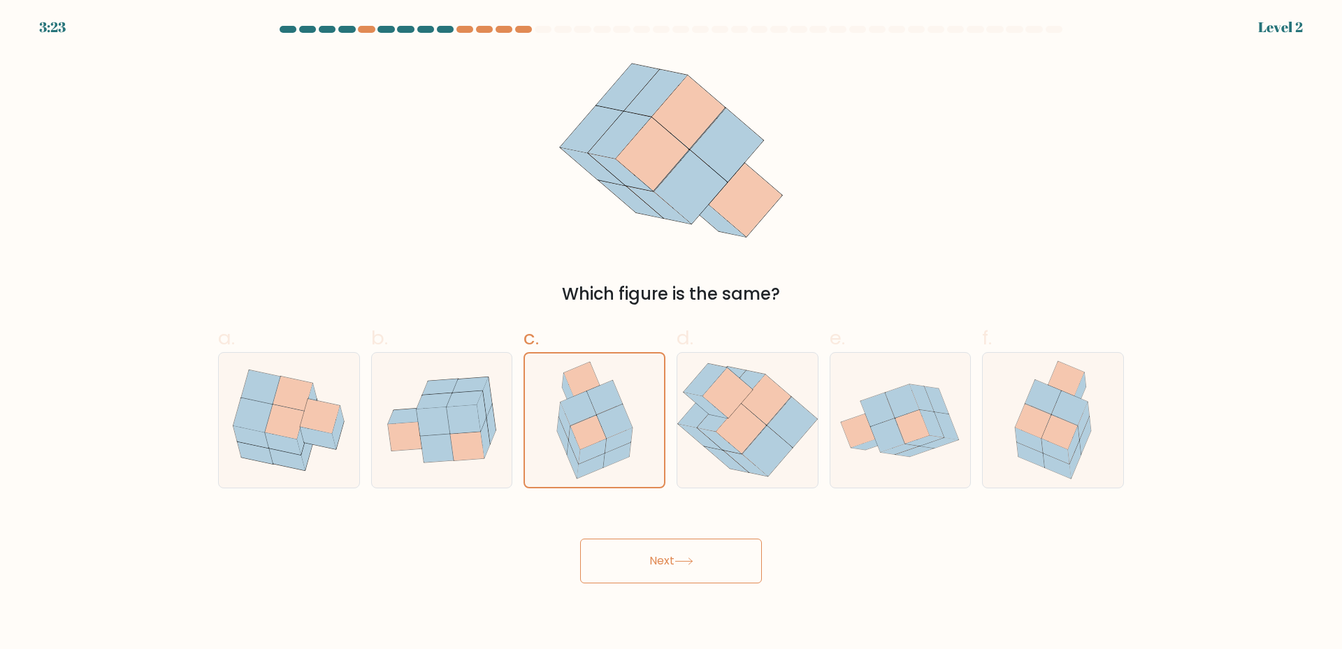
click at [621, 563] on button "Next" at bounding box center [671, 561] width 182 height 45
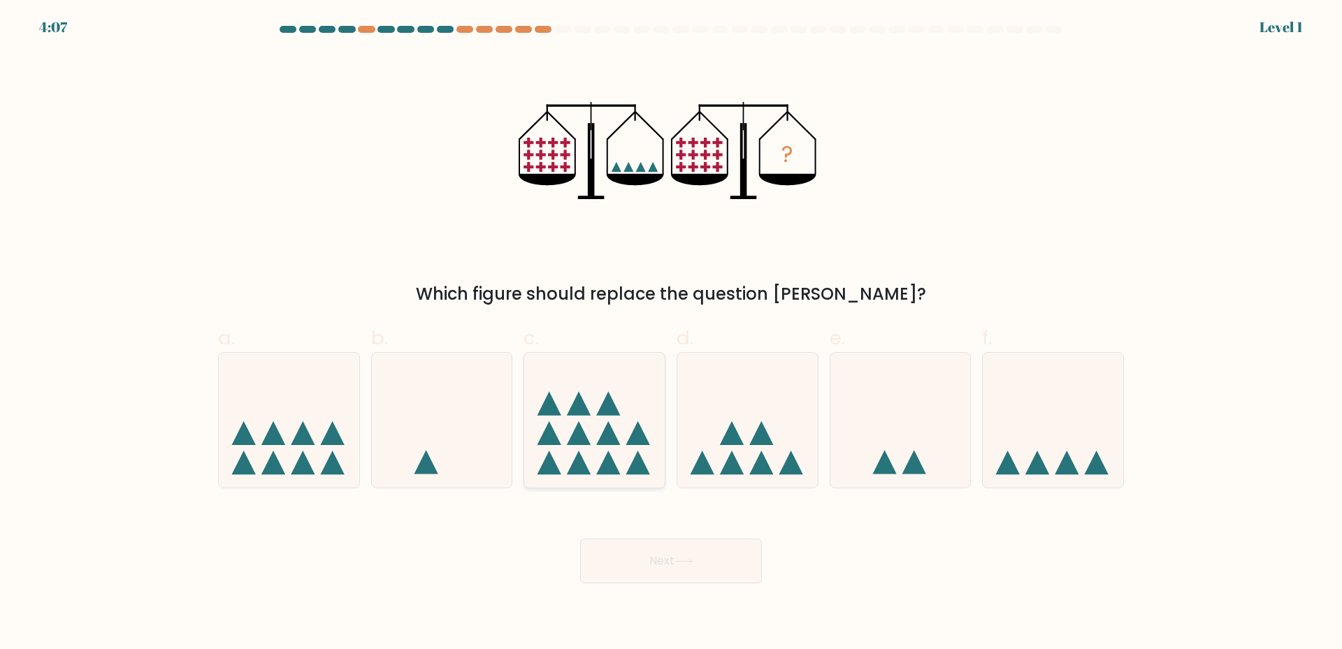
drag, startPoint x: 609, startPoint y: 577, endPoint x: 594, endPoint y: 463, distance: 115.5
click at [610, 577] on button "Next" at bounding box center [671, 561] width 182 height 45
click at [591, 458] on icon at bounding box center [594, 420] width 140 height 116
click at [671, 334] on input "c." at bounding box center [671, 329] width 1 height 9
radio input "true"
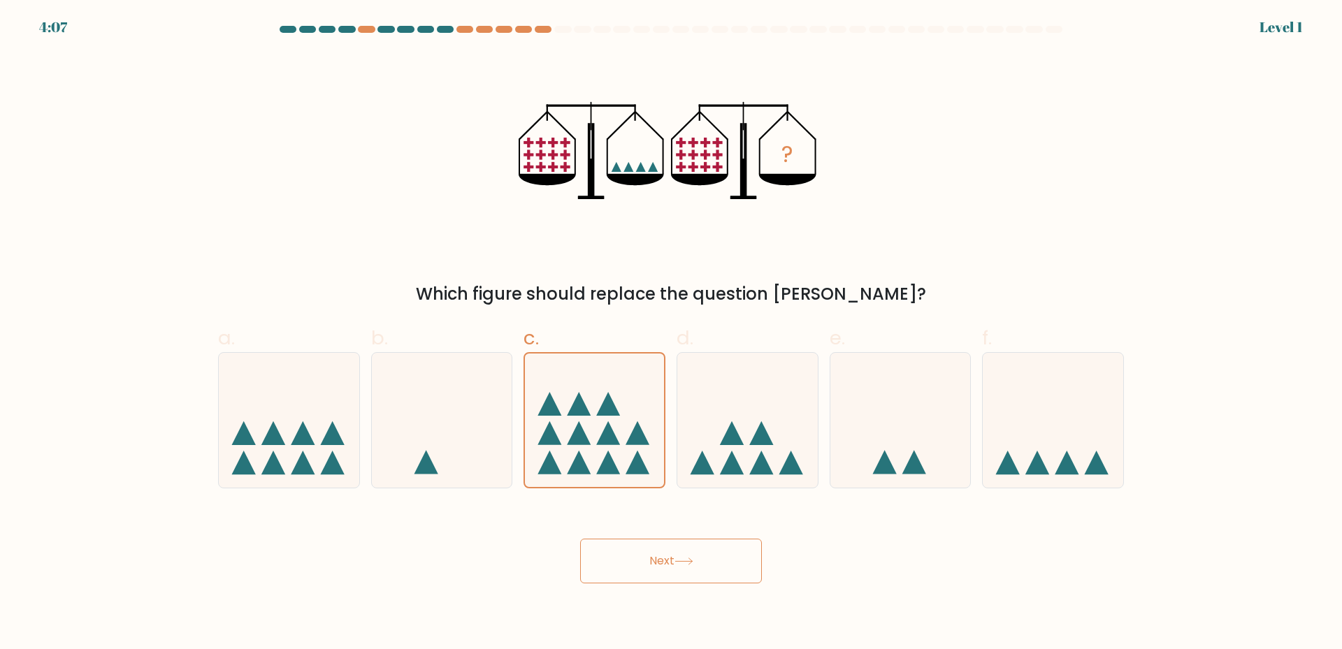
click at [605, 537] on div "Next" at bounding box center [671, 544] width 922 height 78
drag, startPoint x: 600, startPoint y: 447, endPoint x: 598, endPoint y: 534, distance: 86.7
click at [596, 462] on icon at bounding box center [594, 420] width 139 height 115
click at [671, 334] on input "c." at bounding box center [671, 329] width 1 height 9
drag, startPoint x: 605, startPoint y: 556, endPoint x: 597, endPoint y: 470, distance: 87.0
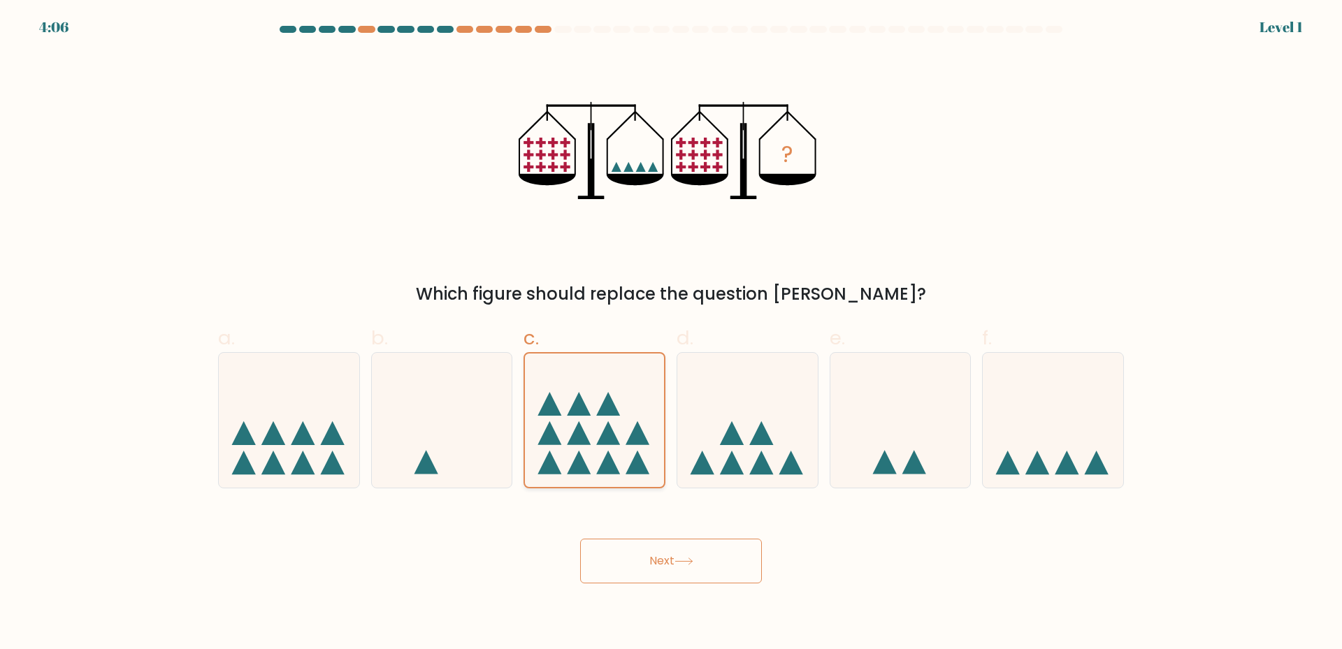
click at [609, 553] on button "Next" at bounding box center [671, 561] width 182 height 45
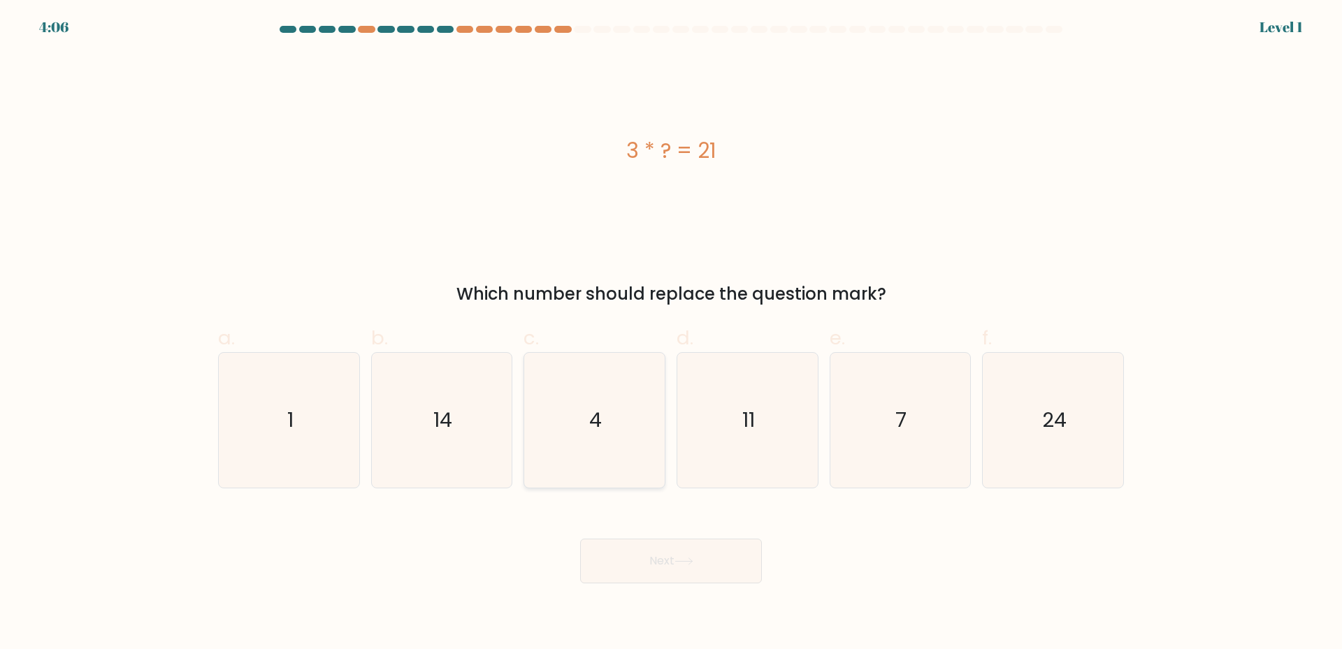
drag, startPoint x: 587, startPoint y: 444, endPoint x: 588, endPoint y: 470, distance: 25.2
click at [584, 439] on icon "4" at bounding box center [594, 420] width 135 height 135
click at [671, 334] on input "c. 4" at bounding box center [671, 329] width 1 height 9
radio input "true"
drag, startPoint x: 603, startPoint y: 549, endPoint x: 583, endPoint y: 437, distance: 113.6
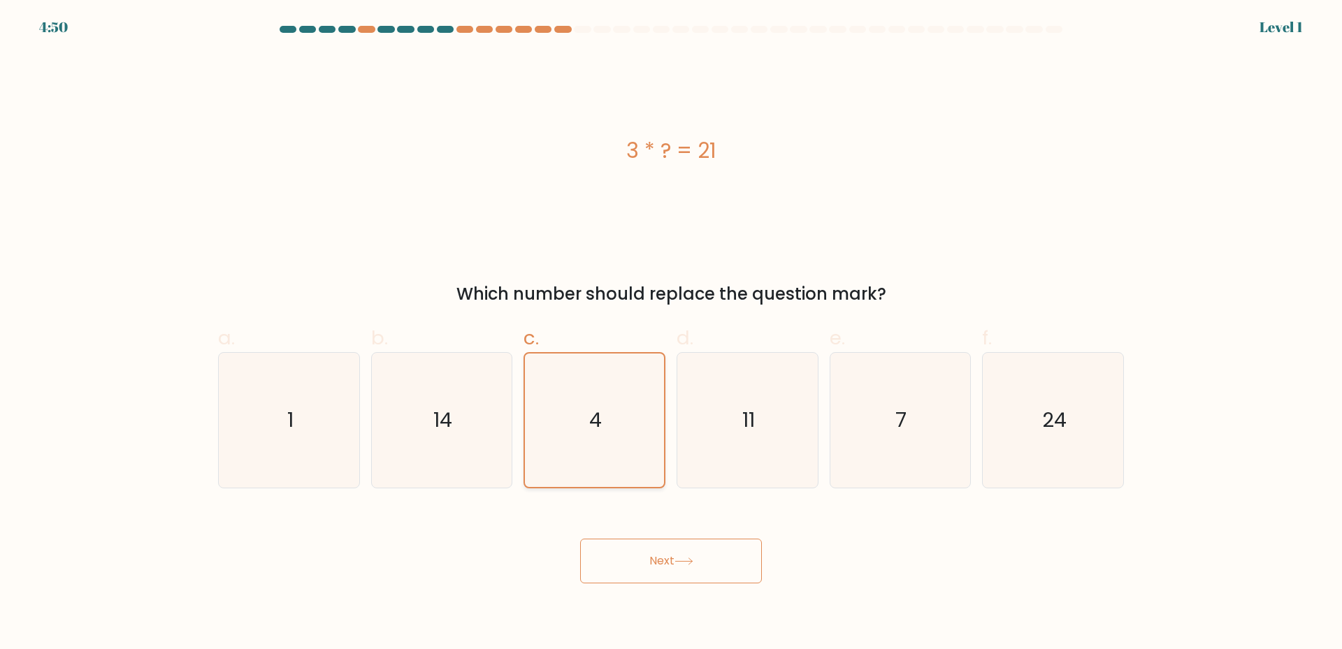
click at [604, 546] on button "Next" at bounding box center [671, 561] width 182 height 45
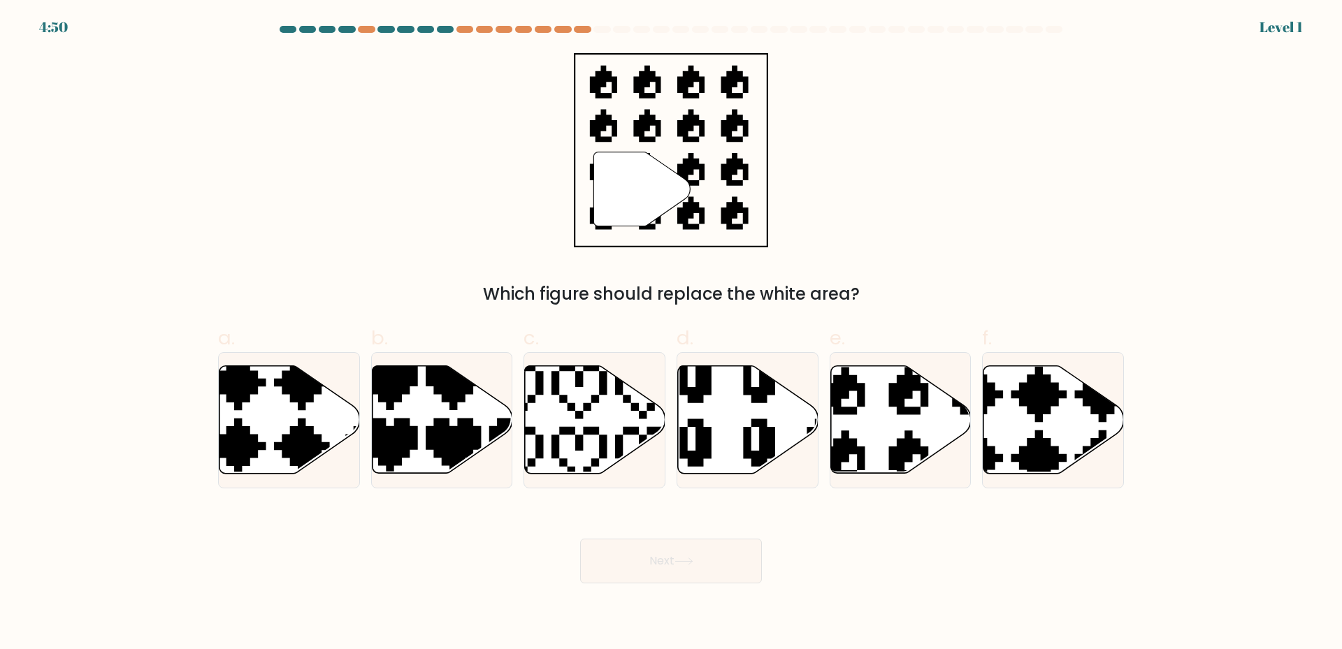
drag, startPoint x: 580, startPoint y: 428, endPoint x: 596, endPoint y: 492, distance: 66.3
click at [580, 428] on icon at bounding box center [595, 420] width 140 height 108
click at [671, 334] on input "c." at bounding box center [671, 329] width 1 height 9
radio input "true"
drag, startPoint x: 605, startPoint y: 561, endPoint x: 596, endPoint y: 488, distance: 73.9
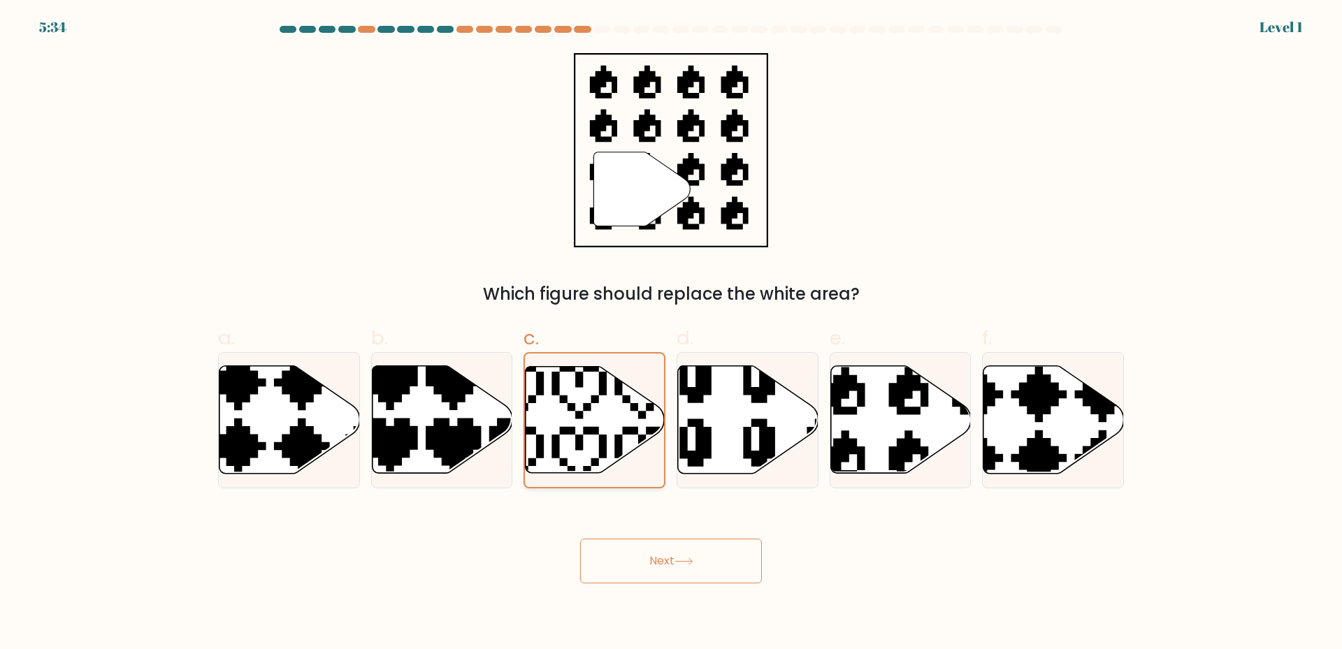
click at [605, 558] on button "Next" at bounding box center [671, 561] width 182 height 45
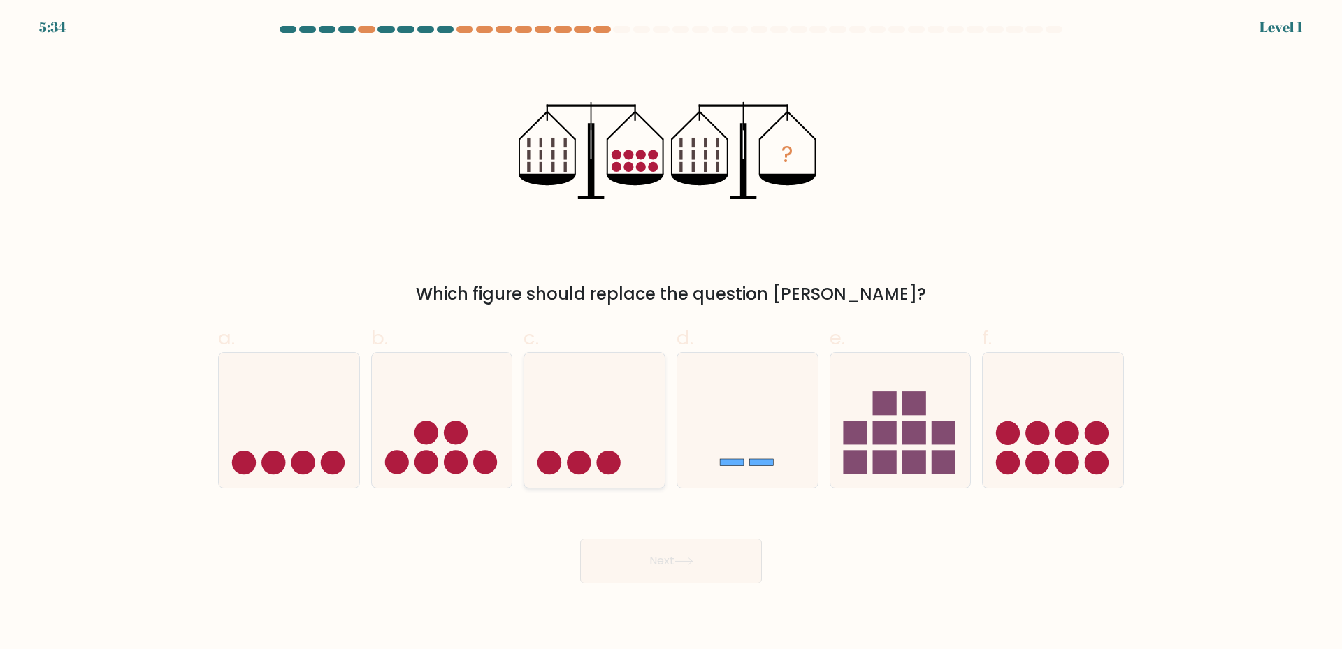
click at [582, 458] on circle at bounding box center [579, 463] width 24 height 24
click at [671, 334] on input "c." at bounding box center [671, 329] width 1 height 9
radio input "true"
drag, startPoint x: 612, startPoint y: 560, endPoint x: 606, endPoint y: 513, distance: 47.9
click at [613, 560] on button "Next" at bounding box center [671, 561] width 182 height 45
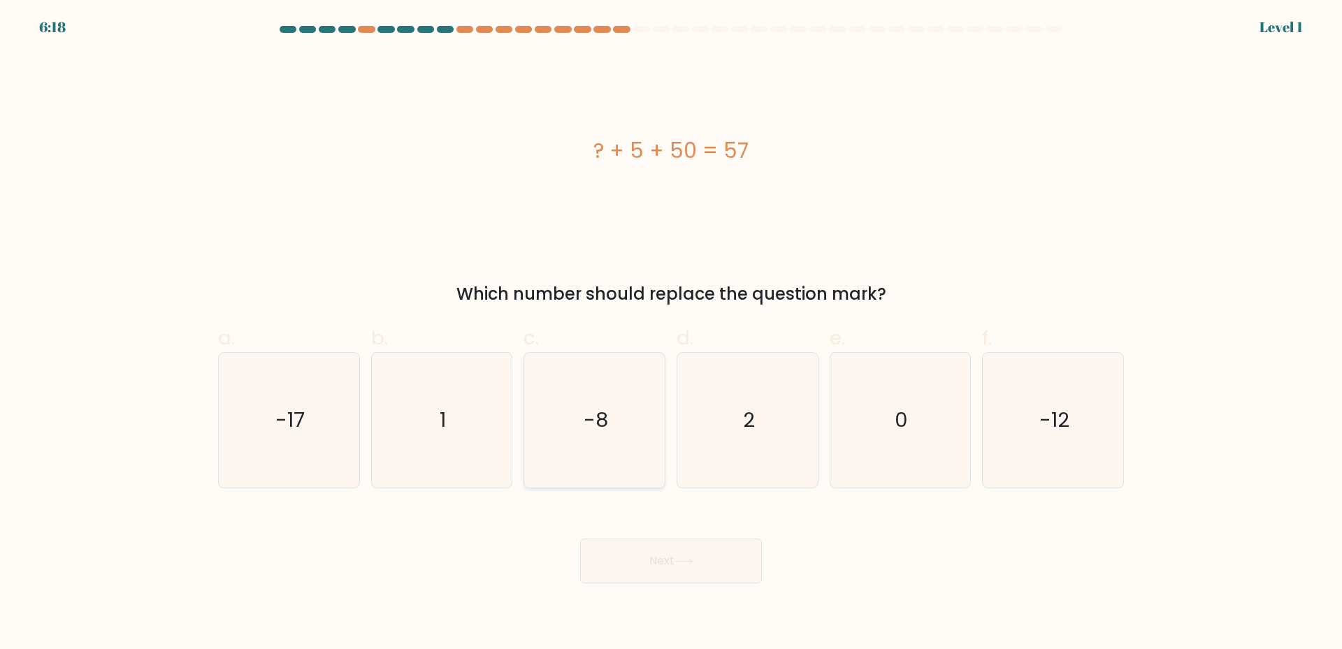
drag, startPoint x: 579, startPoint y: 449, endPoint x: 579, endPoint y: 488, distance: 38.4
click at [578, 454] on icon "-8" at bounding box center [594, 420] width 135 height 135
click at [671, 334] on input "c. -8" at bounding box center [671, 329] width 1 height 9
radio input "true"
drag, startPoint x: 599, startPoint y: 551, endPoint x: 590, endPoint y: 507, distance: 44.3
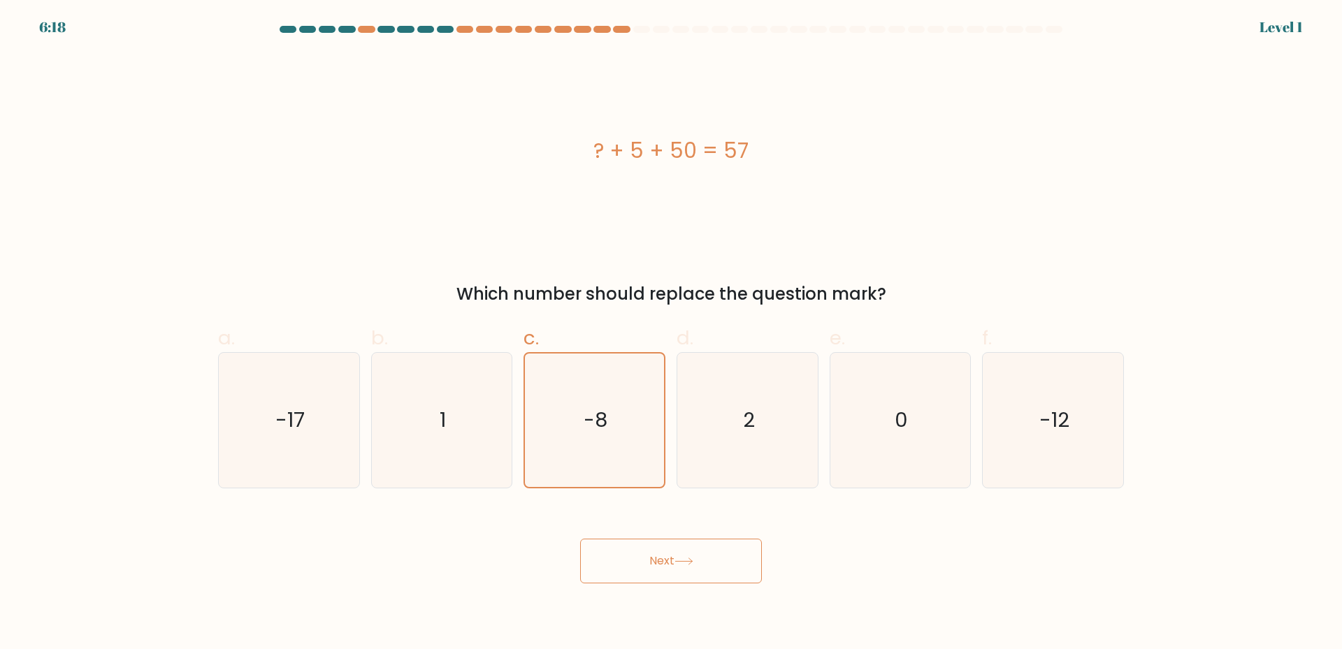
click at [600, 544] on button "Next" at bounding box center [671, 561] width 182 height 45
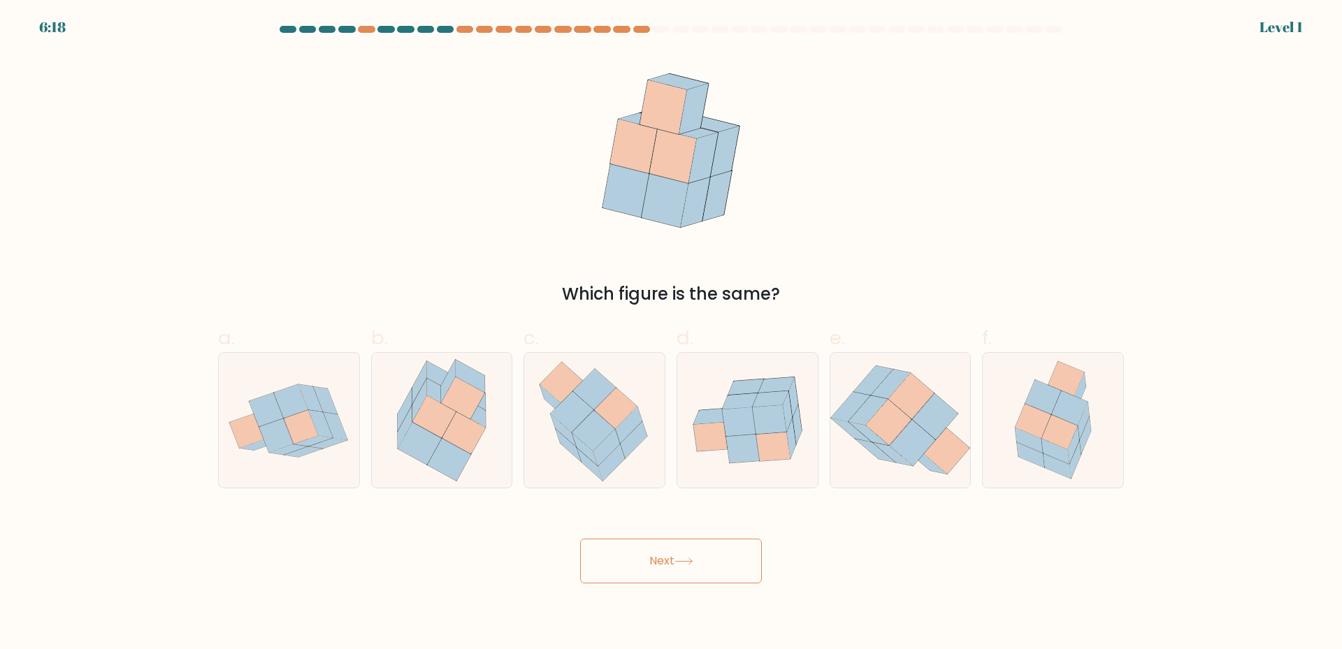
click at [563, 442] on icon at bounding box center [569, 445] width 26 height 33
click at [671, 334] on input "c." at bounding box center [671, 329] width 1 height 9
radio input "true"
click at [572, 530] on div "Next" at bounding box center [671, 544] width 922 height 78
click at [630, 560] on button "Next" at bounding box center [671, 561] width 182 height 45
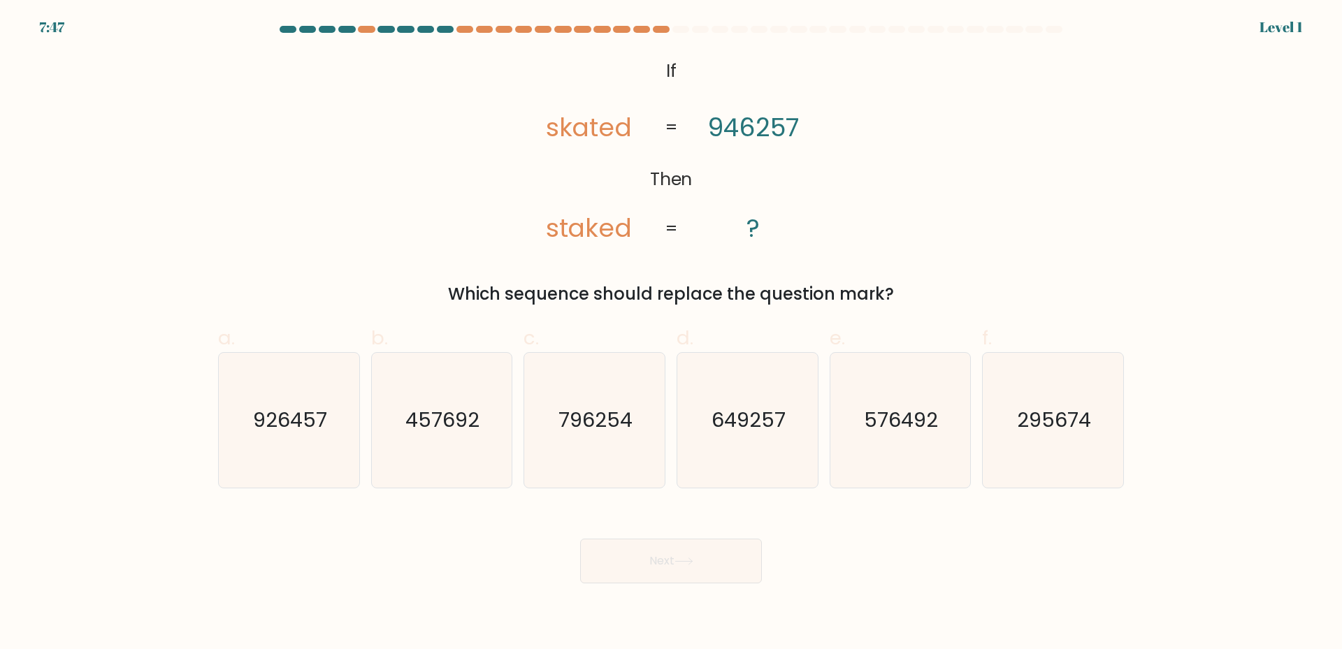
drag, startPoint x: 580, startPoint y: 495, endPoint x: 589, endPoint y: 570, distance: 74.6
click at [553, 471] on icon "796254" at bounding box center [594, 420] width 135 height 135
click at [671, 334] on input "c. 796254" at bounding box center [671, 329] width 1 height 9
radio input "true"
drag, startPoint x: 609, startPoint y: 598, endPoint x: 611, endPoint y: 588, distance: 9.9
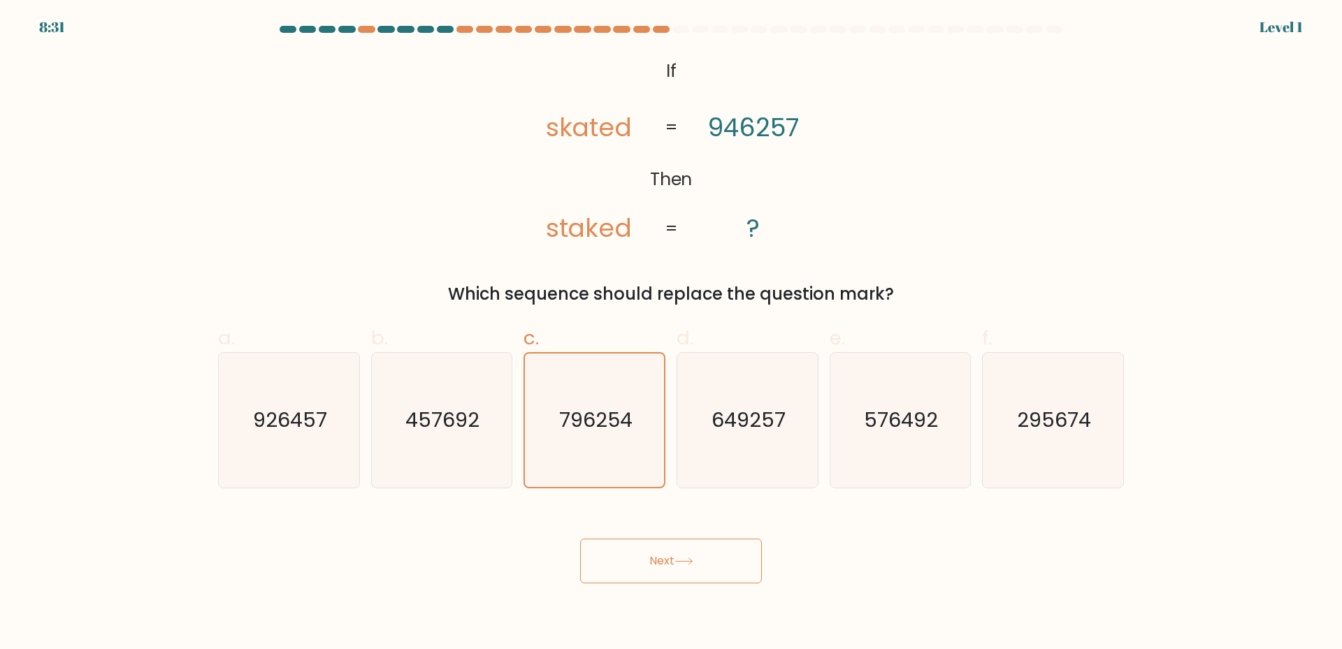
click at [611, 593] on body "8:31 Level 1 If" at bounding box center [671, 324] width 1342 height 649
click at [615, 563] on div "Next" at bounding box center [671, 544] width 922 height 78
drag, startPoint x: 659, startPoint y: 593, endPoint x: 645, endPoint y: 555, distance: 40.2
click at [659, 577] on body "8:31 Level 1 If" at bounding box center [671, 324] width 1342 height 649
click at [645, 555] on button "Next" at bounding box center [671, 561] width 182 height 45
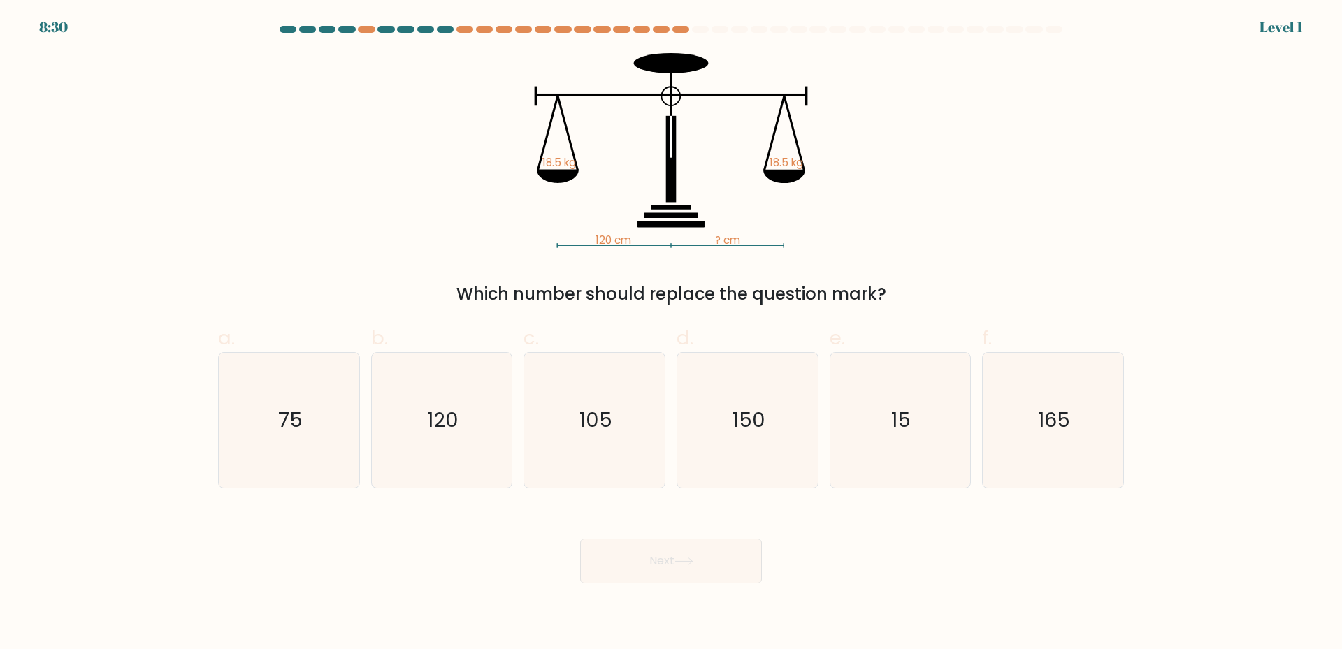
drag, startPoint x: 585, startPoint y: 444, endPoint x: 635, endPoint y: 548, distance: 115.7
click at [585, 449] on icon "105" at bounding box center [594, 420] width 135 height 135
click at [671, 334] on input "c. 105" at bounding box center [671, 329] width 1 height 9
radio input "true"
click at [665, 556] on button "Next" at bounding box center [671, 561] width 182 height 45
